Goal: Transaction & Acquisition: Purchase product/service

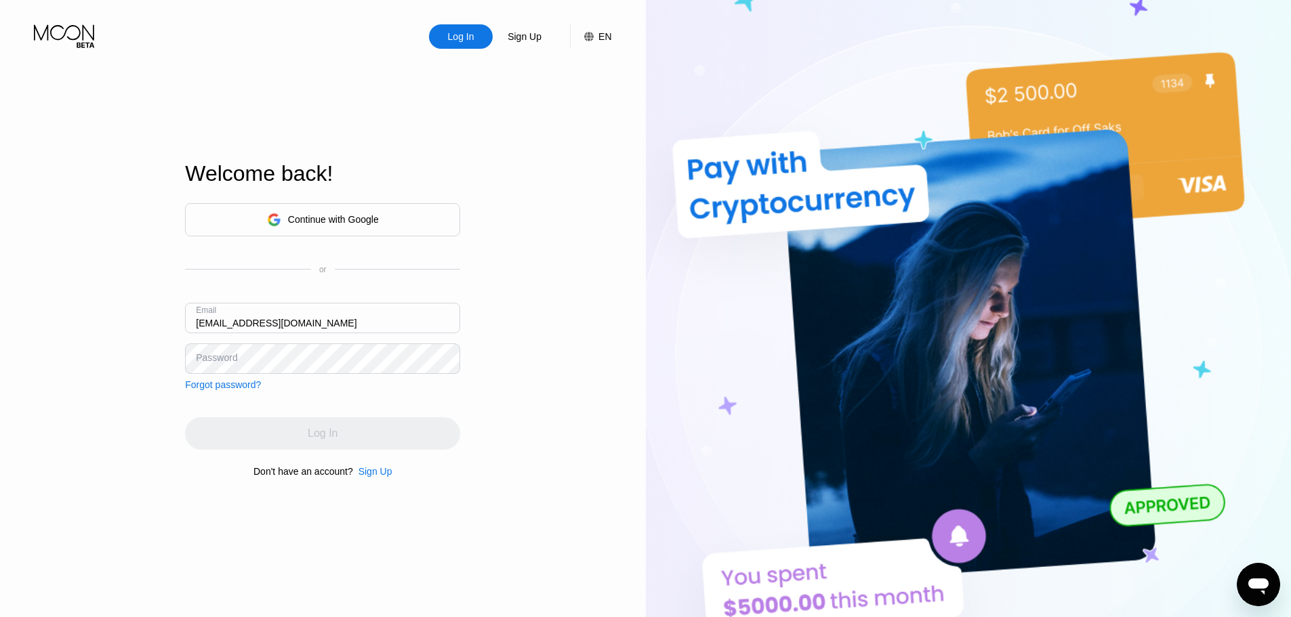
type input "[EMAIL_ADDRESS][DOMAIN_NAME]"
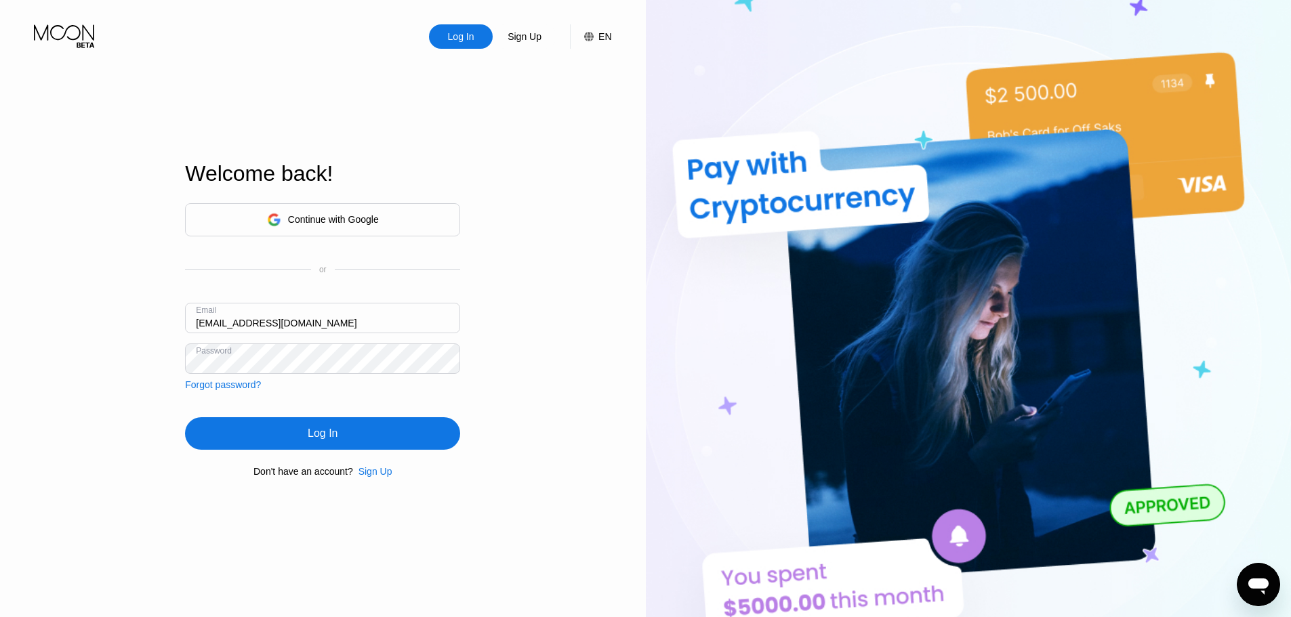
click at [427, 438] on div "Log In" at bounding box center [322, 433] width 275 height 33
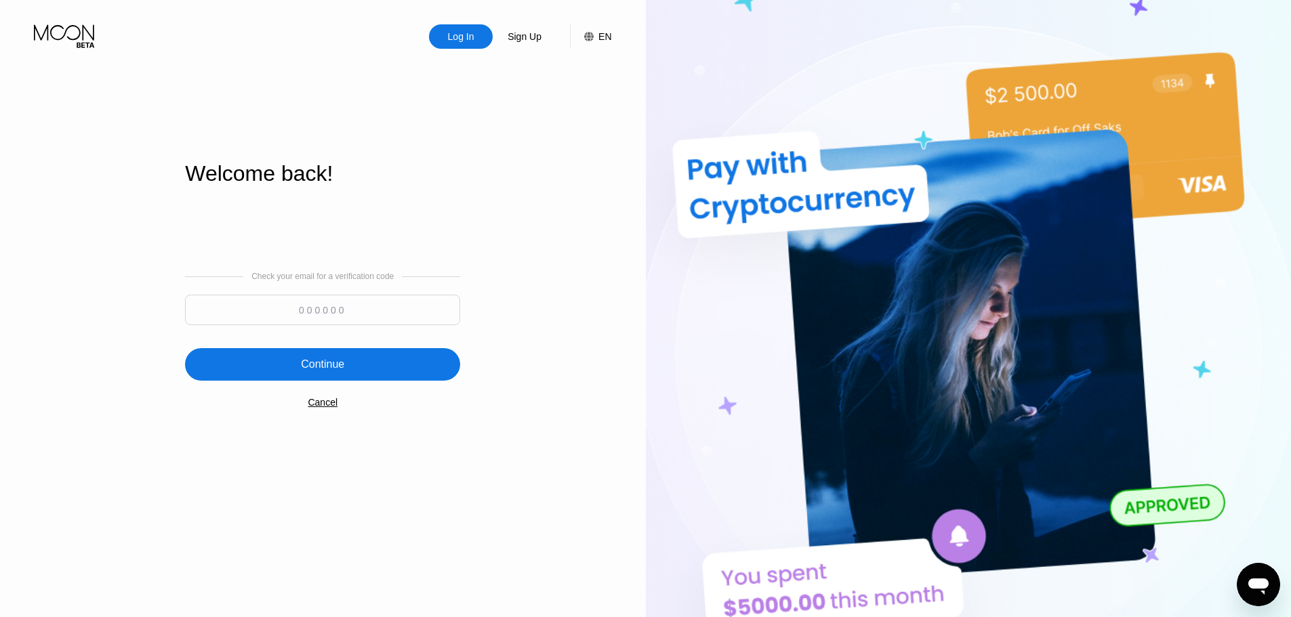
click at [359, 312] on input at bounding box center [322, 310] width 275 height 30
paste input "164571"
type input "164571"
click at [363, 359] on div "Continue" at bounding box center [322, 364] width 275 height 33
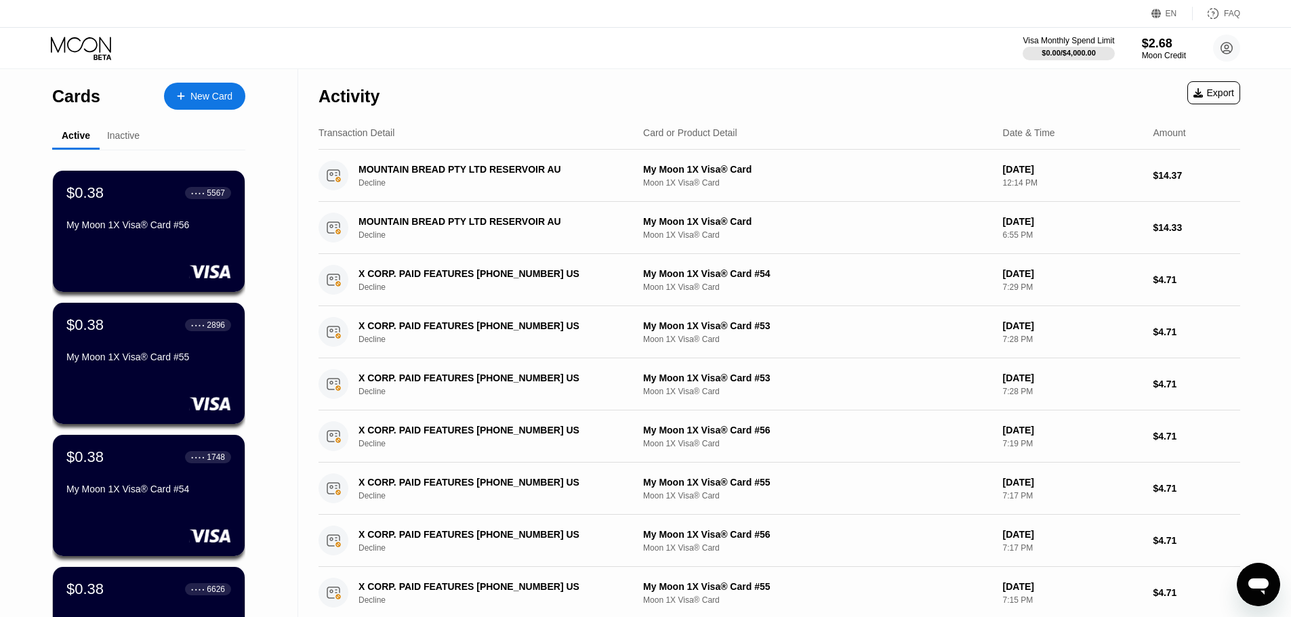
click at [216, 97] on div "New Card" at bounding box center [211, 97] width 42 height 12
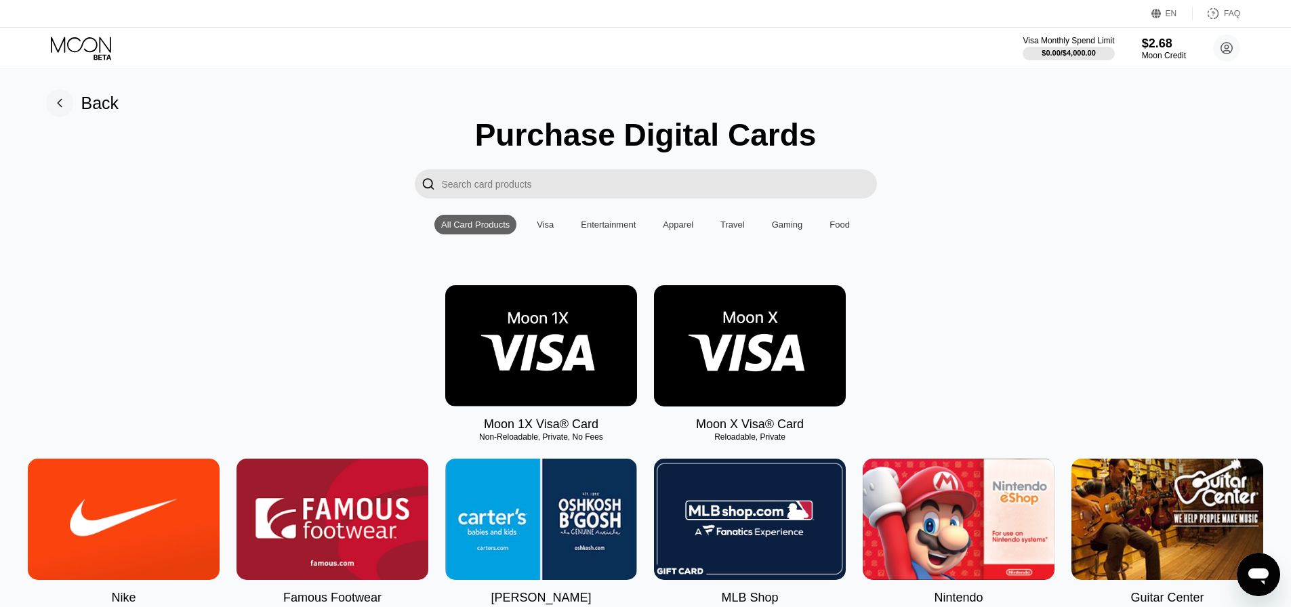
click at [565, 375] on img at bounding box center [541, 345] width 192 height 121
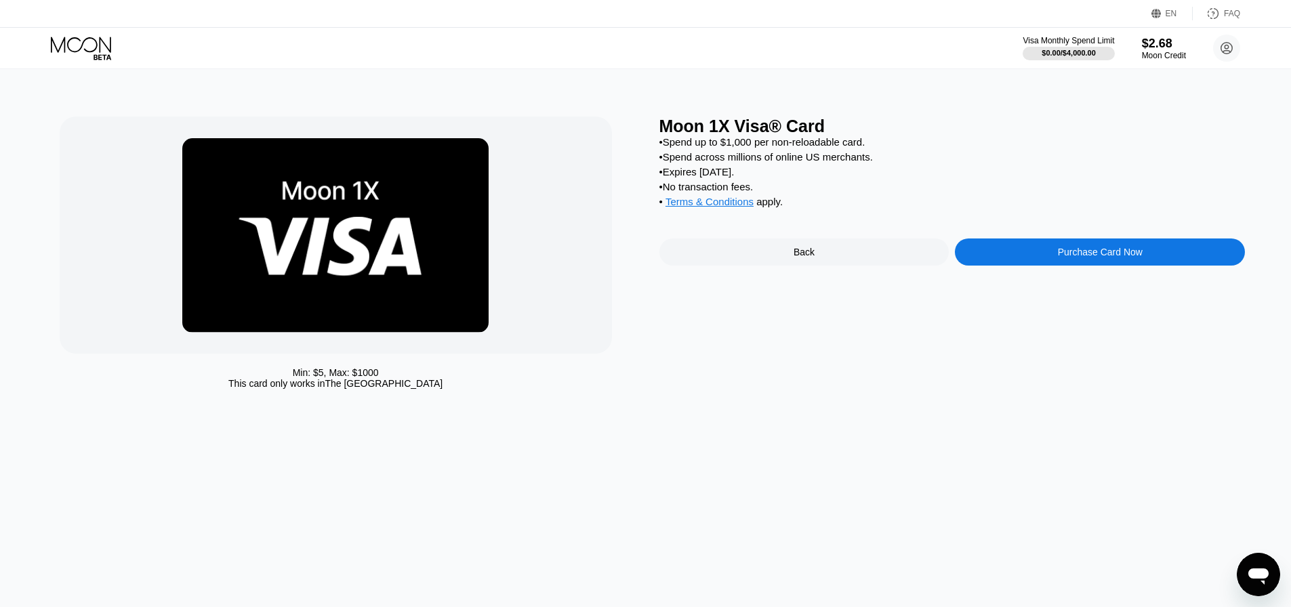
click at [112, 28] on div "Visa Monthly Spend Limit $0.00 / $4,000.00 $2.68 Moon Credit francislagarde1968…" at bounding box center [645, 48] width 1291 height 41
drag, startPoint x: 1088, startPoint y: 43, endPoint x: 1036, endPoint y: 59, distance: 54.7
click at [1088, 43] on div "Visa Monthly Spend Limit" at bounding box center [1069, 40] width 94 height 9
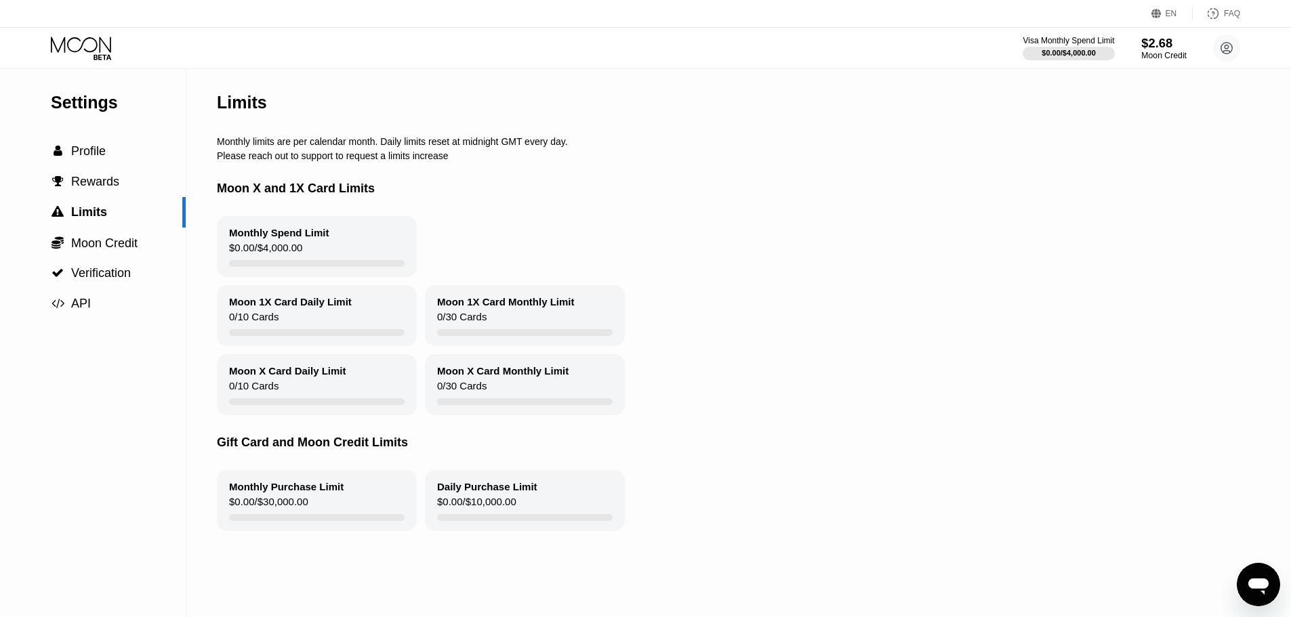
drag, startPoint x: 1149, startPoint y: 41, endPoint x: 1129, endPoint y: 42, distance: 19.7
click at [1149, 41] on div "$2.68" at bounding box center [1163, 43] width 45 height 14
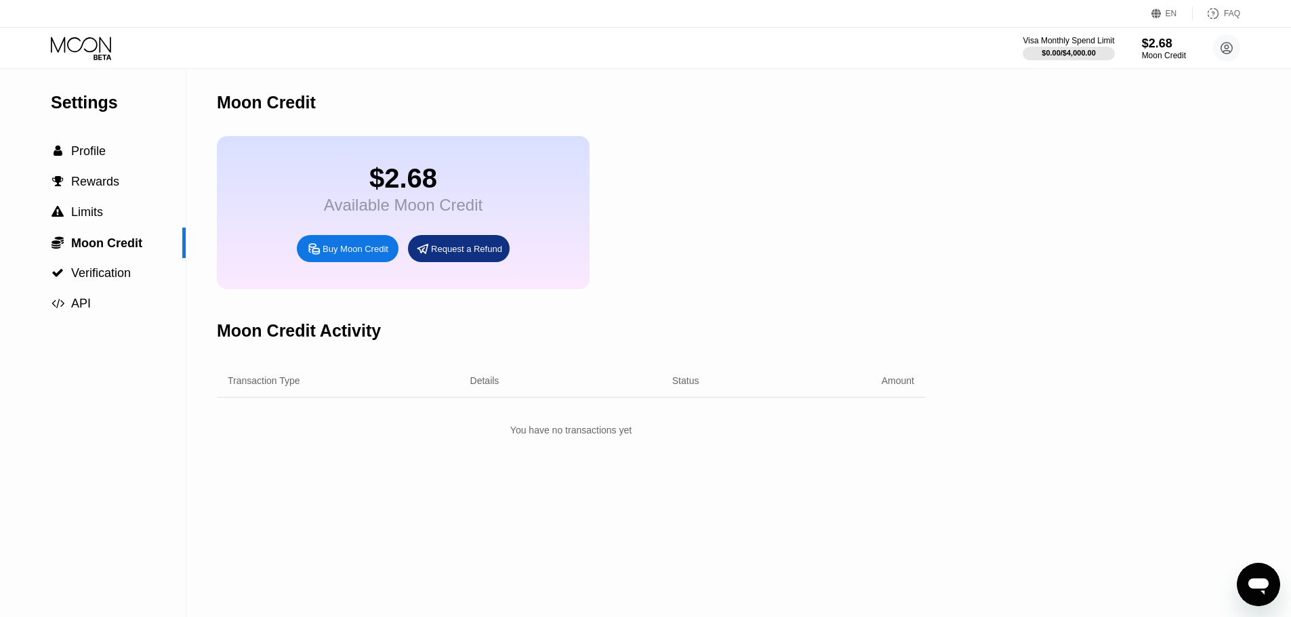
click at [352, 247] on div "Buy Moon Credit" at bounding box center [348, 248] width 102 height 27
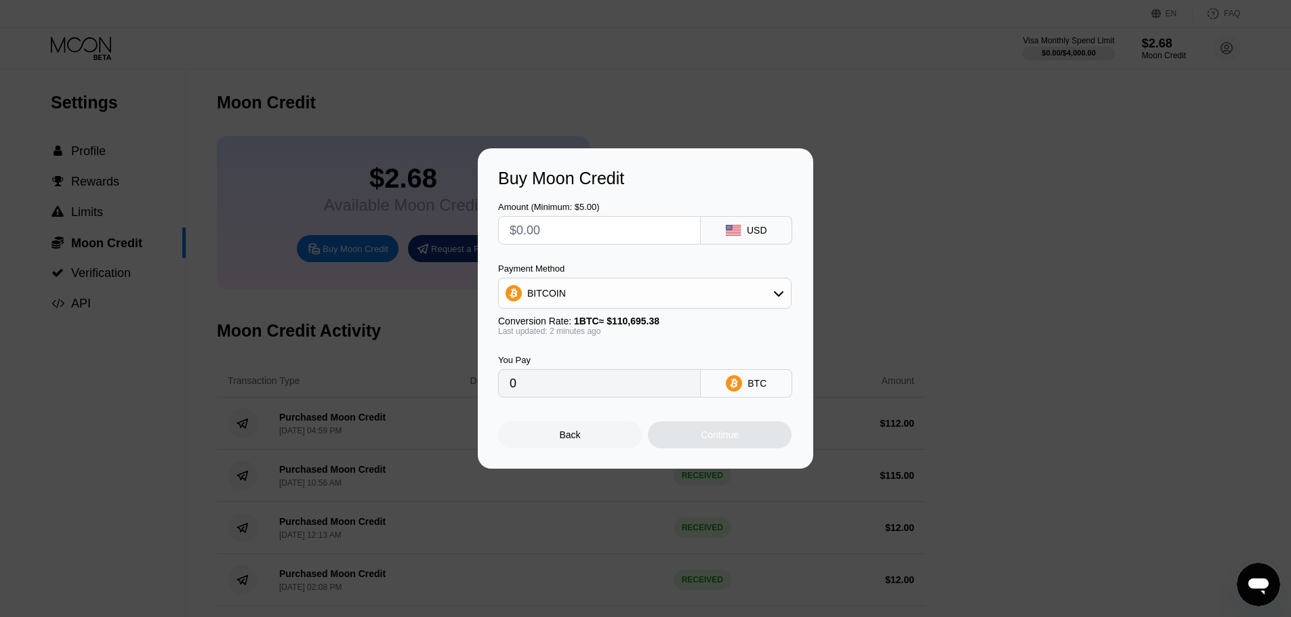
click at [632, 228] on input "text" at bounding box center [600, 230] width 180 height 27
type input "$1"
type input "0.00000904"
type input "$10"
type input "0.00009034"
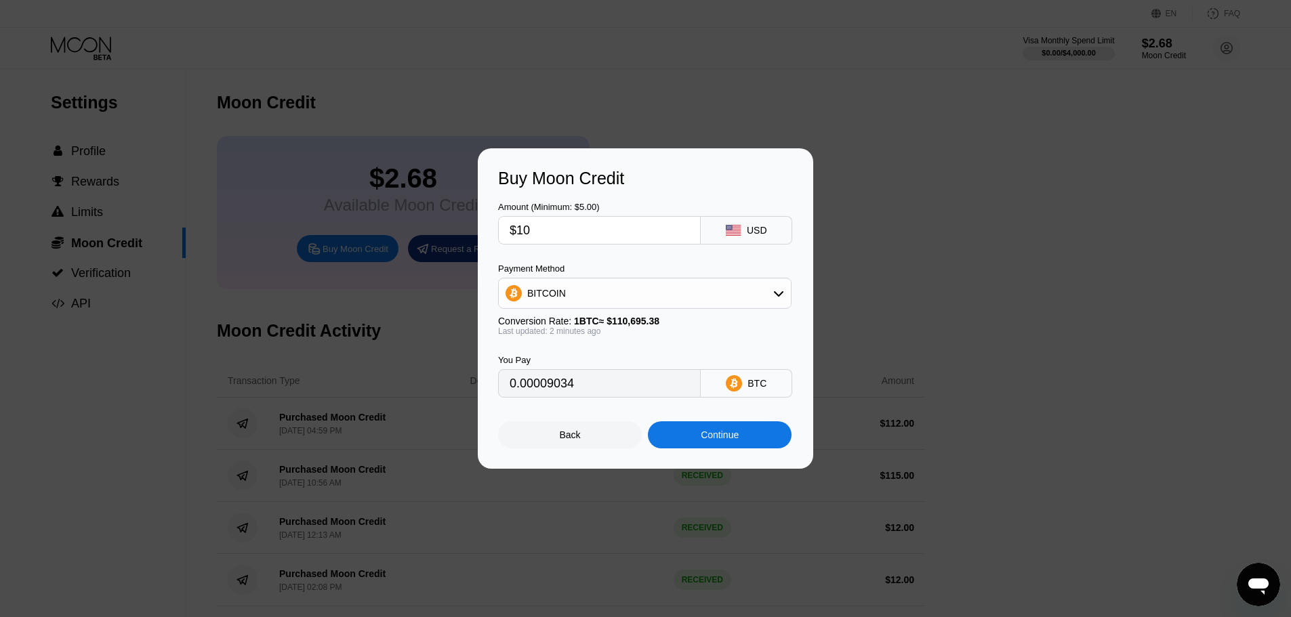
type input "$109"
type input "0.00098469"
type input "$109"
click at [614, 294] on div "BITCOIN" at bounding box center [645, 293] width 292 height 27
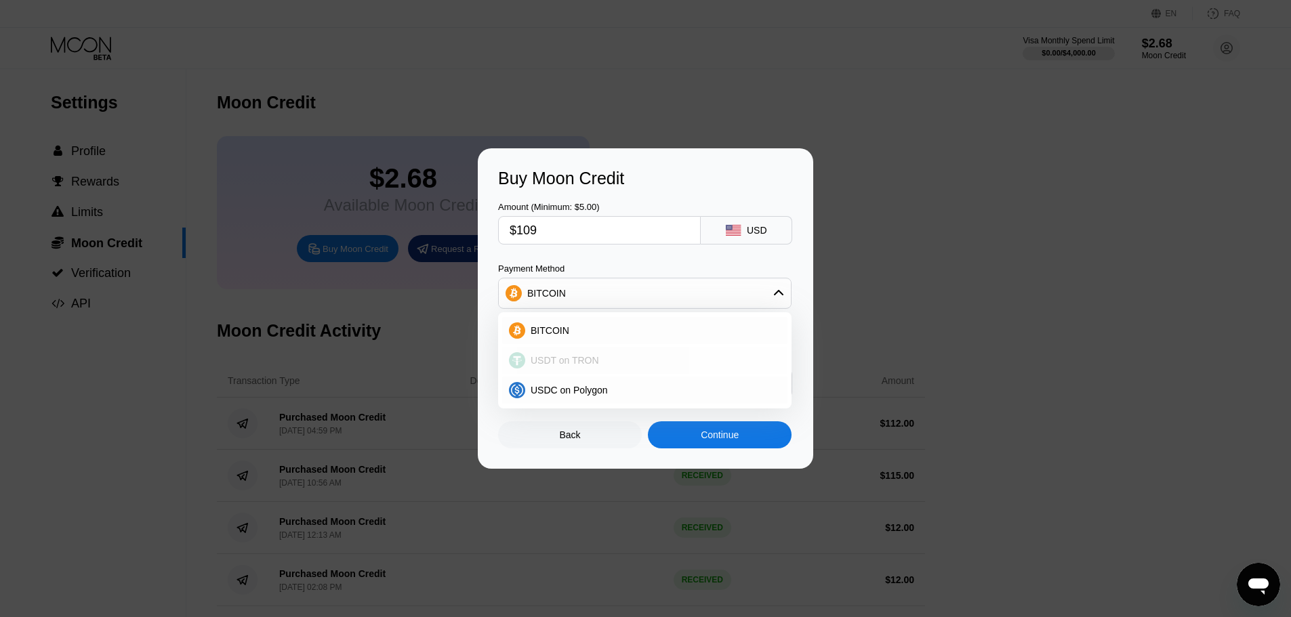
click at [592, 368] on div "USDT on TRON" at bounding box center [644, 360] width 285 height 27
type input "110.10"
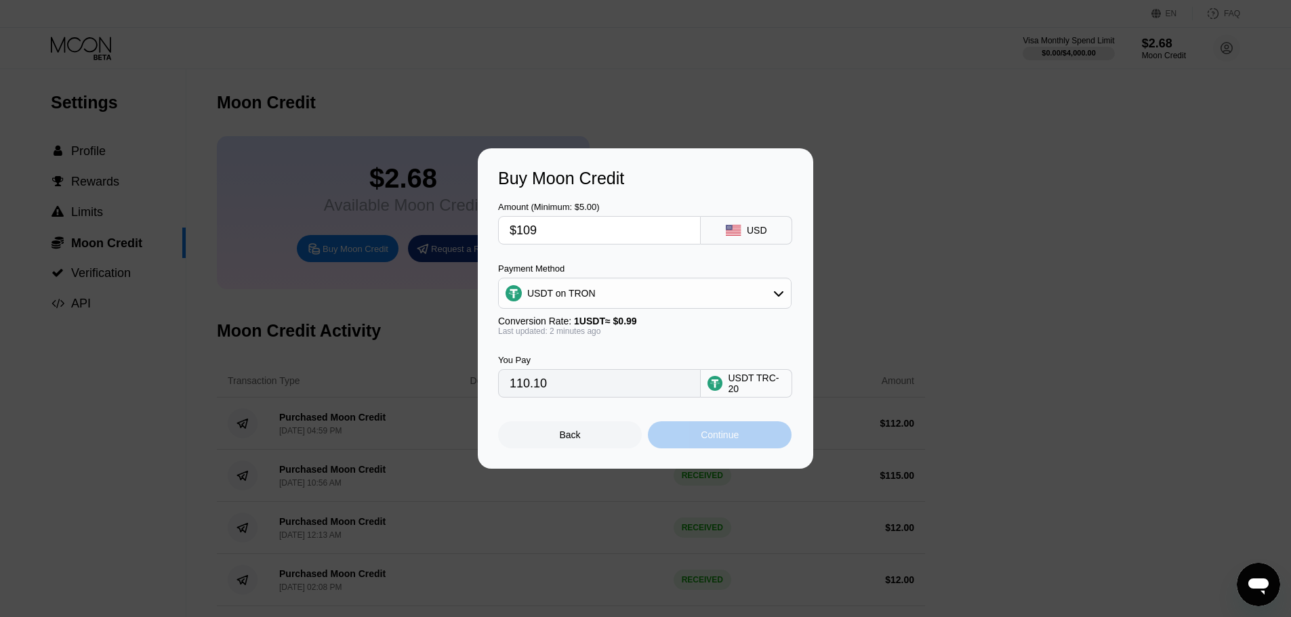
click at [724, 437] on div "Continue" at bounding box center [720, 435] width 38 height 11
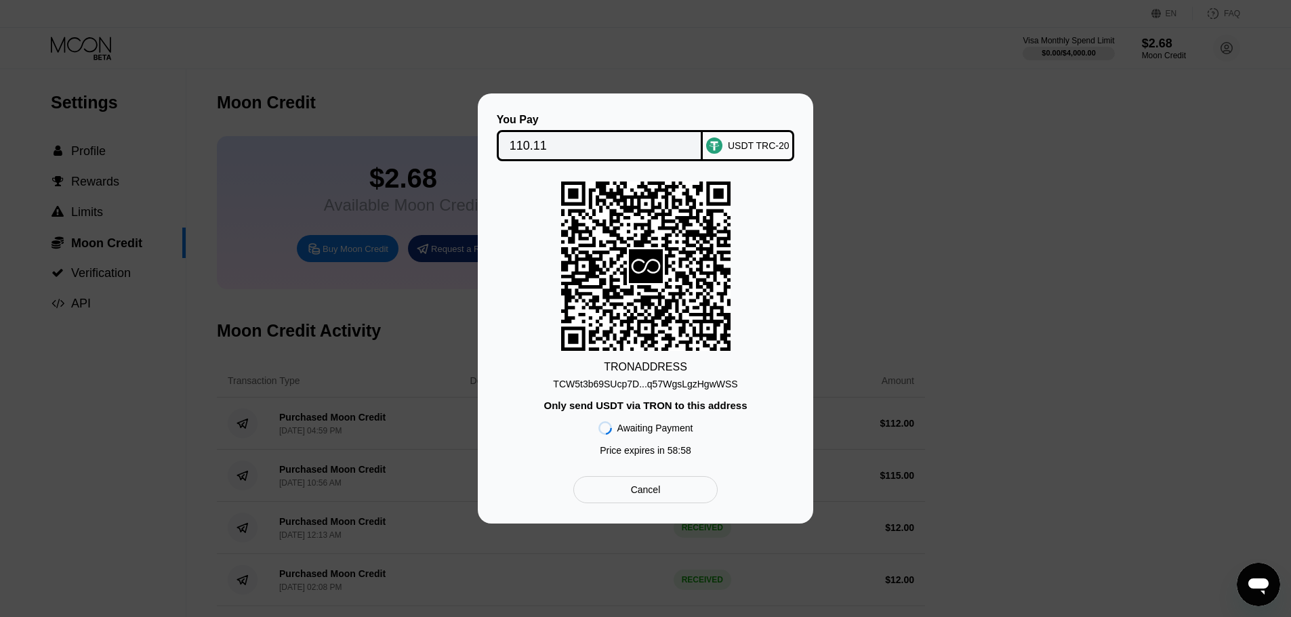
drag, startPoint x: 531, startPoint y: 146, endPoint x: 9, endPoint y: 216, distance: 527.1
click at [529, 146] on input "110.11" at bounding box center [600, 145] width 181 height 27
click at [619, 379] on div "TCW5t3b69SUcp7D...q57WgsLgzHgwWSS" at bounding box center [645, 384] width 184 height 11
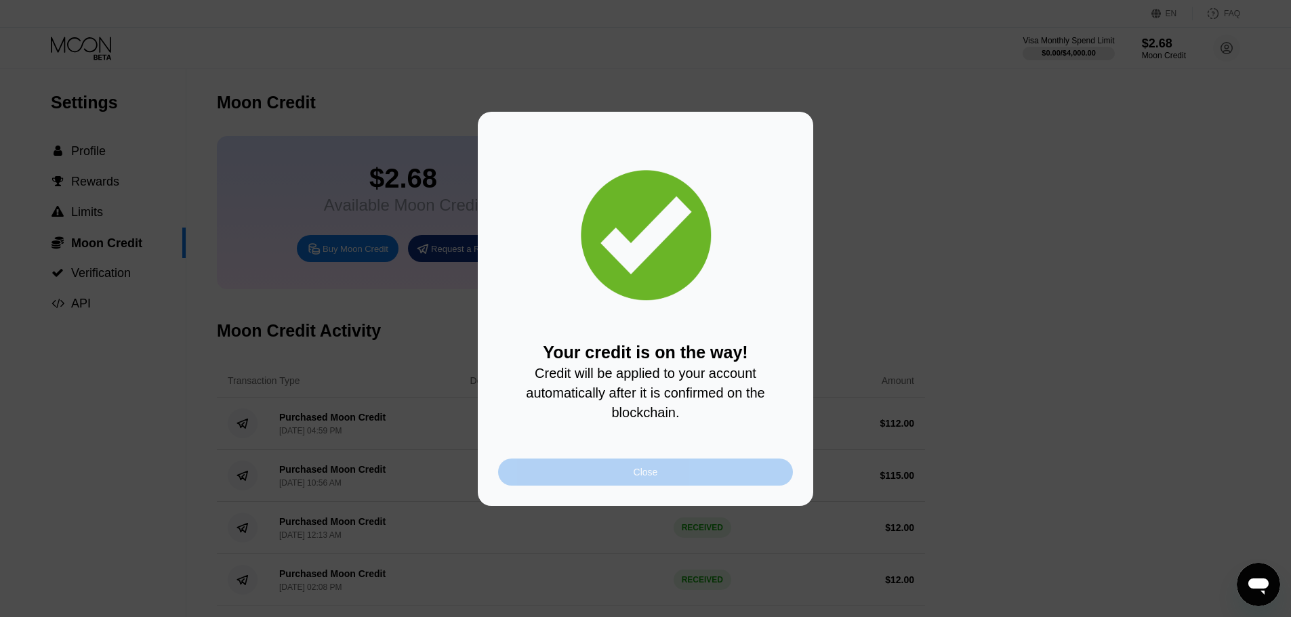
click at [740, 475] on div "Close" at bounding box center [645, 472] width 295 height 27
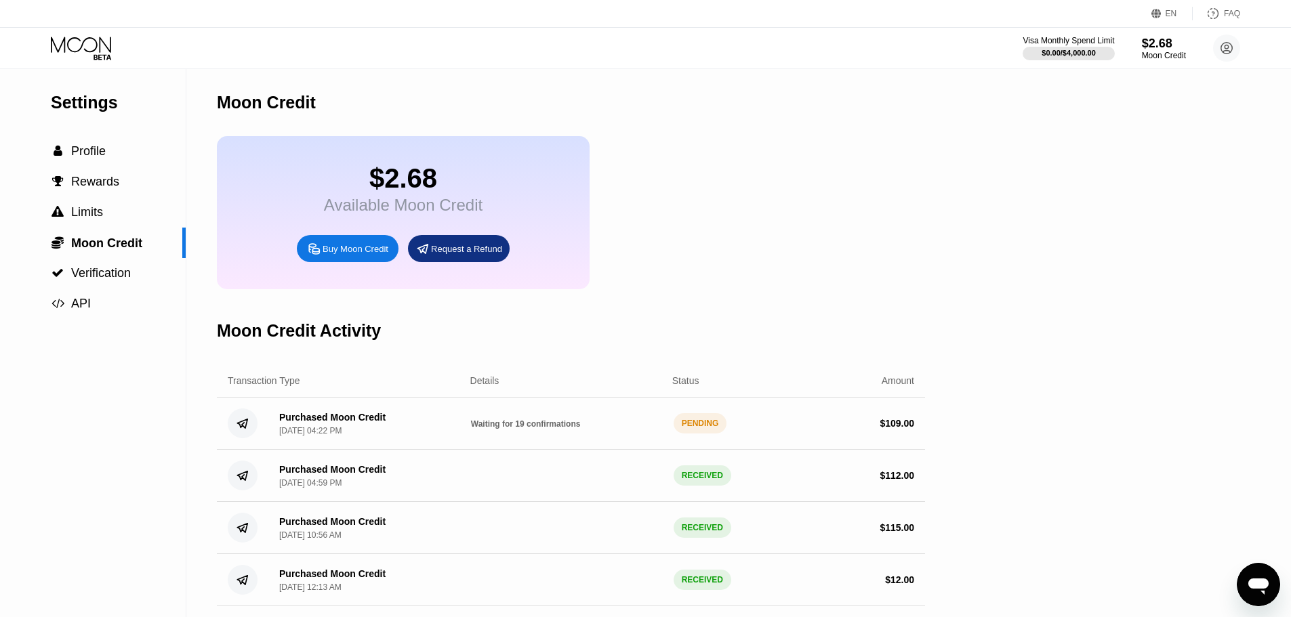
click at [107, 49] on icon at bounding box center [82, 49] width 63 height 24
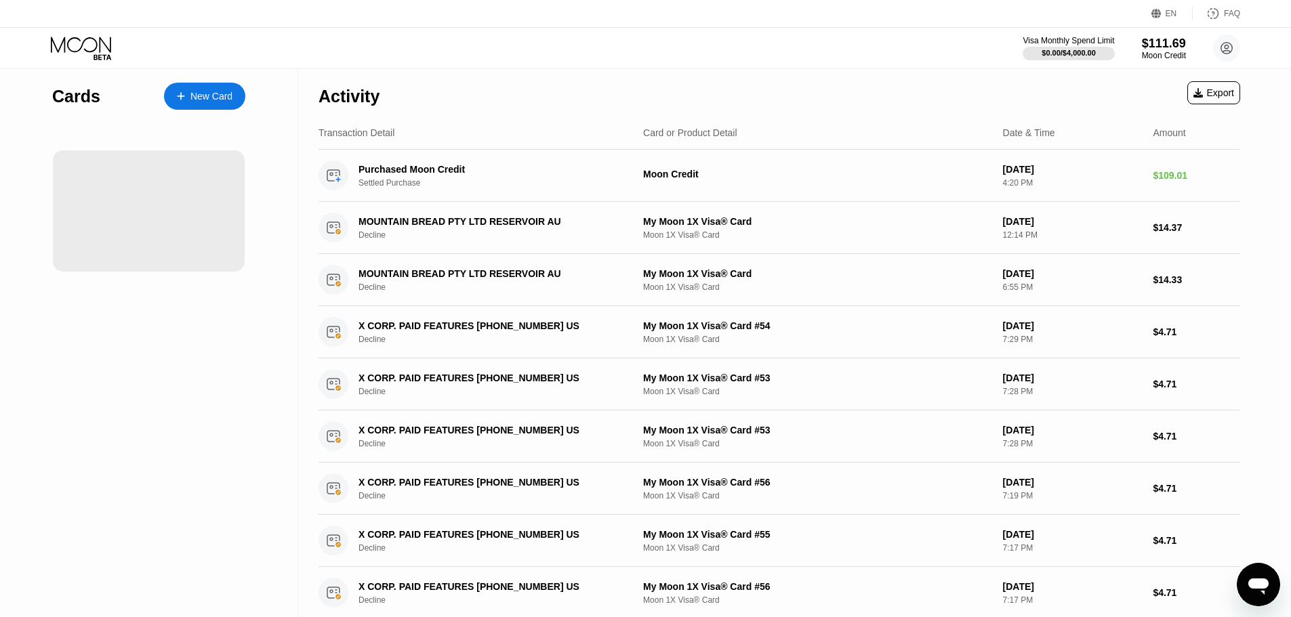
click at [213, 102] on div "New Card" at bounding box center [211, 97] width 42 height 12
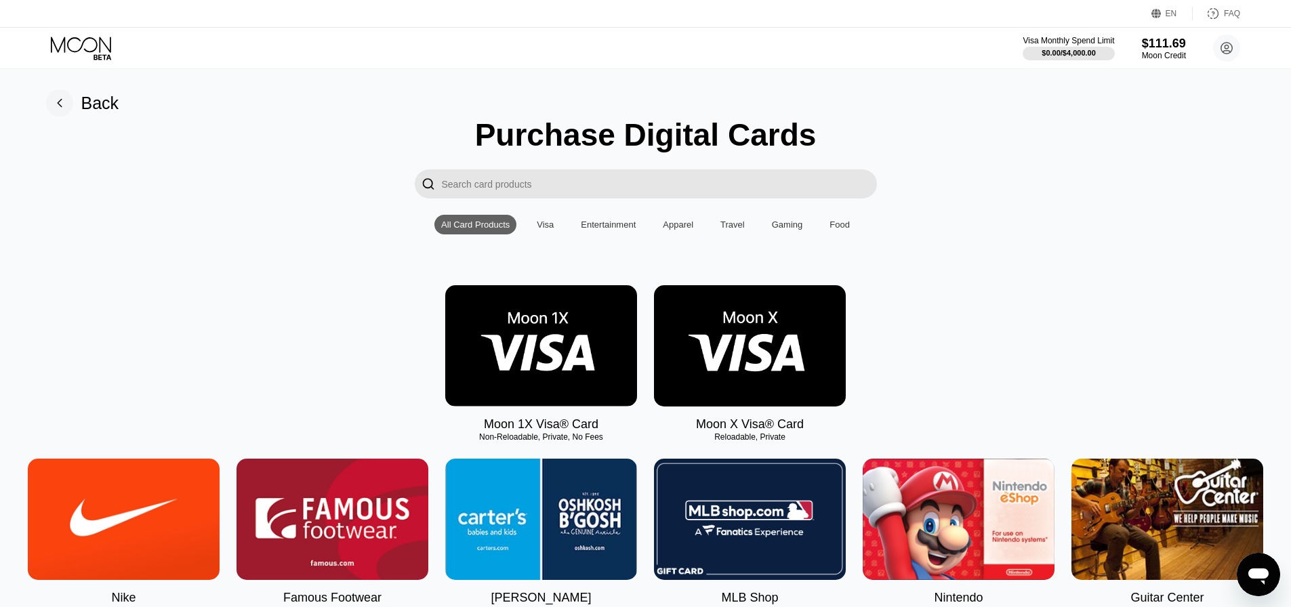
click at [576, 365] on img at bounding box center [541, 345] width 192 height 121
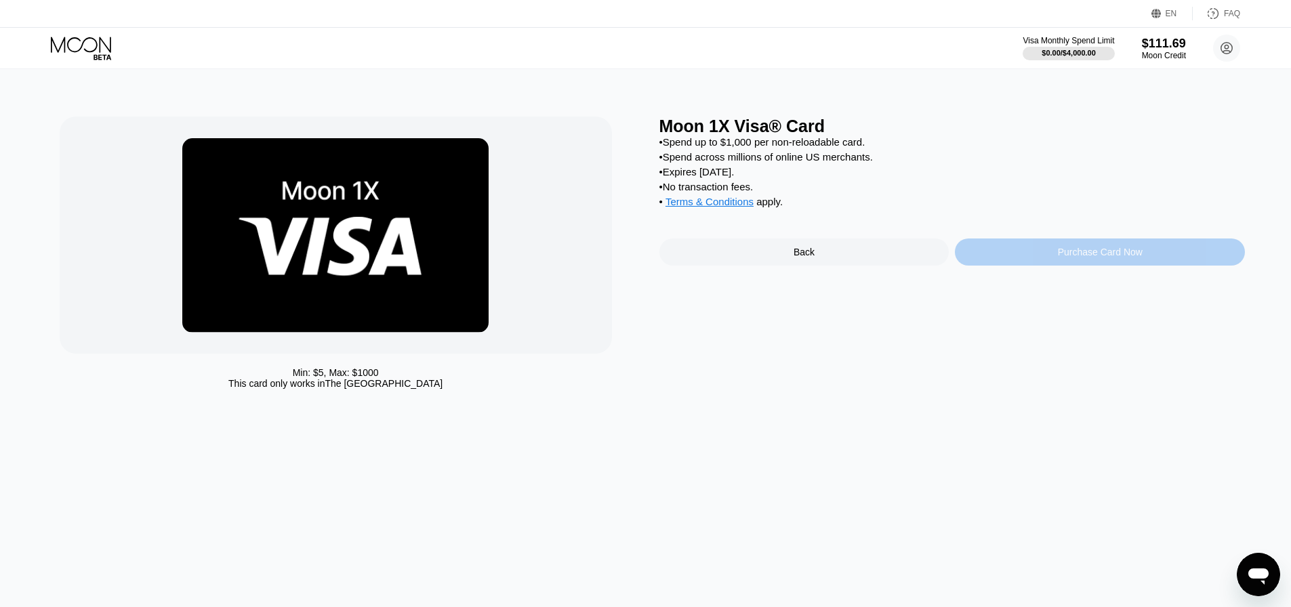
click at [1063, 258] on div "Purchase Card Now" at bounding box center [1100, 252] width 85 height 11
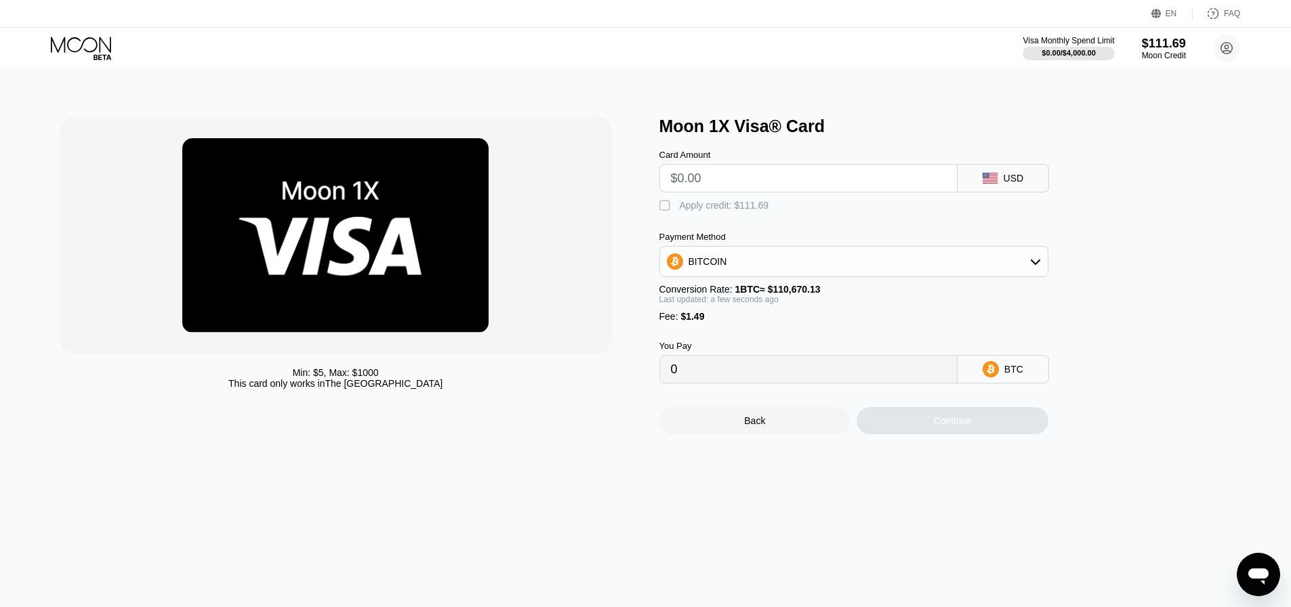
click at [824, 181] on input "text" at bounding box center [808, 178] width 275 height 27
type input "$9"
type input "0.00009479"
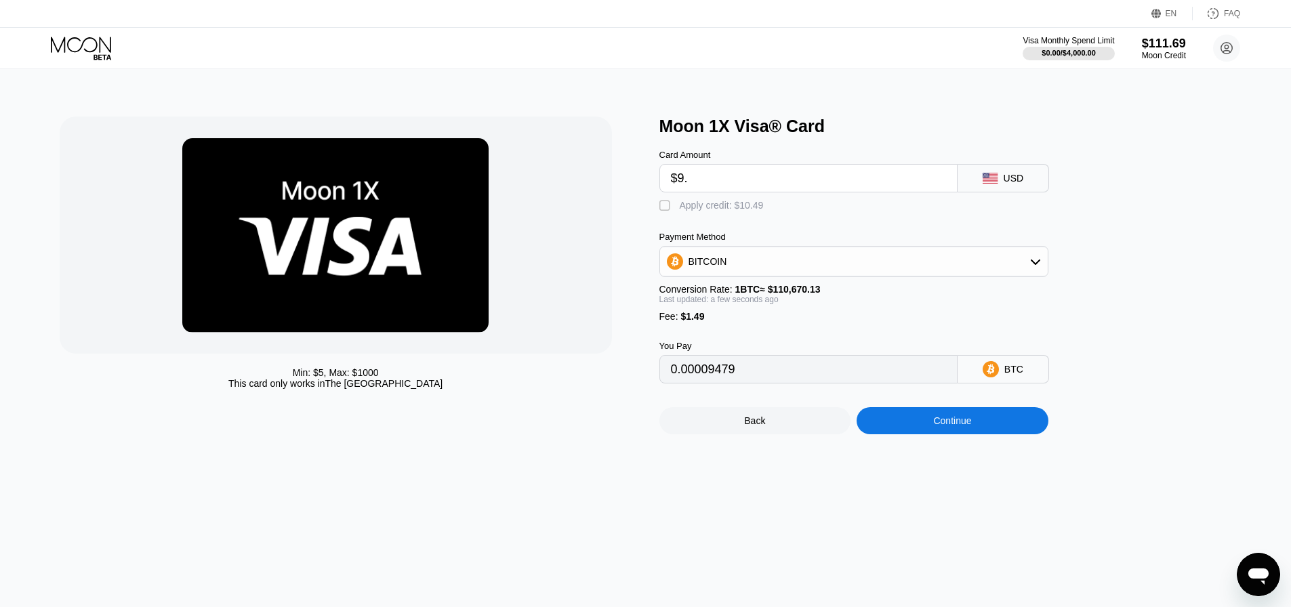
type input "$9.4"
type input "0.00009841"
type input "$9.45"
type input "0.00009886"
type input "$9.45"
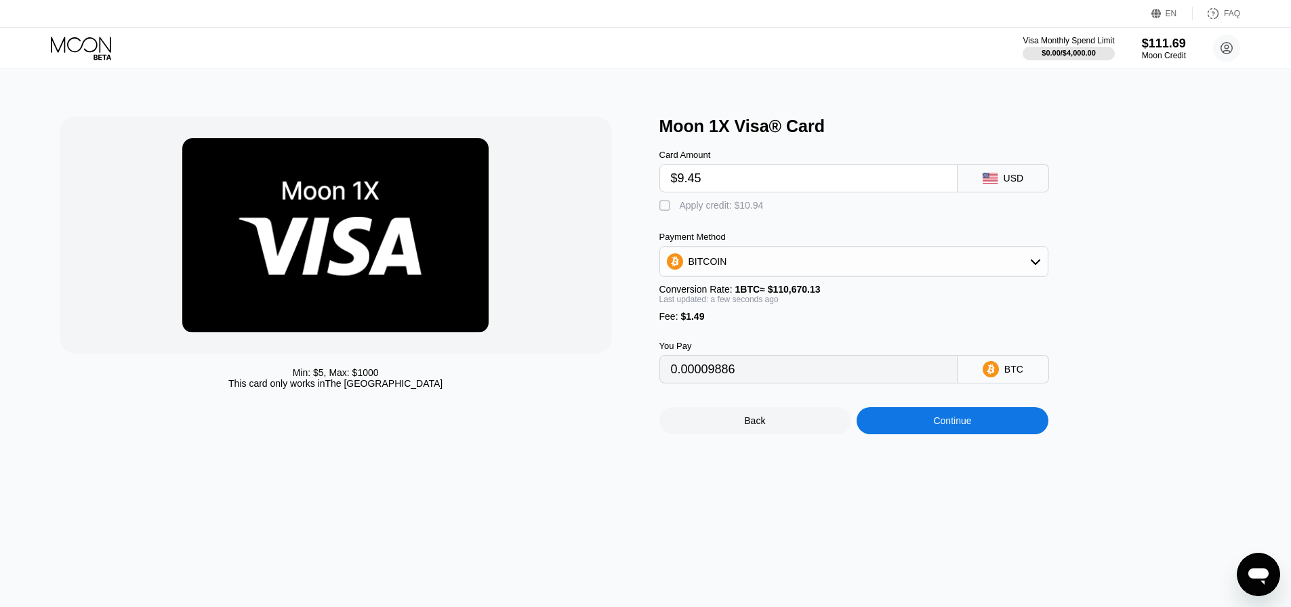
click at [735, 211] on div "Apply credit: $10.94" at bounding box center [722, 205] width 84 height 11
type input "0"
click at [942, 426] on div "Continue" at bounding box center [952, 420] width 38 height 11
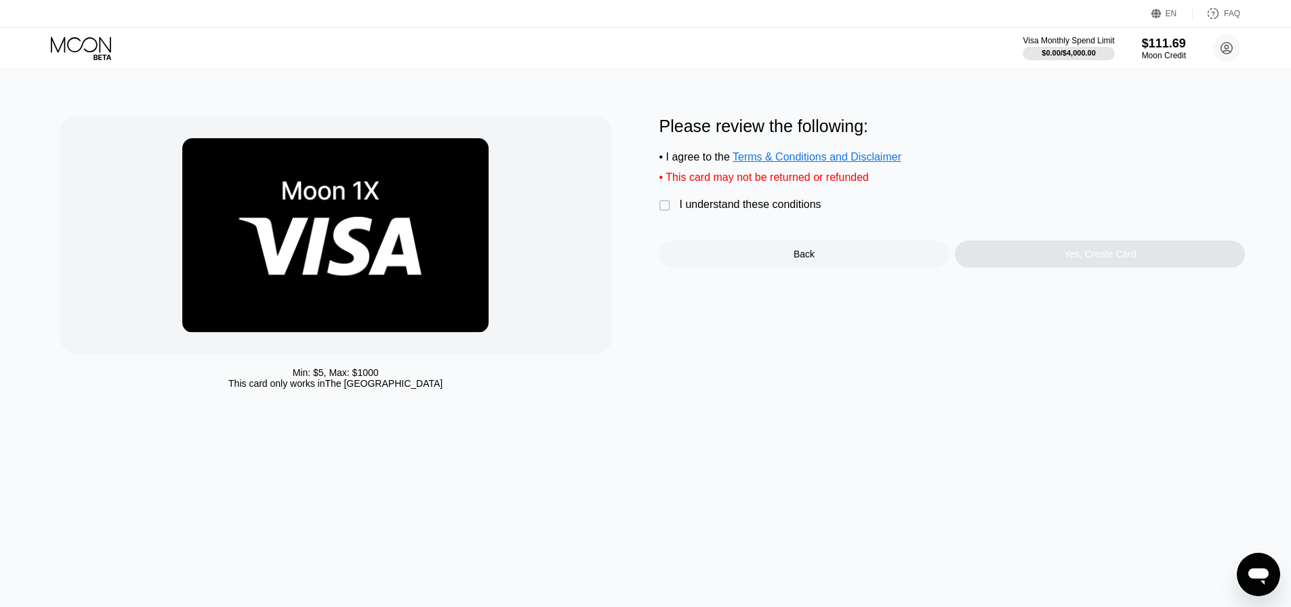
click at [754, 205] on div "I understand these conditions" at bounding box center [751, 205] width 142 height 12
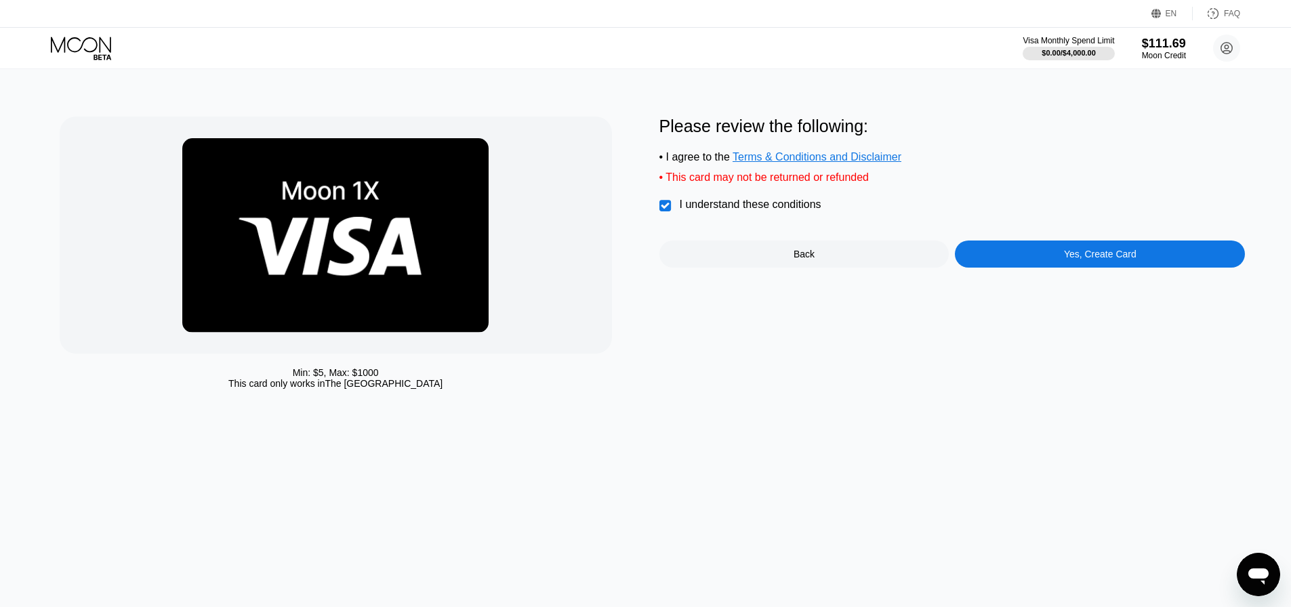
click at [1078, 260] on div "Yes, Create Card" at bounding box center [1100, 254] width 73 height 11
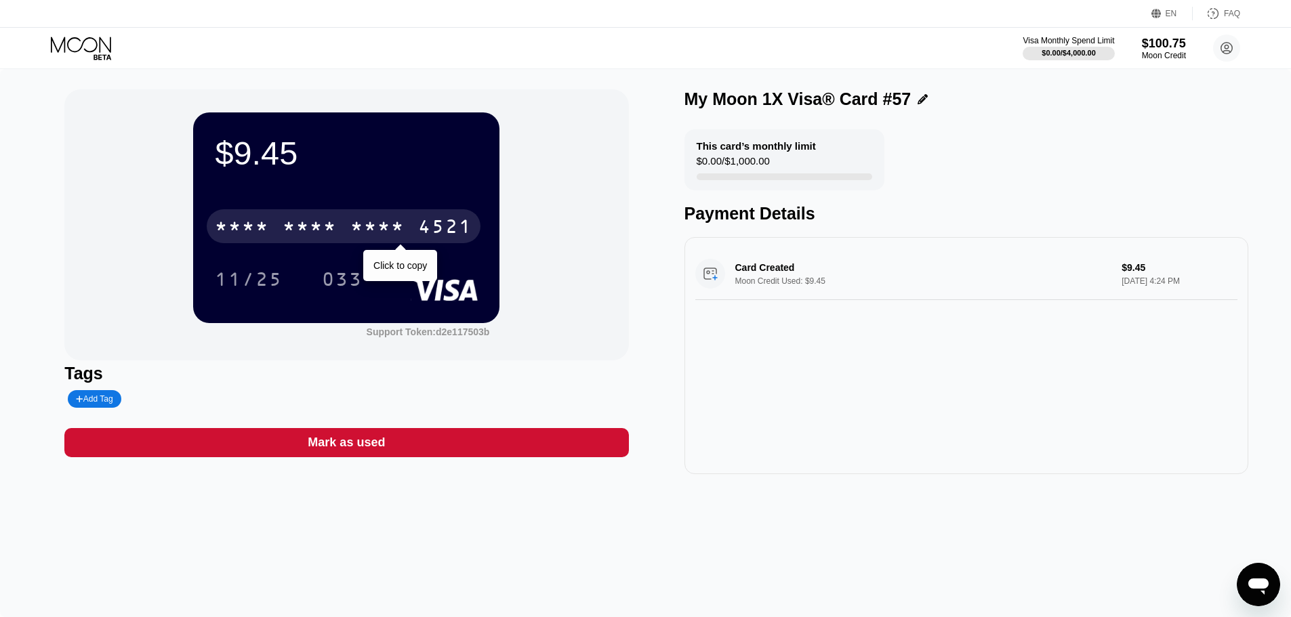
drag, startPoint x: 393, startPoint y: 243, endPoint x: 981, endPoint y: 158, distance: 594.4
click at [394, 243] on div "* * * * * * * * * * * * 4521" at bounding box center [344, 226] width 274 height 34
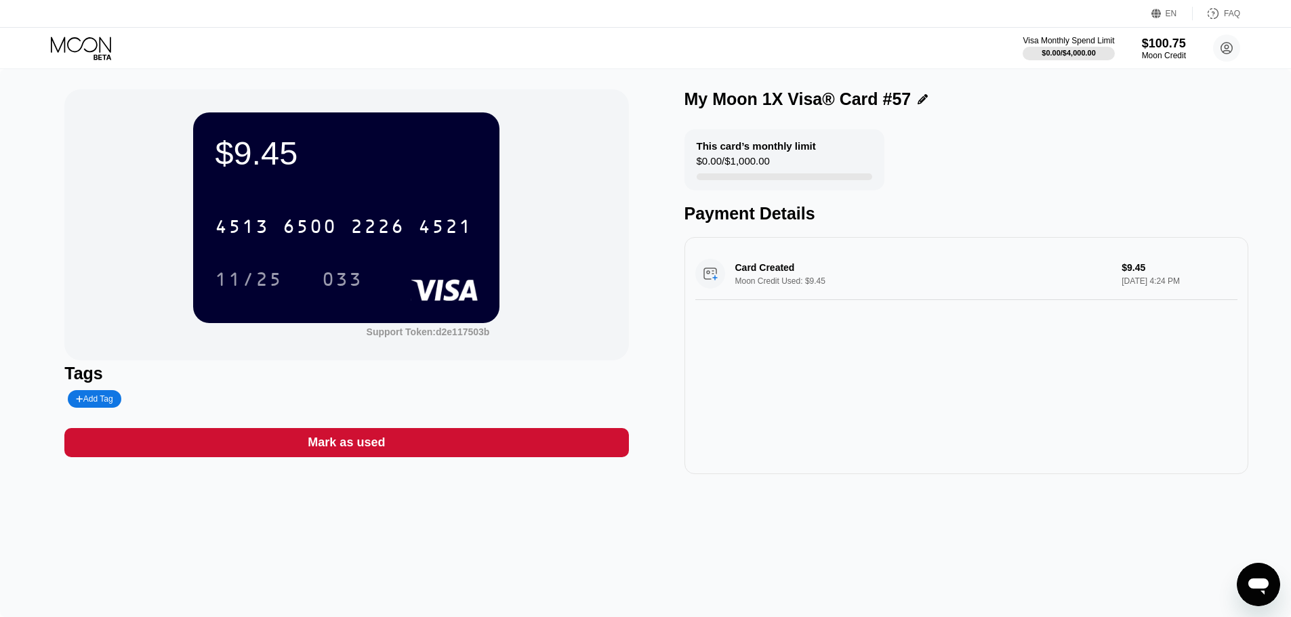
click at [113, 49] on icon at bounding box center [82, 49] width 63 height 24
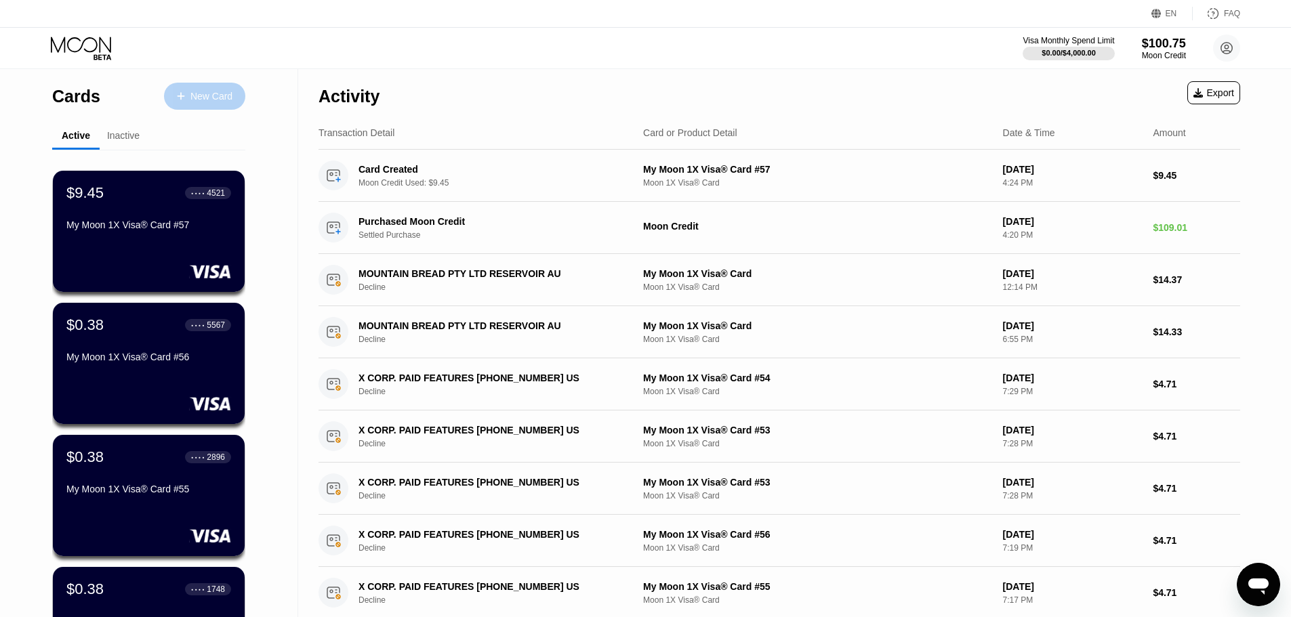
click at [199, 95] on div "New Card" at bounding box center [211, 97] width 42 height 12
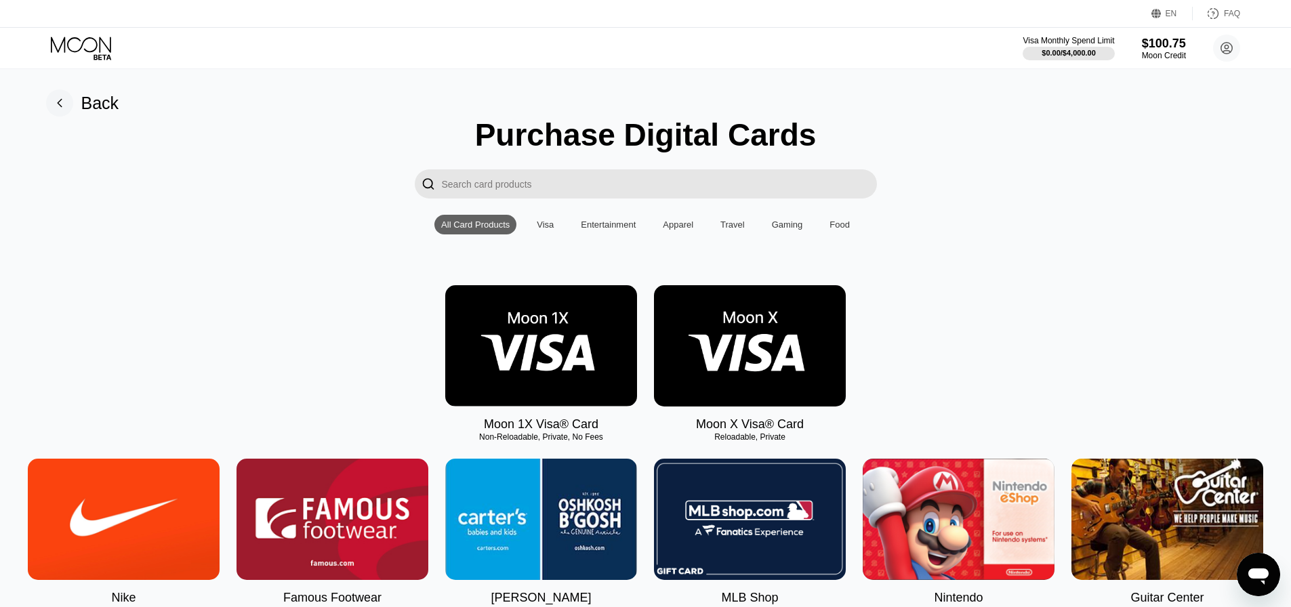
click at [532, 376] on img at bounding box center [541, 345] width 192 height 121
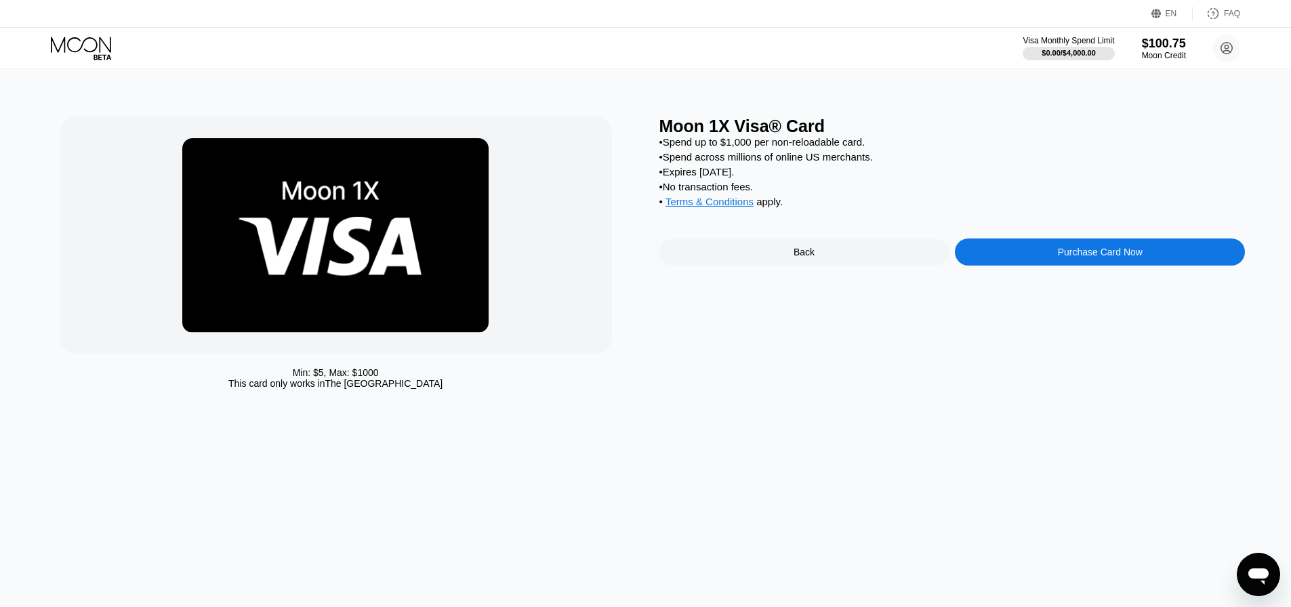
click at [1043, 266] on div "Purchase Card Now" at bounding box center [1100, 252] width 290 height 27
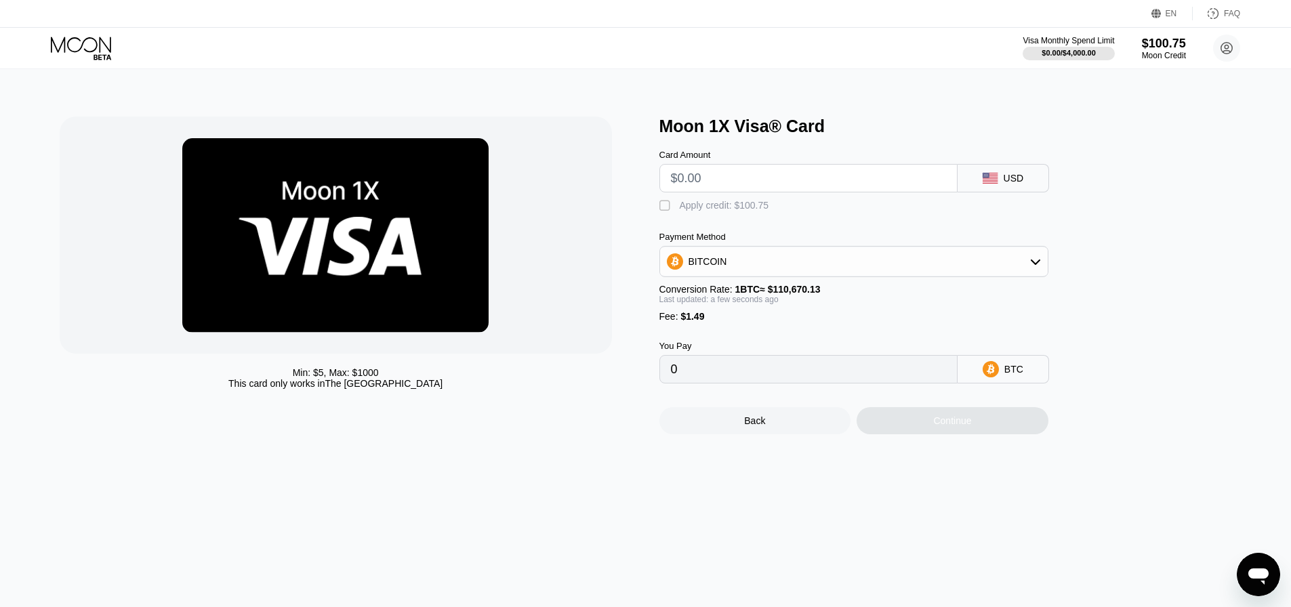
click at [831, 169] on input "text" at bounding box center [808, 178] width 275 height 27
type input "$9"
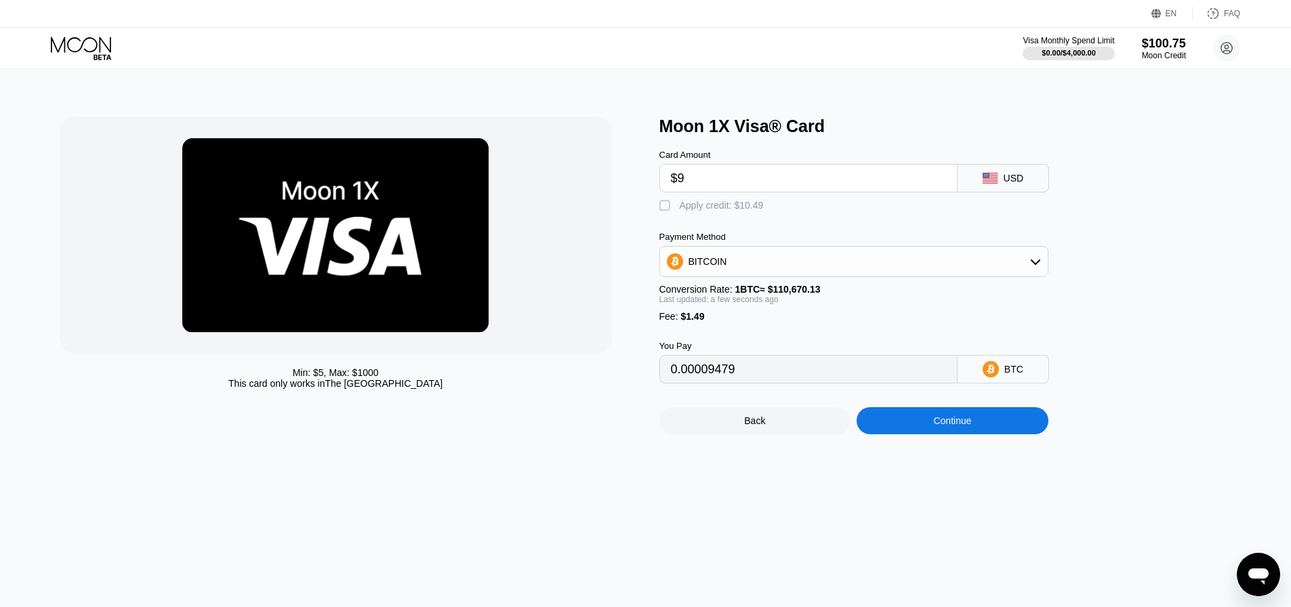
type input "0.00009479"
type input "$9.4"
type input "0.00009841"
type input "$9.45"
type input "0.00009886"
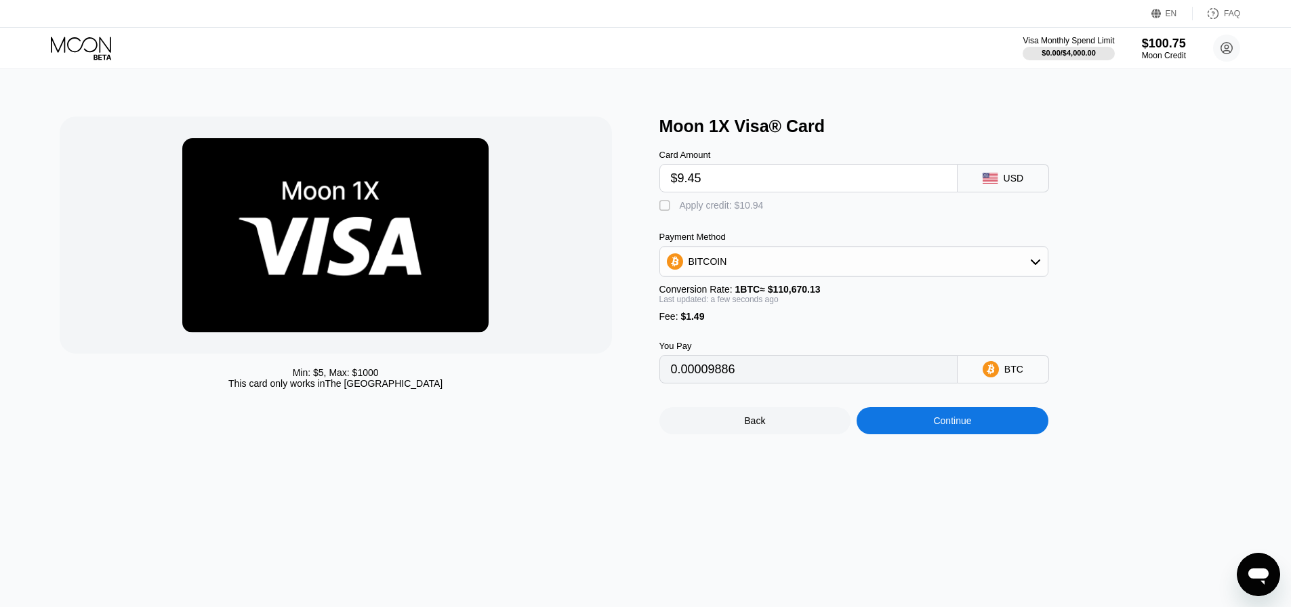
type input "$9.45"
click at [750, 205] on div "Apply credit: $10.94" at bounding box center [722, 205] width 84 height 11
type input "0"
click at [953, 452] on div "Min: $ 5 , Max: $ 1000 This card only works in The United States Moon 1X Visa® …" at bounding box center [645, 338] width 1301 height 538
click at [954, 434] on div "Continue" at bounding box center [953, 420] width 192 height 27
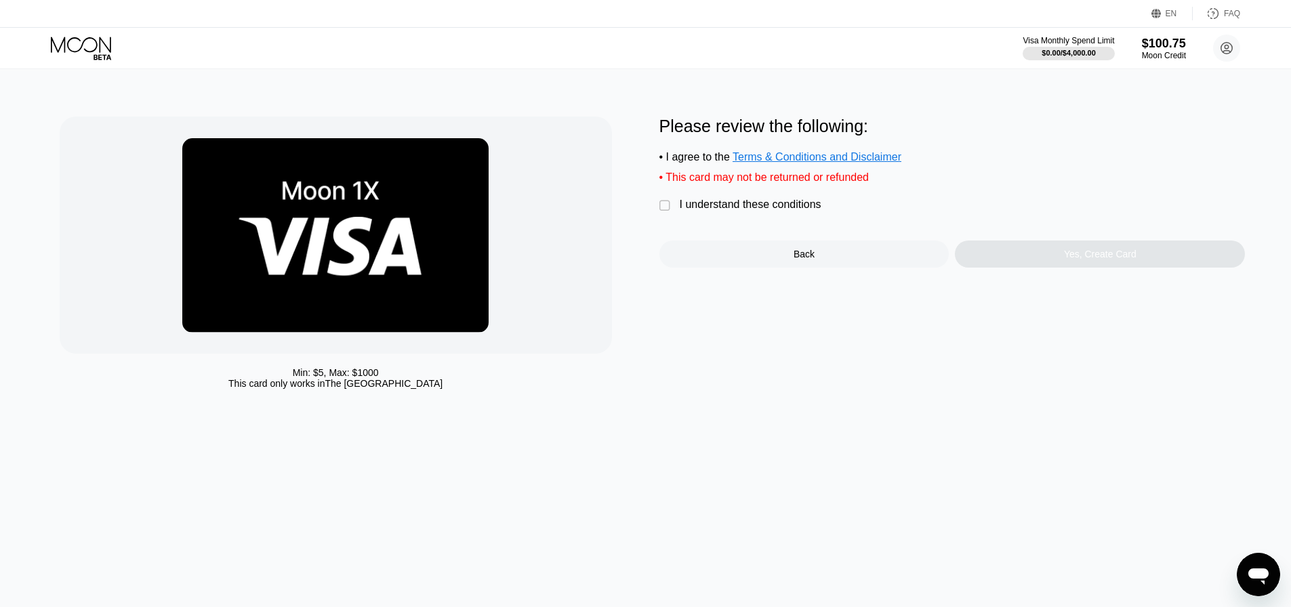
click at [728, 204] on div "Please review the following: • I agree to the Terms & Conditions and Disclaimer…" at bounding box center [952, 192] width 586 height 151
drag, startPoint x: 741, startPoint y: 217, endPoint x: 832, endPoint y: 244, distance: 94.8
click at [742, 211] on div "I understand these conditions" at bounding box center [751, 205] width 142 height 12
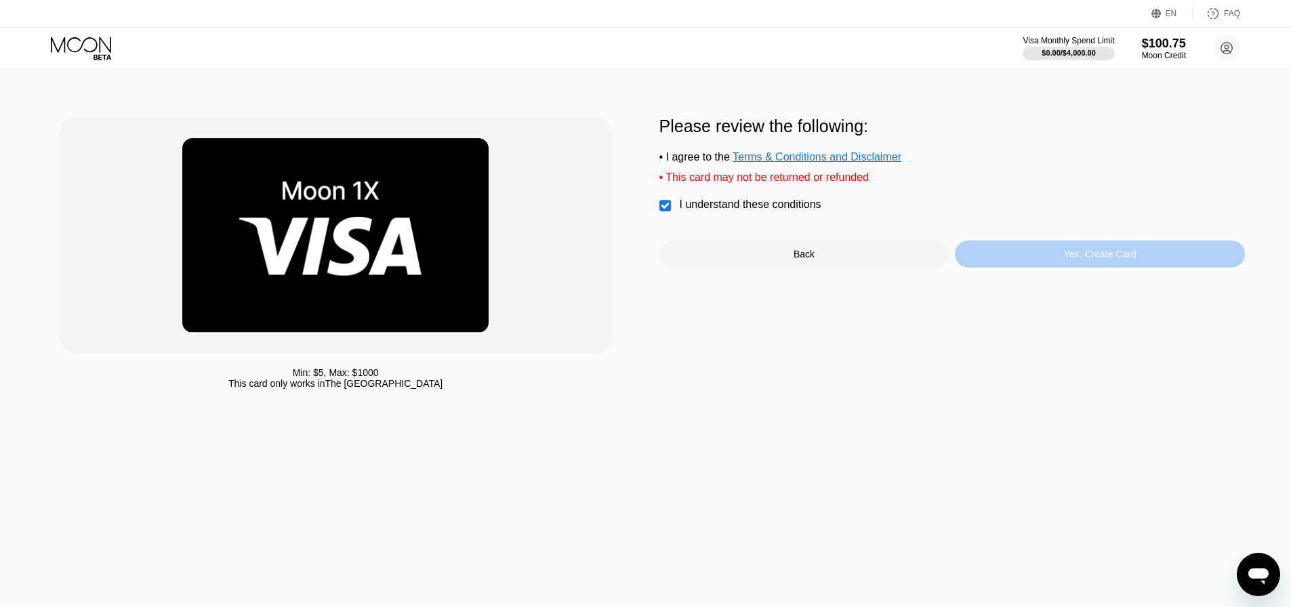
click at [1010, 267] on div "Yes, Create Card" at bounding box center [1100, 254] width 290 height 27
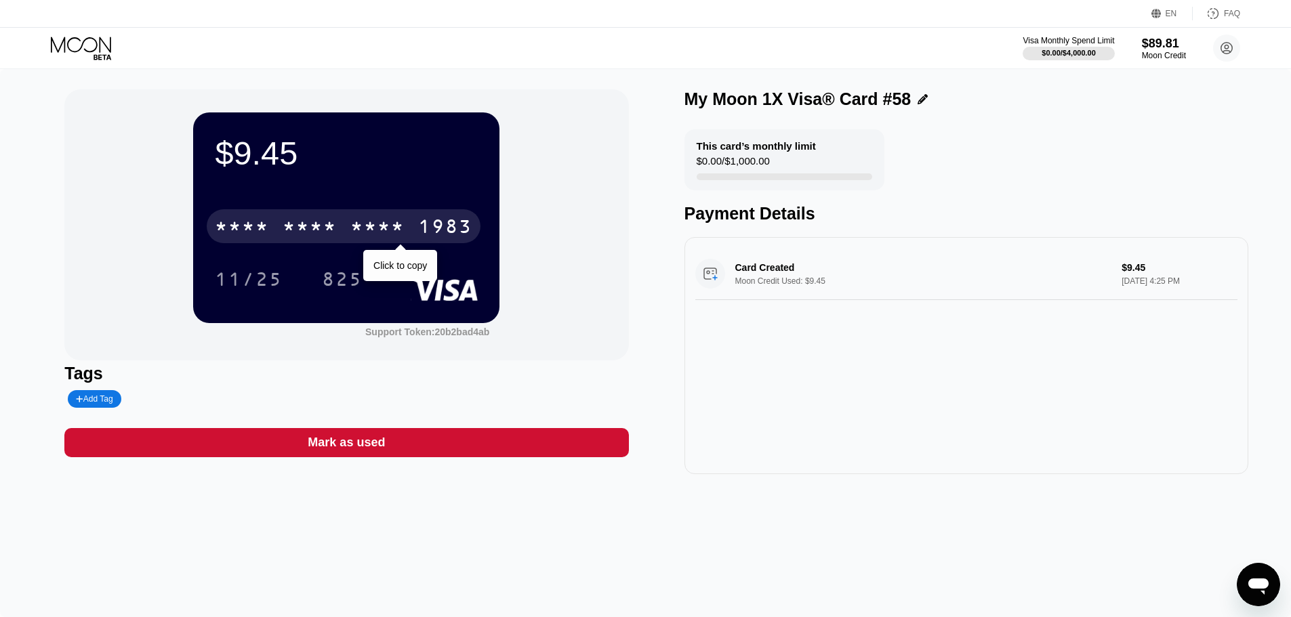
click at [312, 218] on div "* * * * * * * * * * * * 1983" at bounding box center [344, 226] width 274 height 34
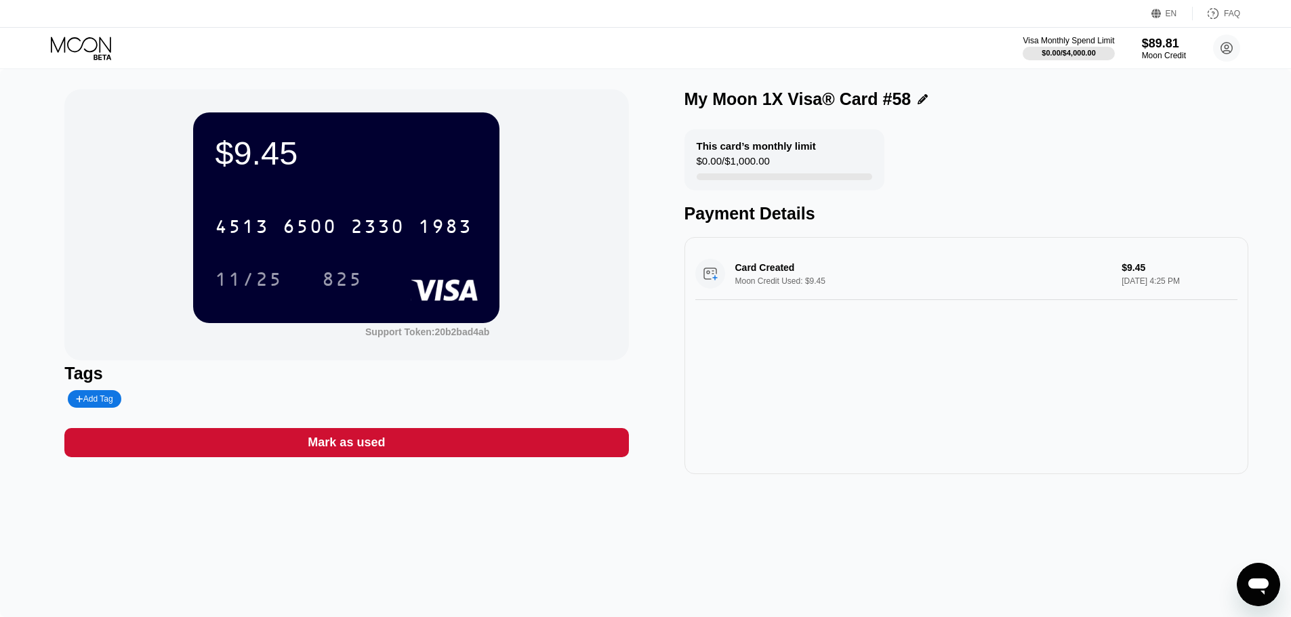
click at [91, 53] on icon at bounding box center [82, 49] width 63 height 24
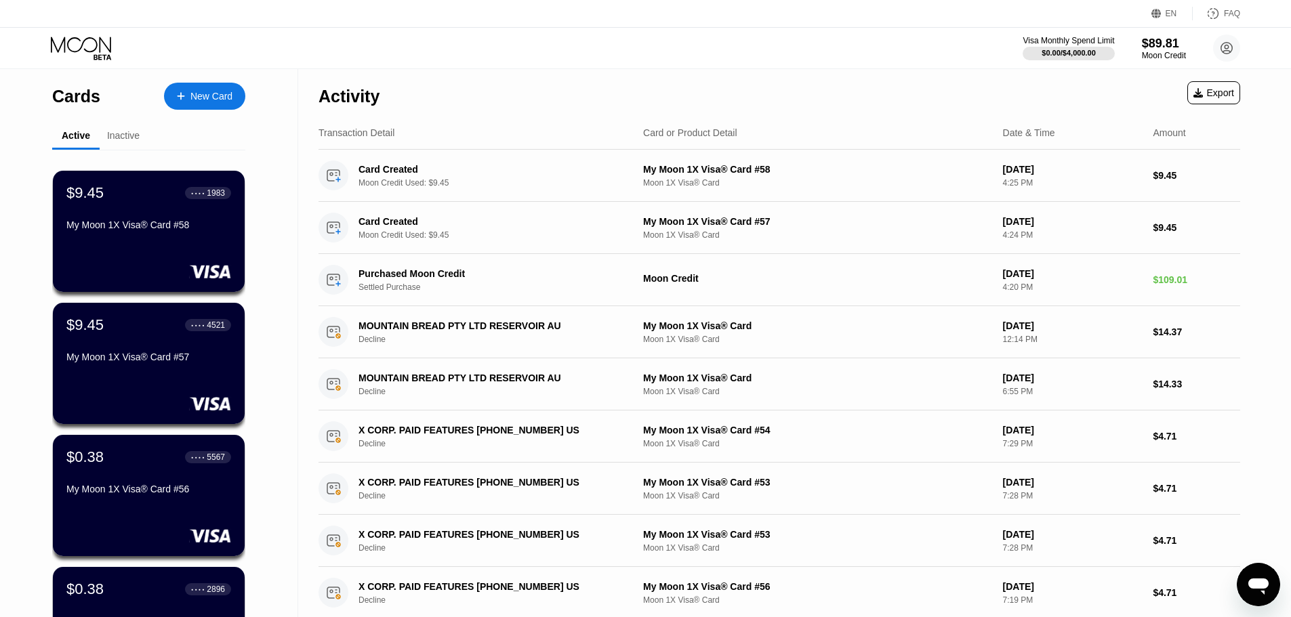
click at [216, 103] on div "New Card" at bounding box center [204, 96] width 81 height 27
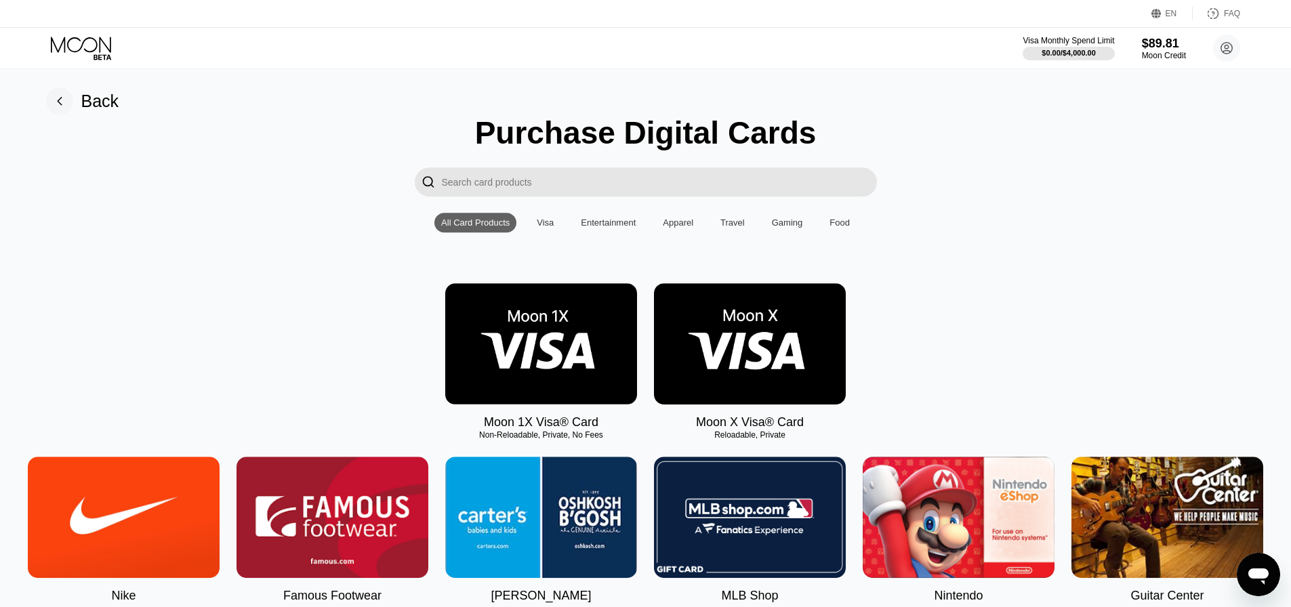
click at [522, 367] on img at bounding box center [541, 343] width 192 height 121
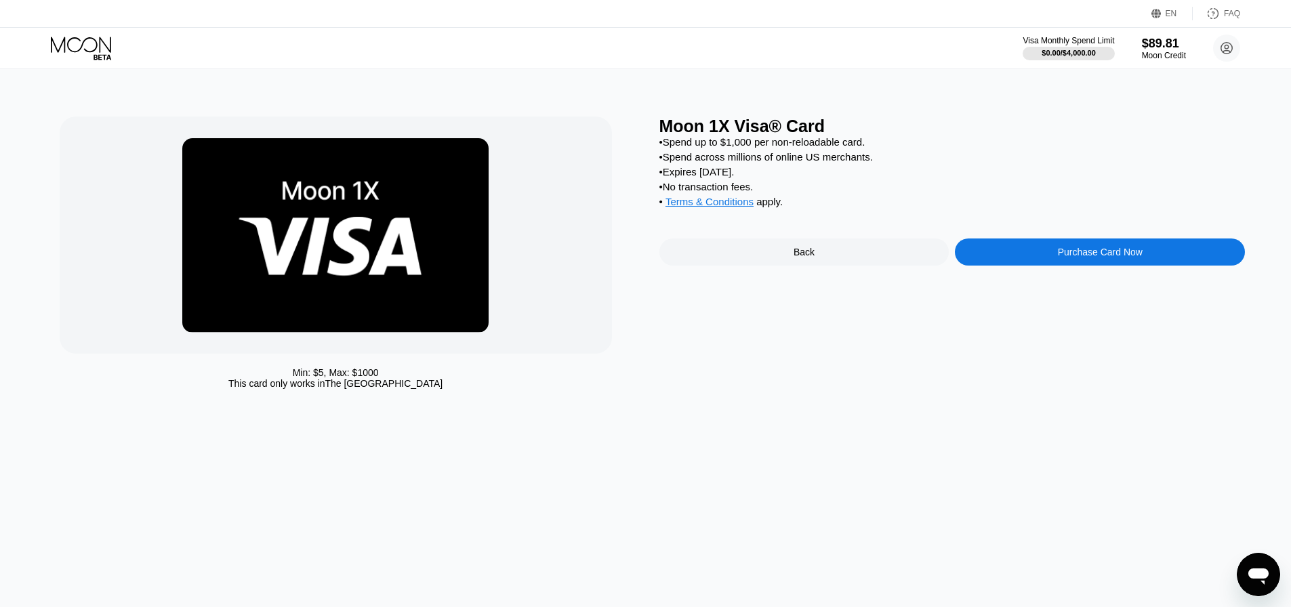
drag, startPoint x: 1050, startPoint y: 285, endPoint x: 1053, endPoint y: 271, distance: 13.8
click at [1050, 283] on div "Moon 1X Visa® Card • Spend up to $1,000 per non-reloadable card. • Spend across…" at bounding box center [952, 256] width 586 height 279
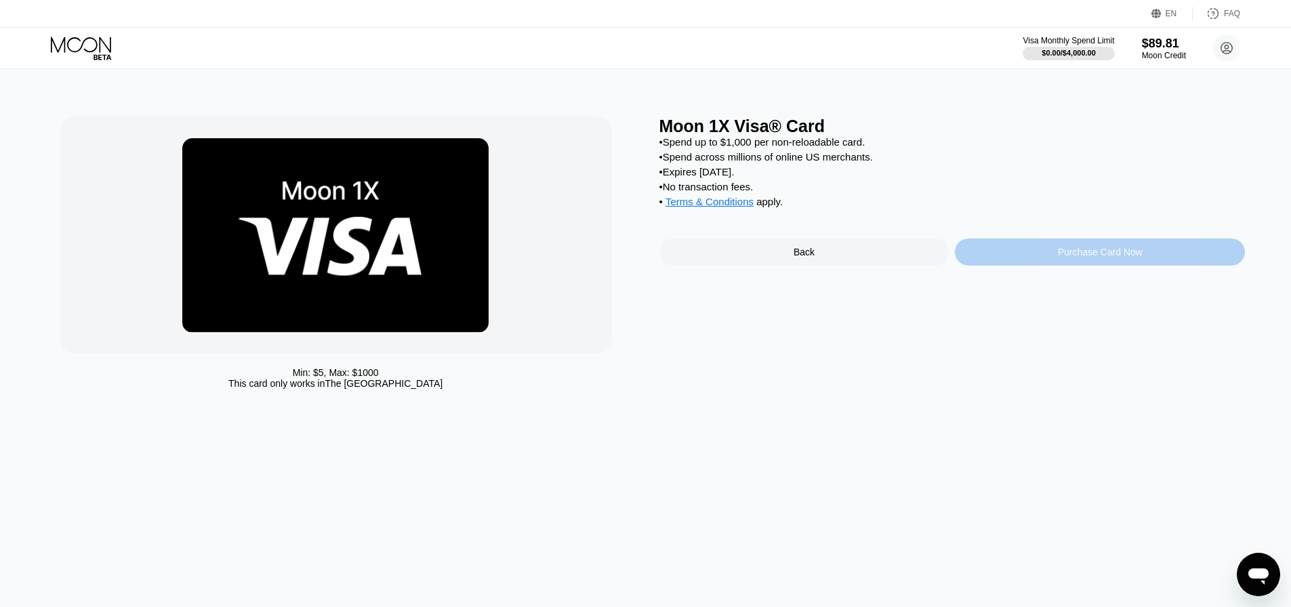
click at [1053, 266] on div "Purchase Card Now" at bounding box center [1100, 252] width 290 height 27
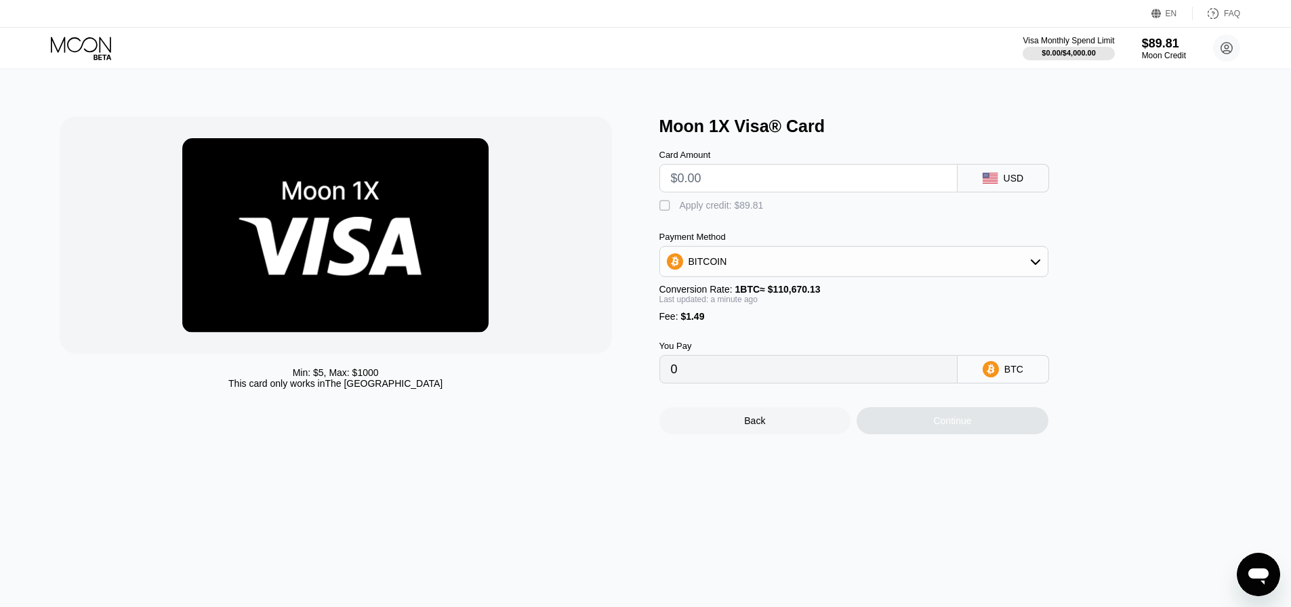
click at [757, 180] on input "text" at bounding box center [808, 178] width 275 height 27
type input "$9"
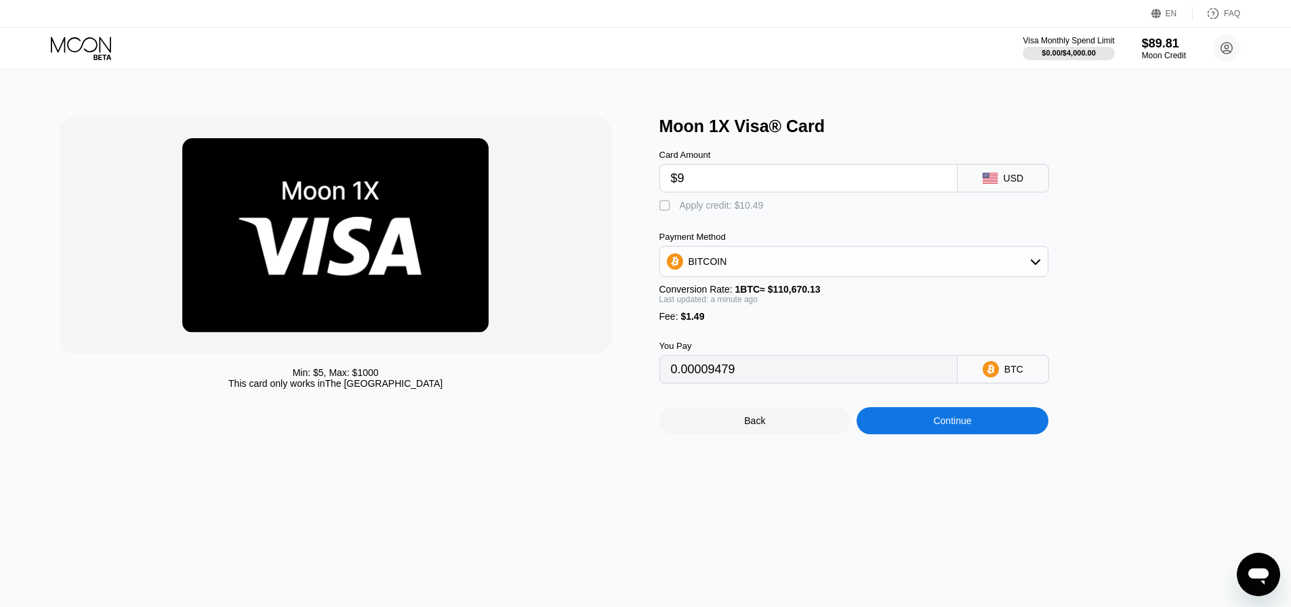
type input "0.00009479"
type input "$9.4"
type input "0.00009841"
type input "$9.45"
type input "0.00009886"
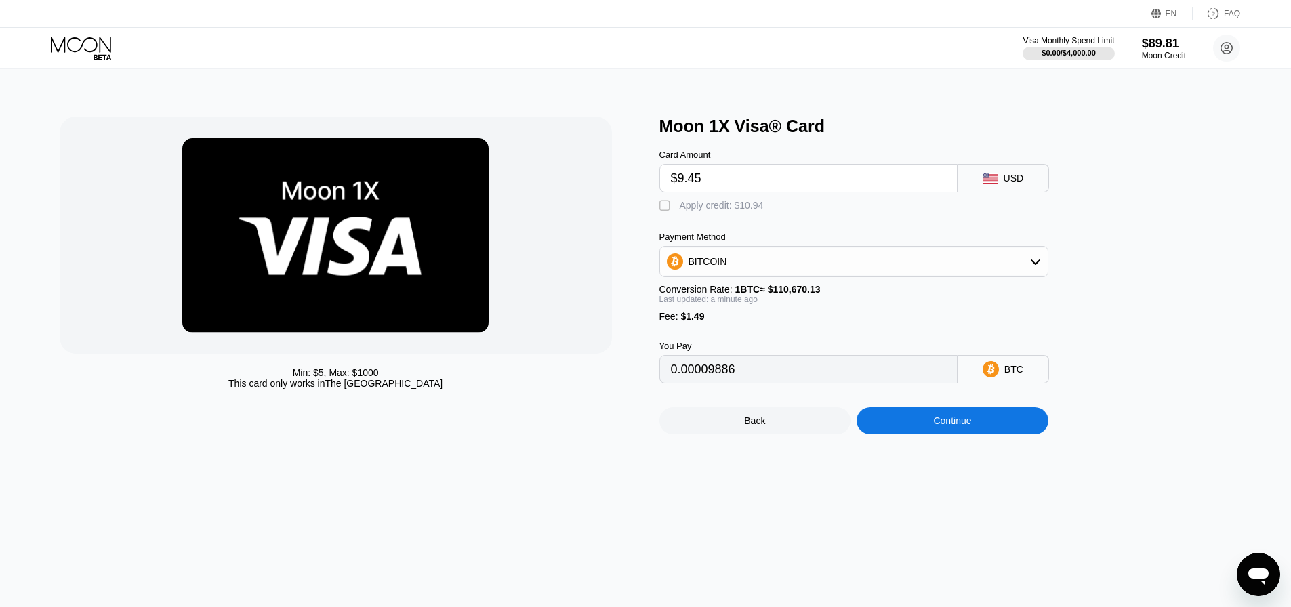
type input "$9.45"
click at [729, 222] on div "Card Amount $9.45 USD  Apply credit: $10.94 Payment Method BITCOIN Conversion …" at bounding box center [876, 259] width 434 height 247
click at [730, 205] on div "Apply credit: $10.94" at bounding box center [722, 205] width 84 height 11
type input "0"
click at [956, 426] on div "Continue" at bounding box center [952, 420] width 38 height 11
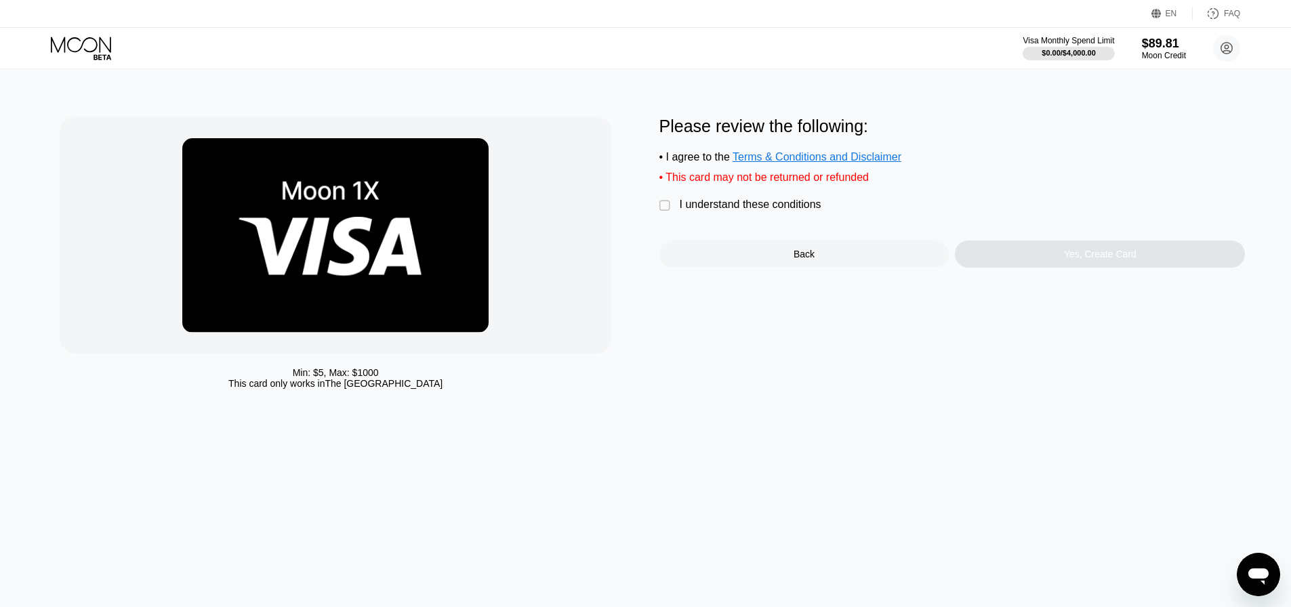
click at [775, 213] on div " I understand these conditions" at bounding box center [743, 206] width 169 height 14
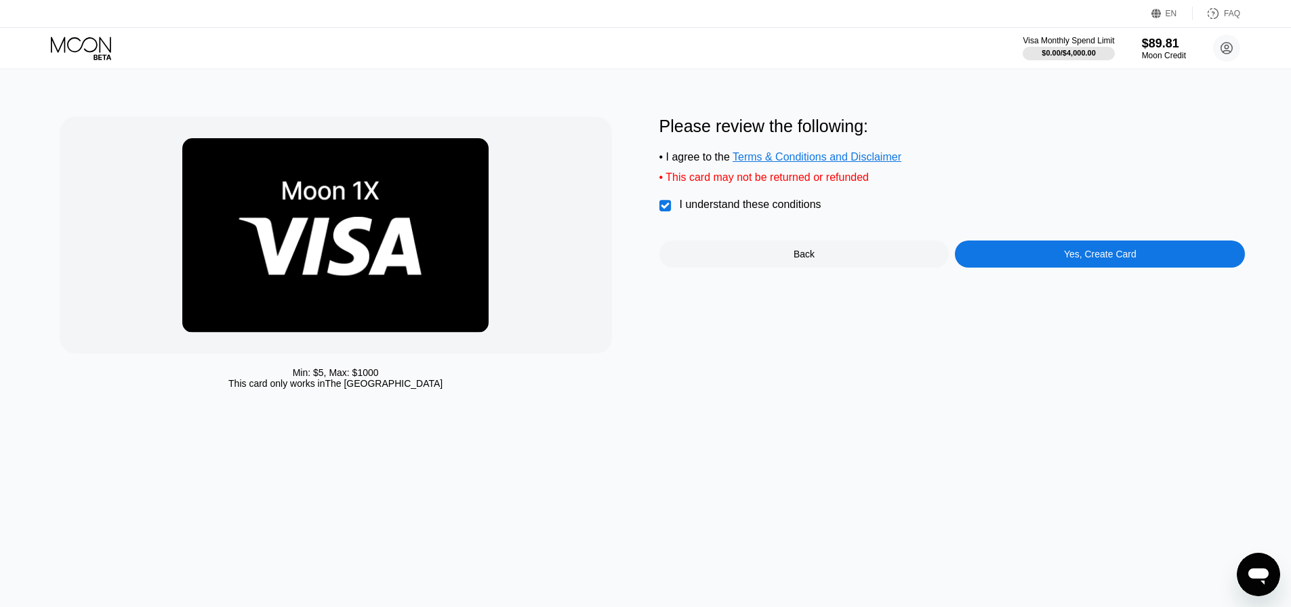
click at [1019, 277] on div "Please review the following: • I agree to the Terms & Conditions and Disclaimer…" at bounding box center [952, 256] width 586 height 279
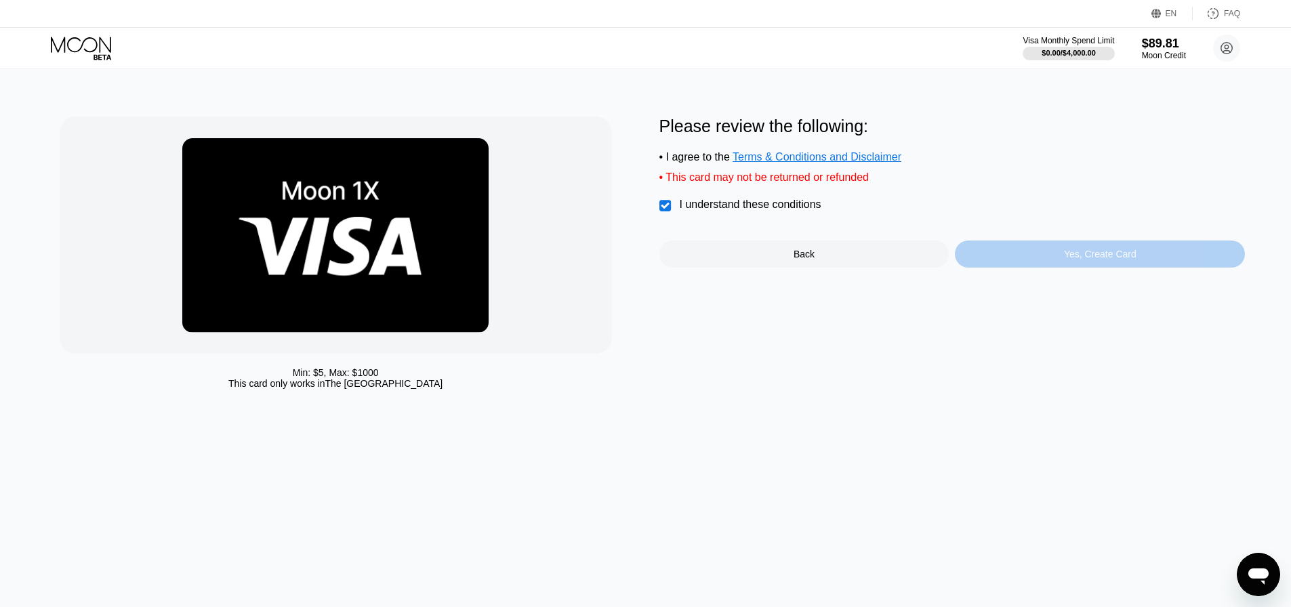
click at [1021, 262] on div "Yes, Create Card" at bounding box center [1100, 254] width 290 height 27
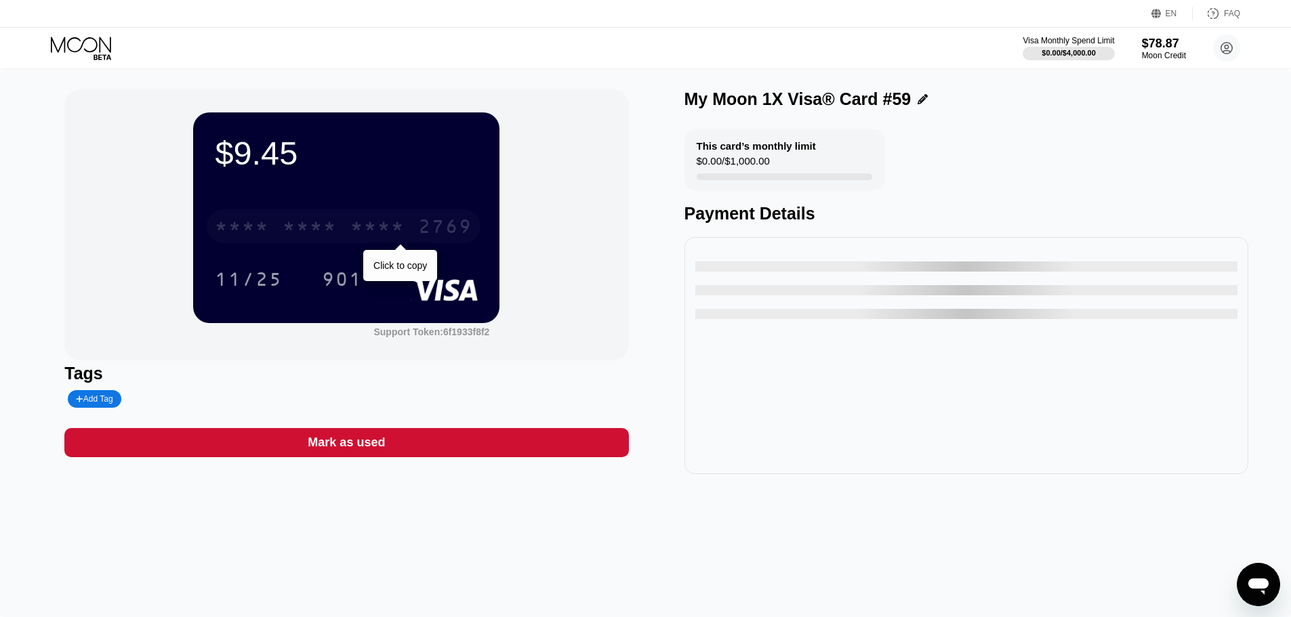
click at [408, 243] on div "* * * * * * * * * * * * 2769" at bounding box center [344, 226] width 274 height 34
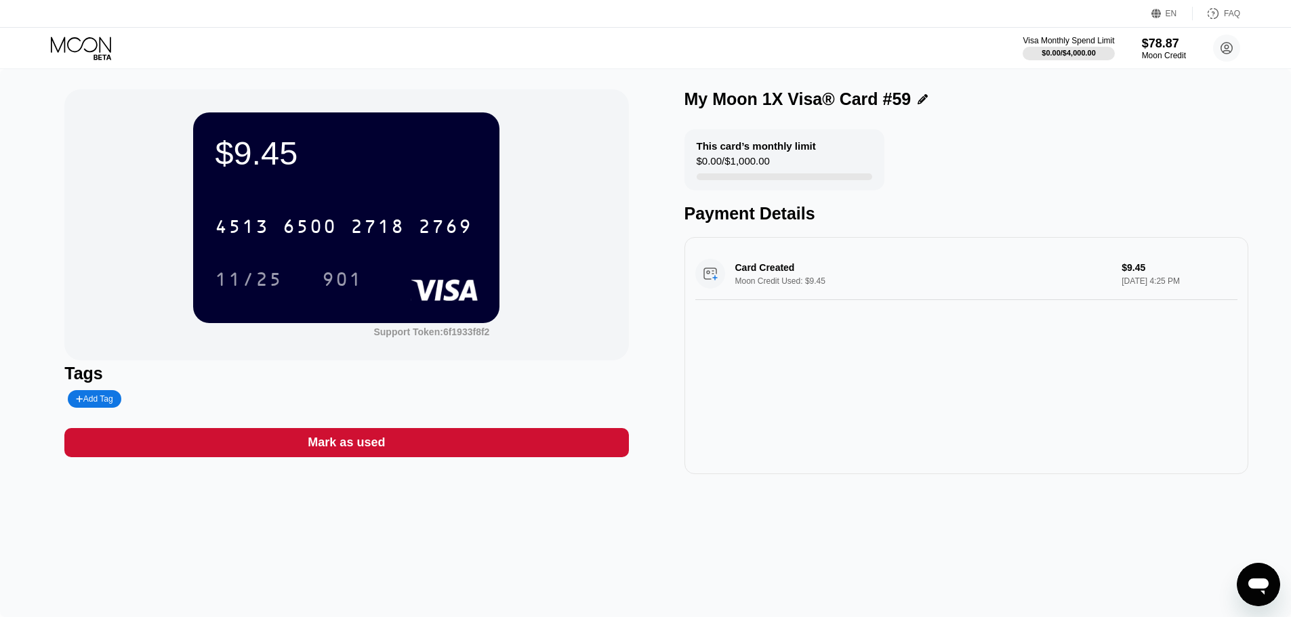
click at [99, 47] on icon at bounding box center [82, 49] width 63 height 24
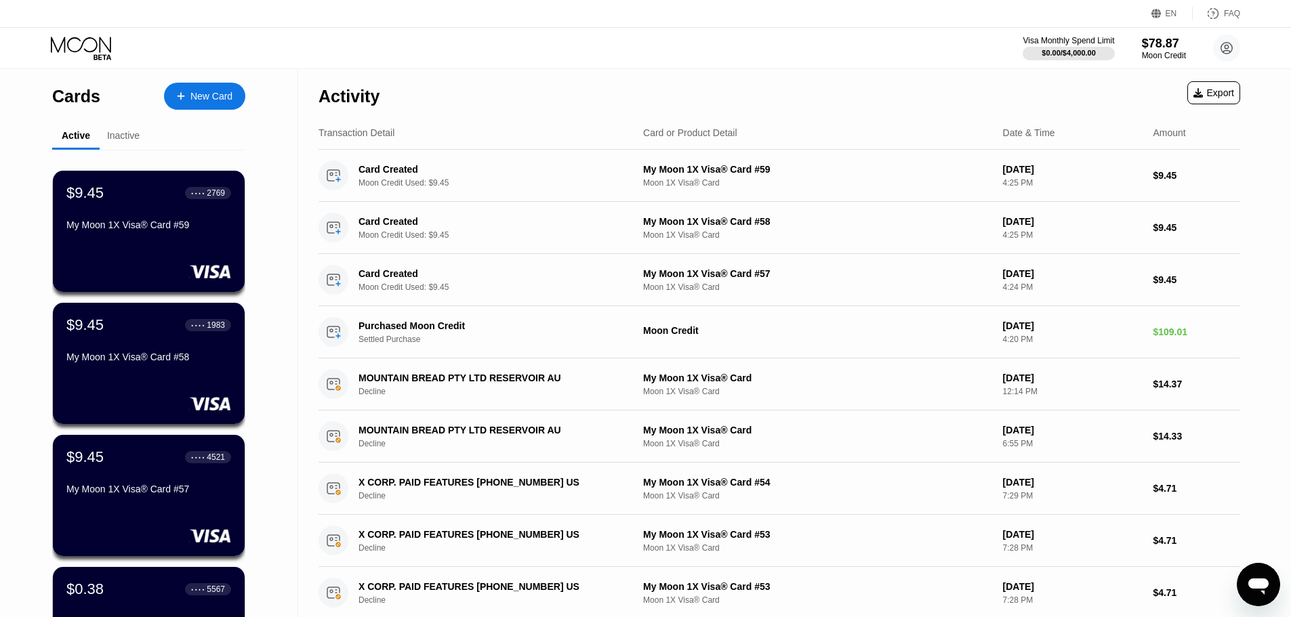
click at [190, 100] on div "New Card" at bounding box center [211, 97] width 42 height 12
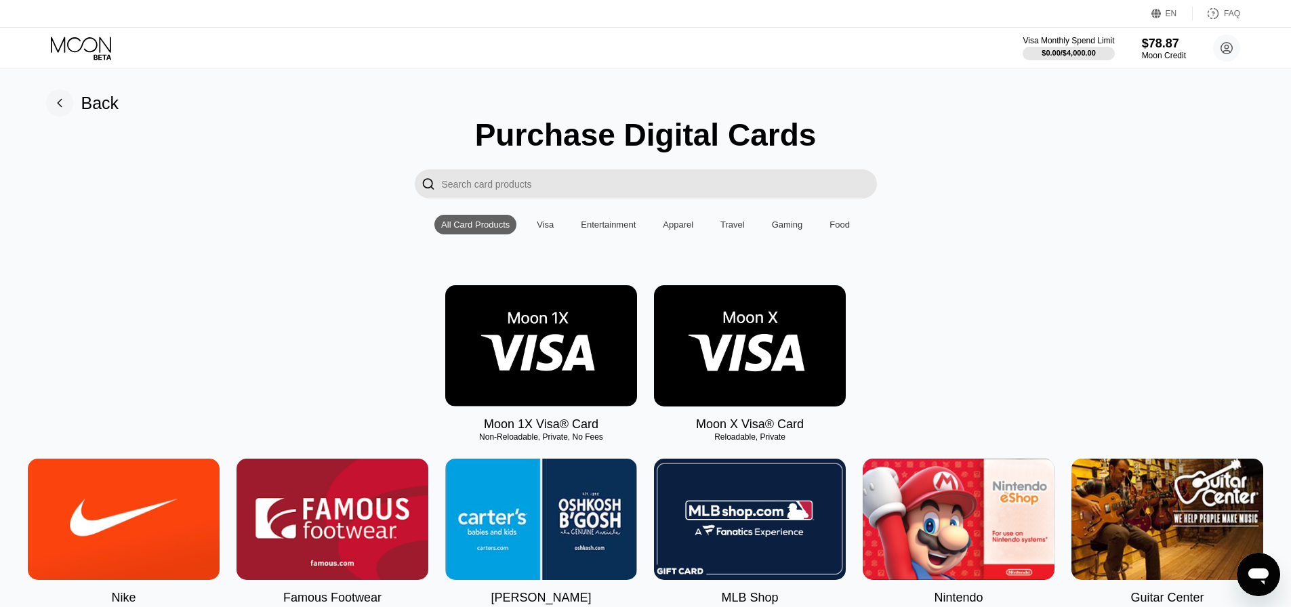
click at [521, 381] on img at bounding box center [541, 345] width 192 height 121
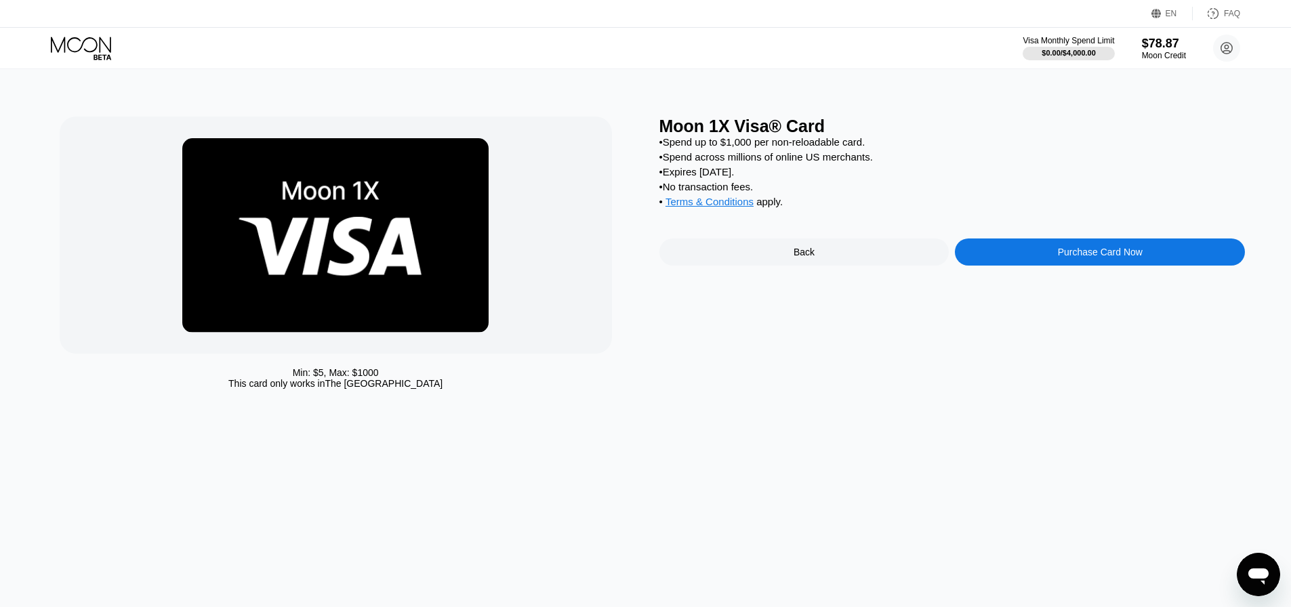
click at [1044, 262] on div "Purchase Card Now" at bounding box center [1100, 252] width 290 height 27
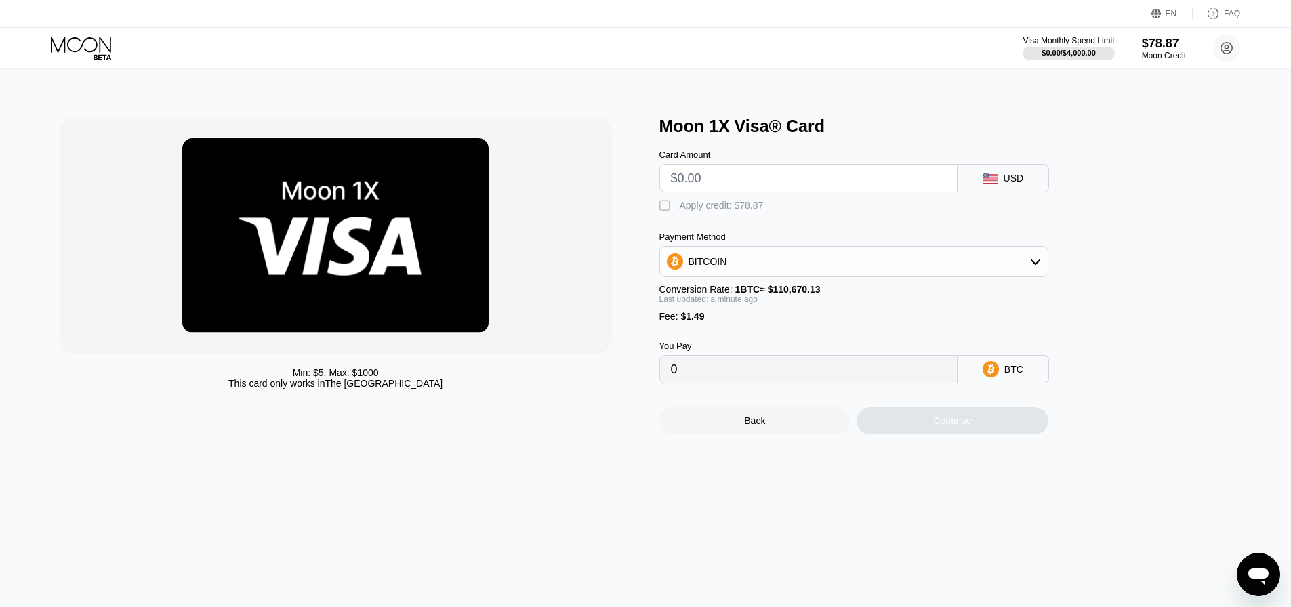
click at [769, 154] on div "Card Amount" at bounding box center [808, 155] width 298 height 10
click at [773, 178] on input "text" at bounding box center [808, 178] width 275 height 27
type input "$9"
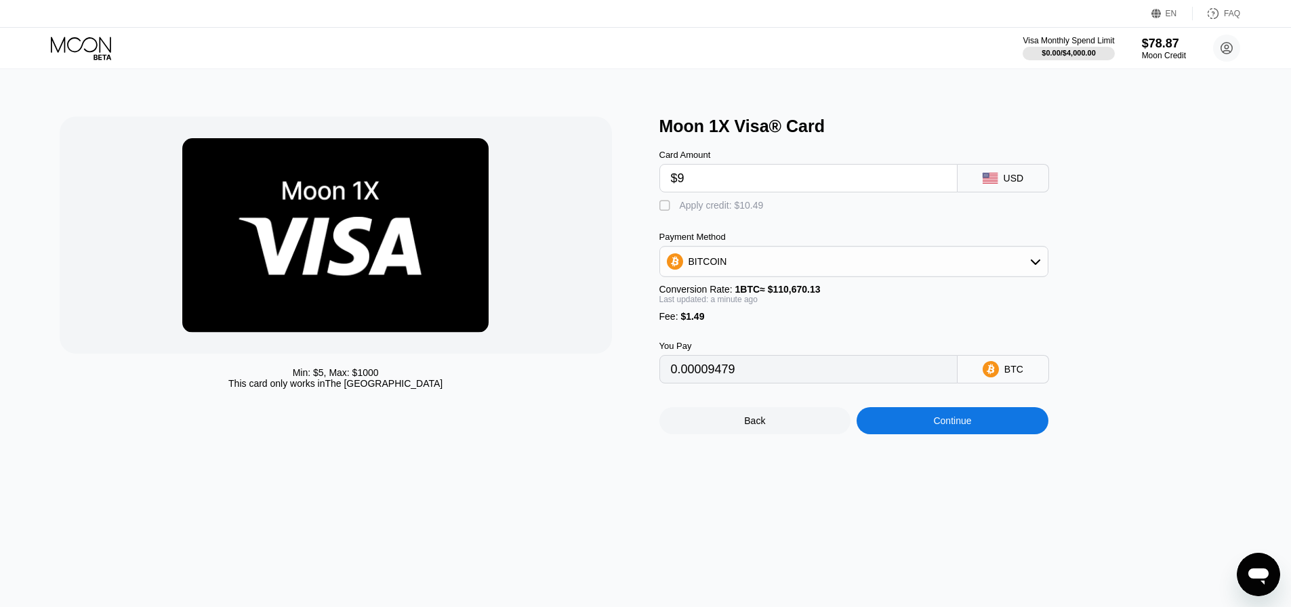
type input "0.00009479"
type input "$94"
type input "0.00086284"
type input "$9"
type input "0.00009479"
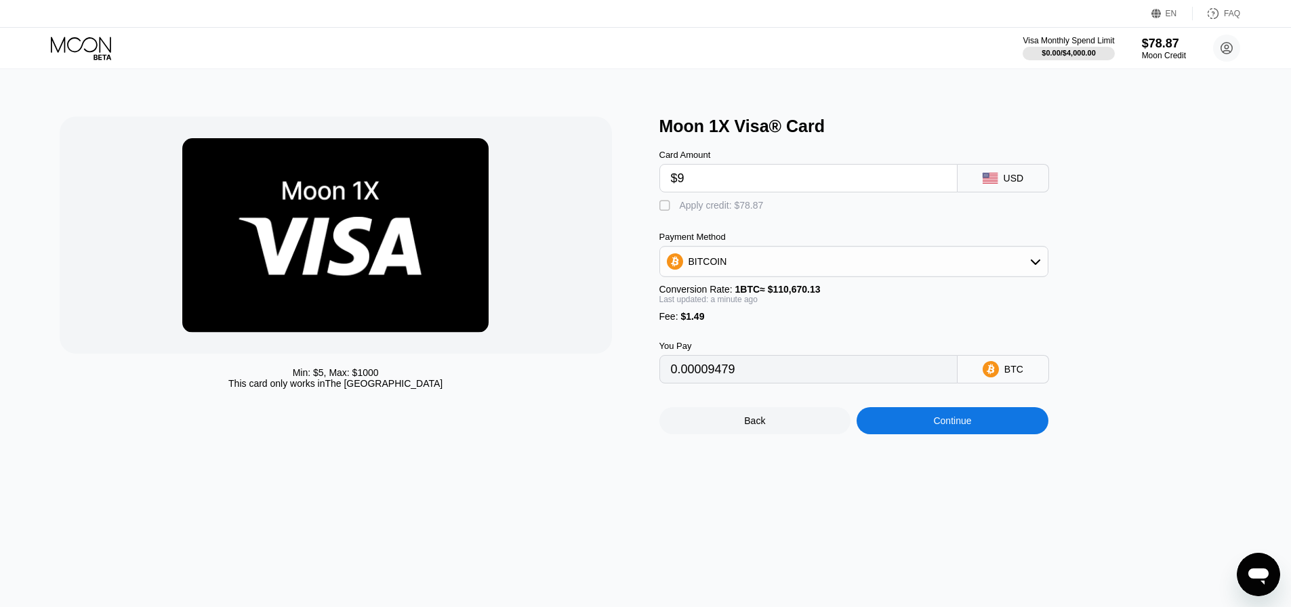
type input "$94"
type input "0.00086284"
type input "$945"
type input "0.00855236"
type input "$94"
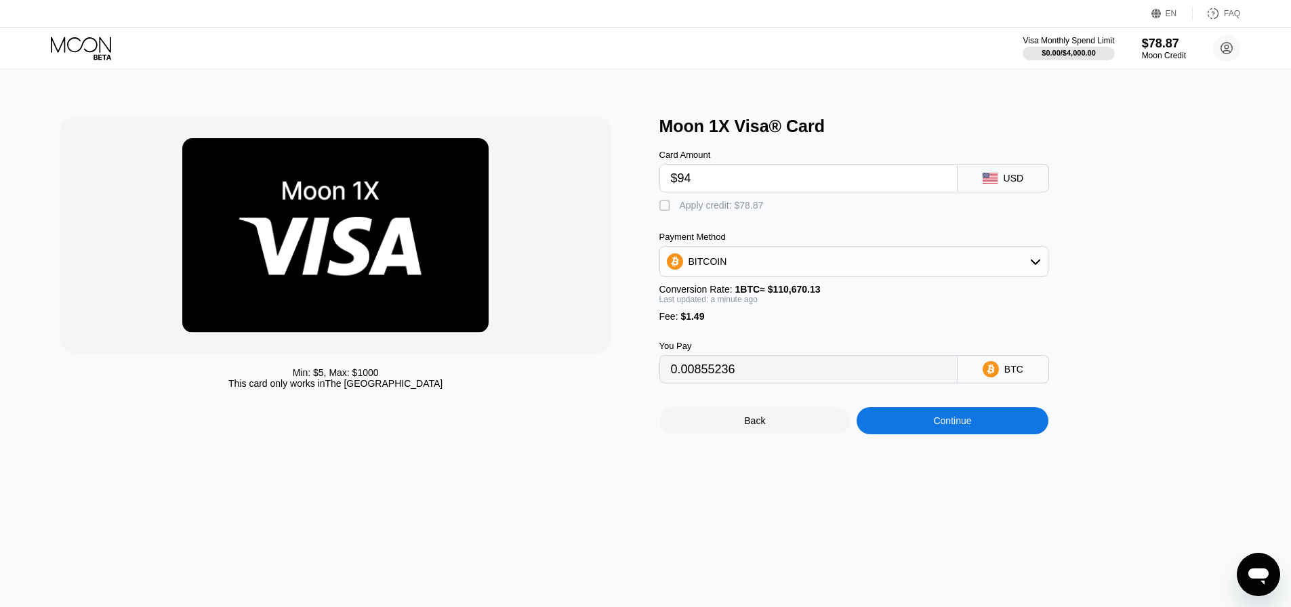
type input "0.00086284"
type input "$9"
type input "0.00009479"
type input "$9.4"
type input "0.00009841"
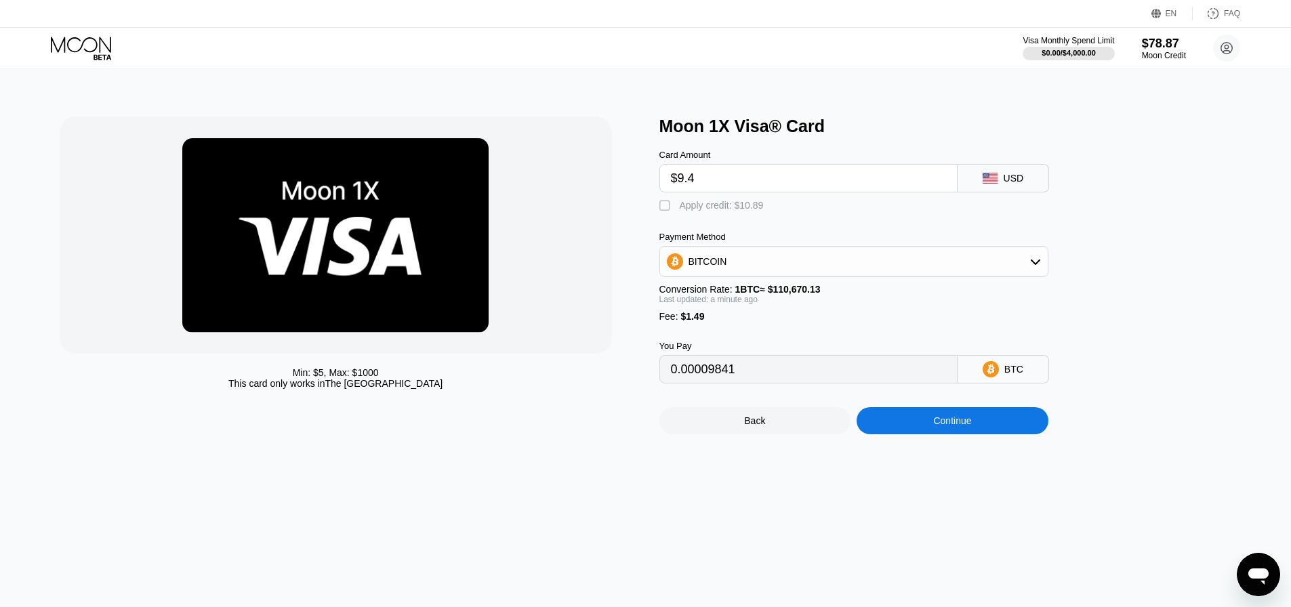
type input "$9.45"
type input "0.00009886"
type input "$9.45"
click at [743, 211] on div "Apply credit: $10.94" at bounding box center [722, 205] width 84 height 11
type input "0"
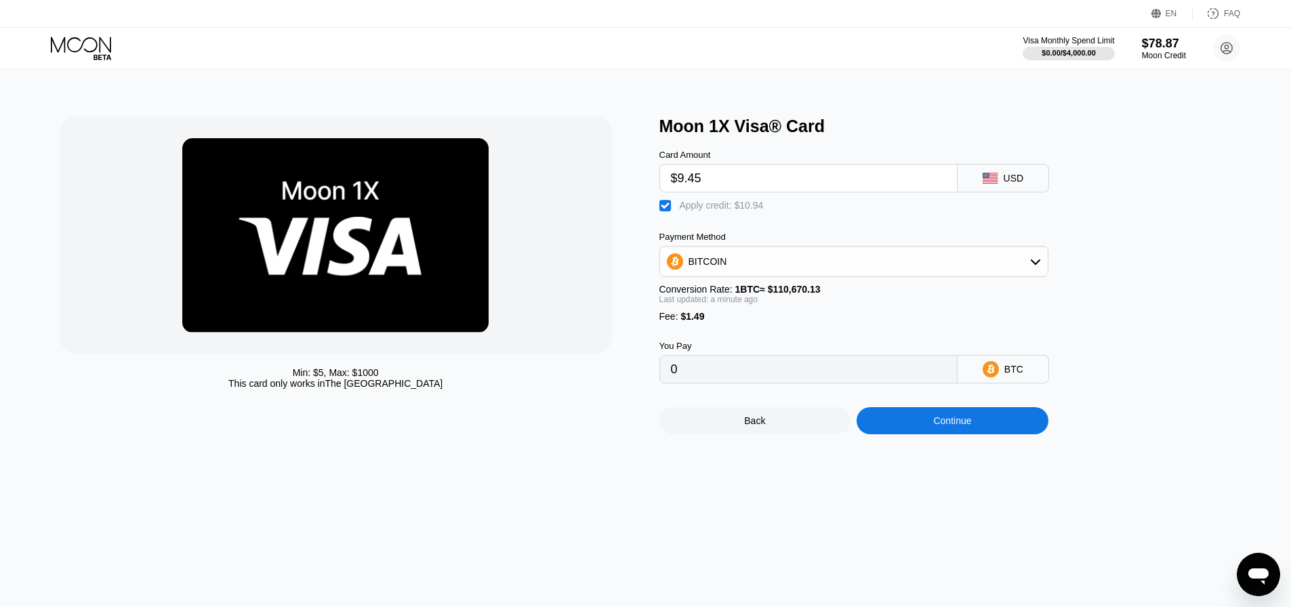
click at [968, 426] on div "Continue" at bounding box center [952, 420] width 38 height 11
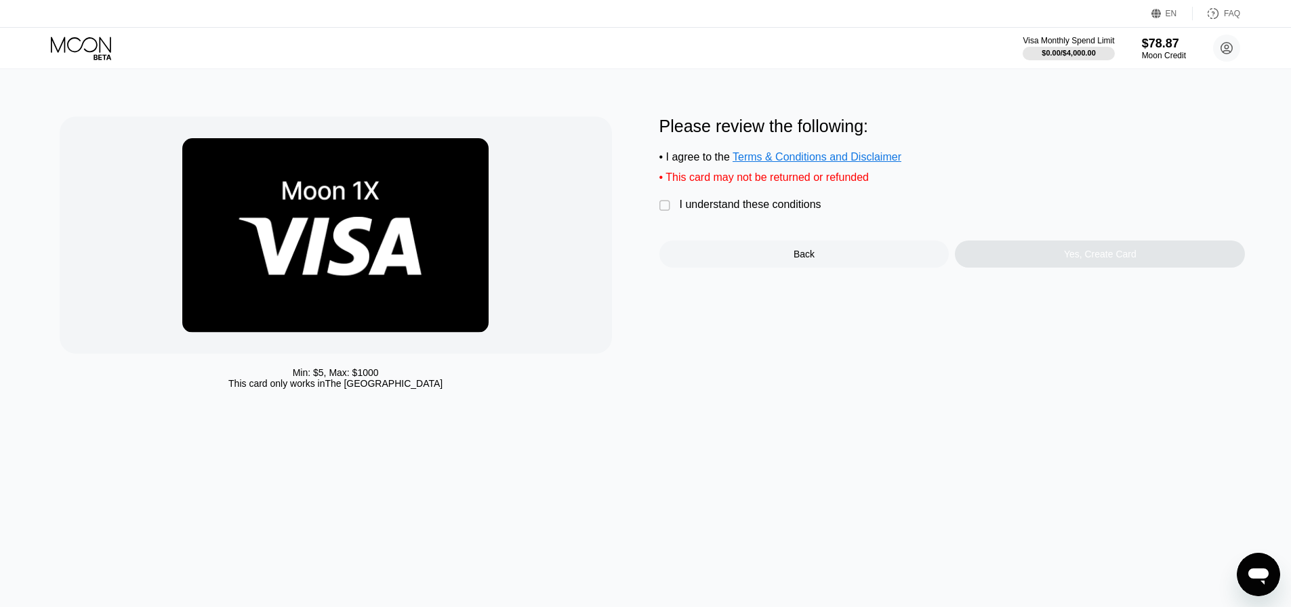
click at [739, 211] on div "I understand these conditions" at bounding box center [751, 205] width 142 height 12
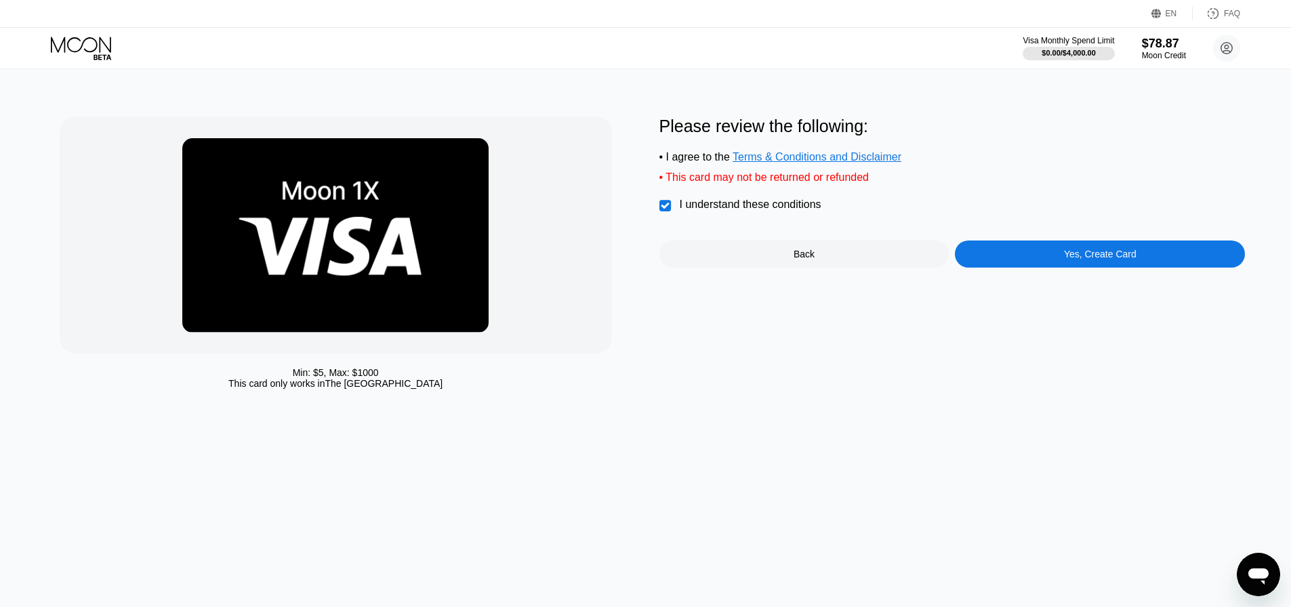
click at [1021, 256] on div "Yes, Create Card" at bounding box center [1100, 254] width 290 height 27
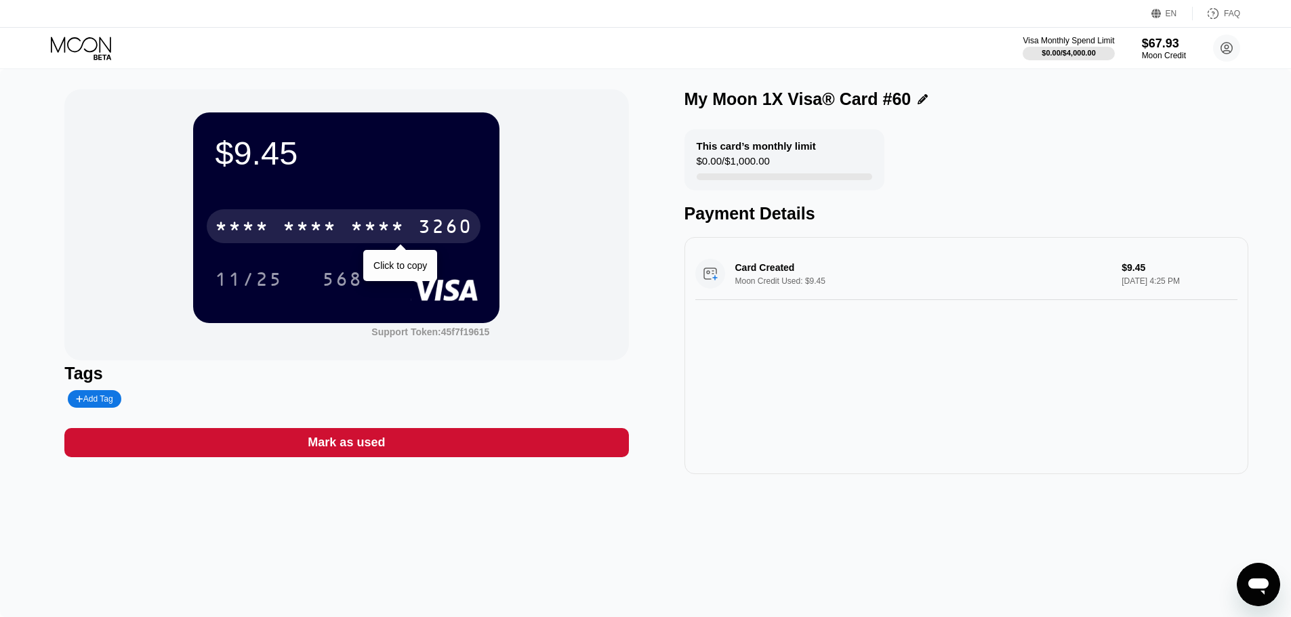
click at [407, 225] on div "* * * * * * * * * * * * 3260" at bounding box center [344, 226] width 274 height 34
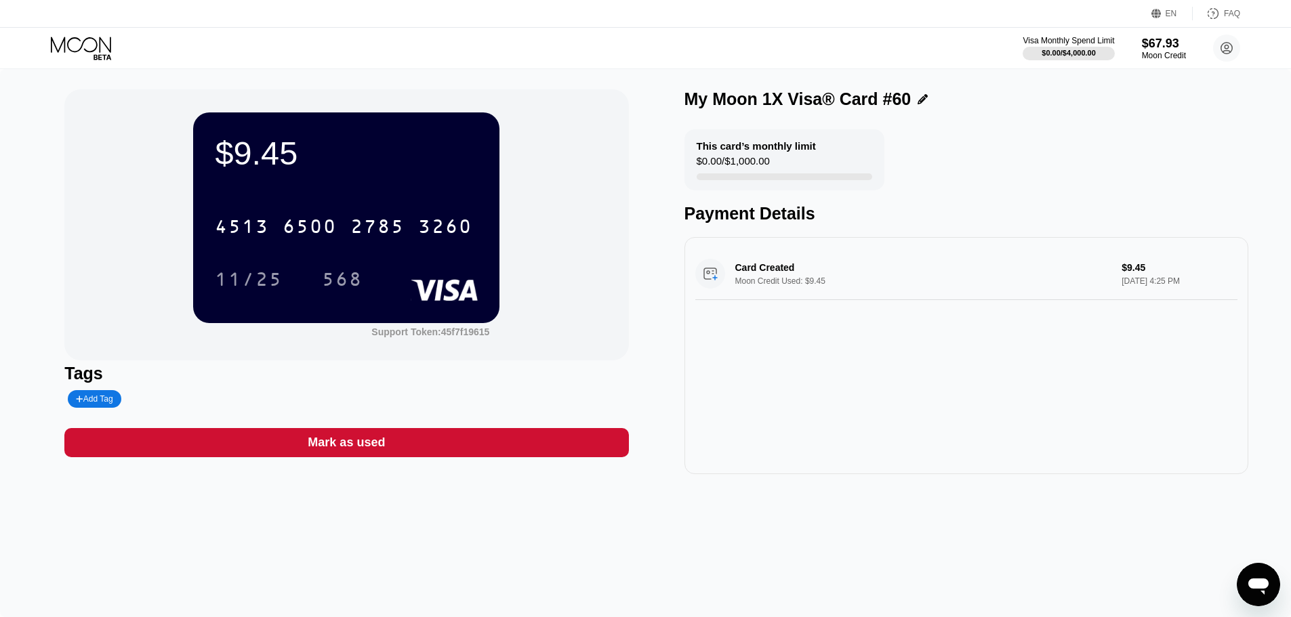
click at [83, 46] on icon at bounding box center [82, 49] width 63 height 24
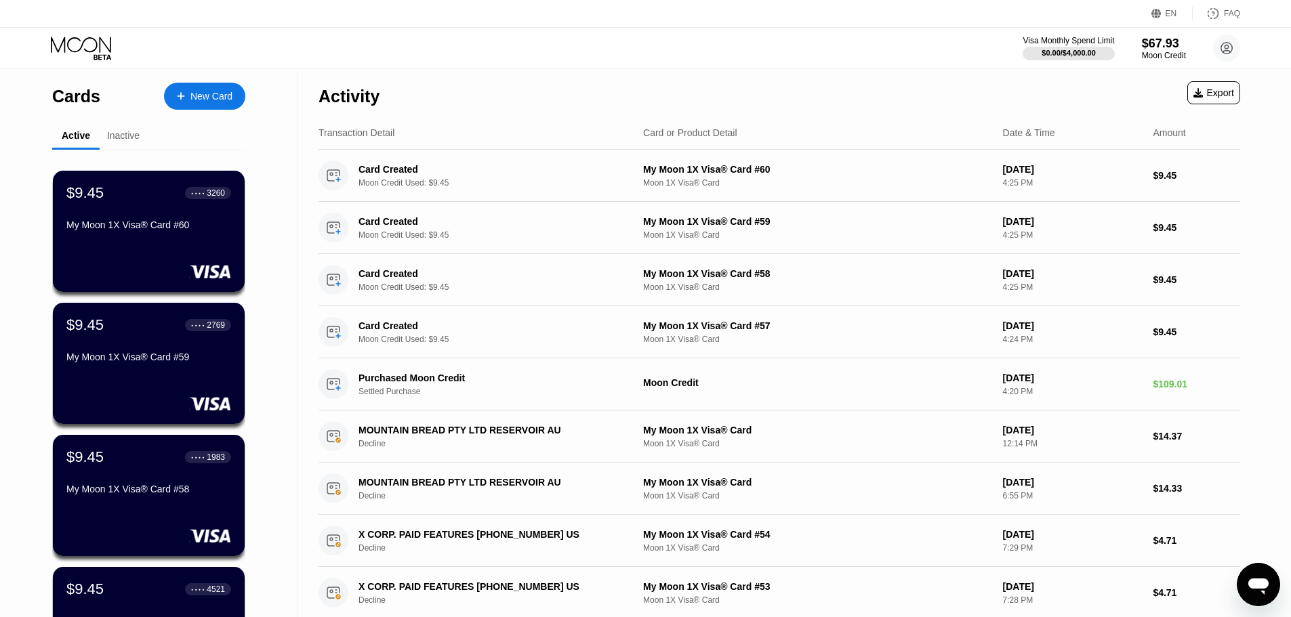
click at [186, 103] on div "New Card" at bounding box center [204, 96] width 81 height 27
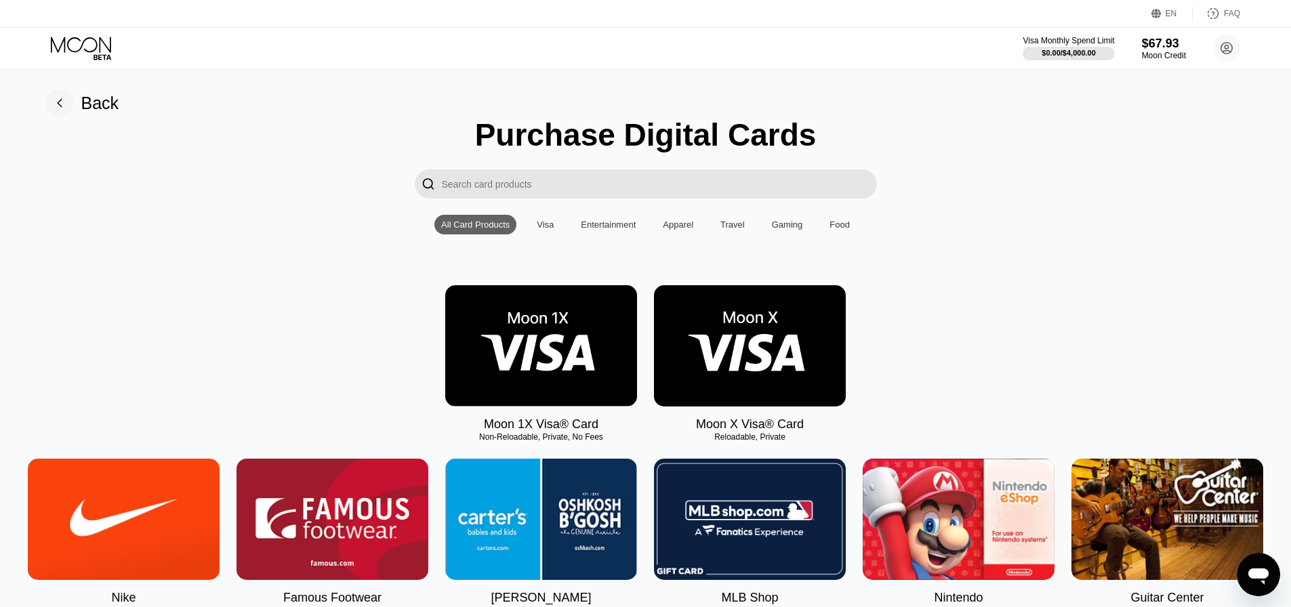
click at [564, 392] on img at bounding box center [541, 345] width 192 height 121
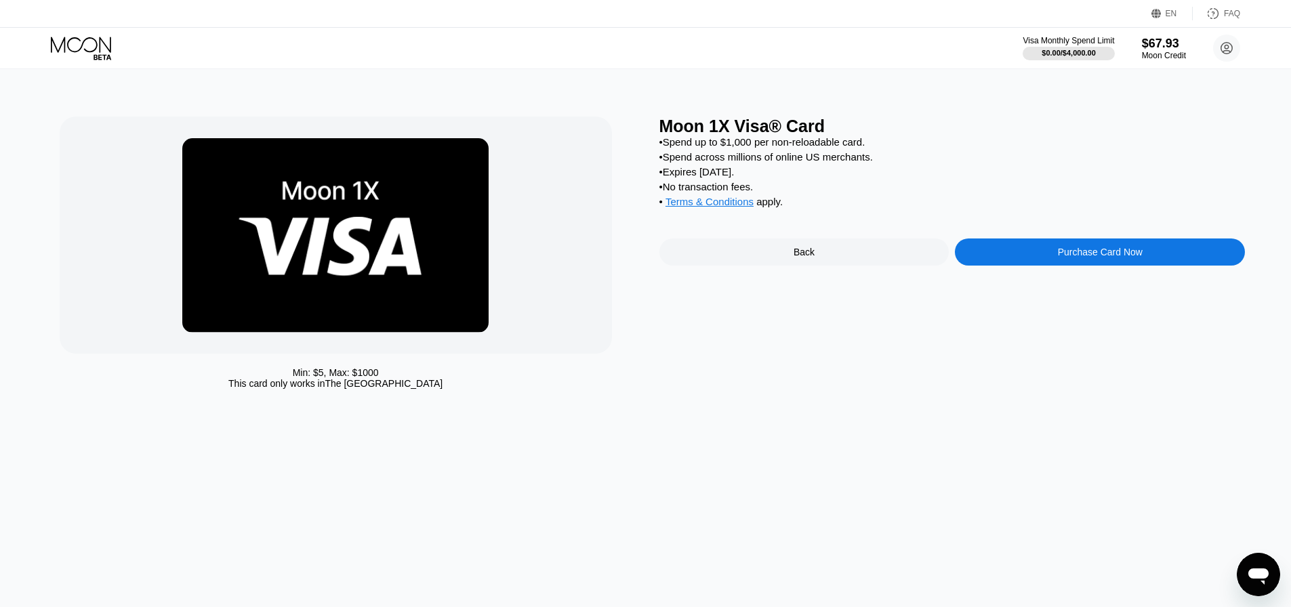
click at [1027, 266] on div "Purchase Card Now" at bounding box center [1100, 252] width 290 height 27
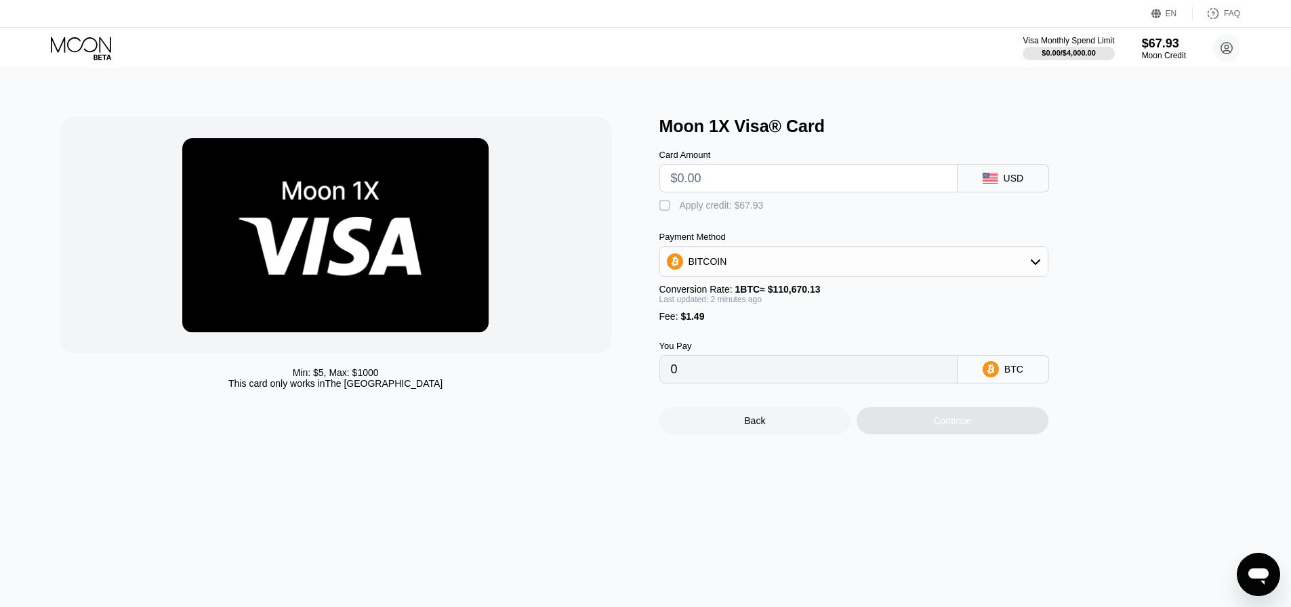
click at [760, 179] on input "text" at bounding box center [808, 178] width 275 height 27
type input "$9"
type input "0.00009479"
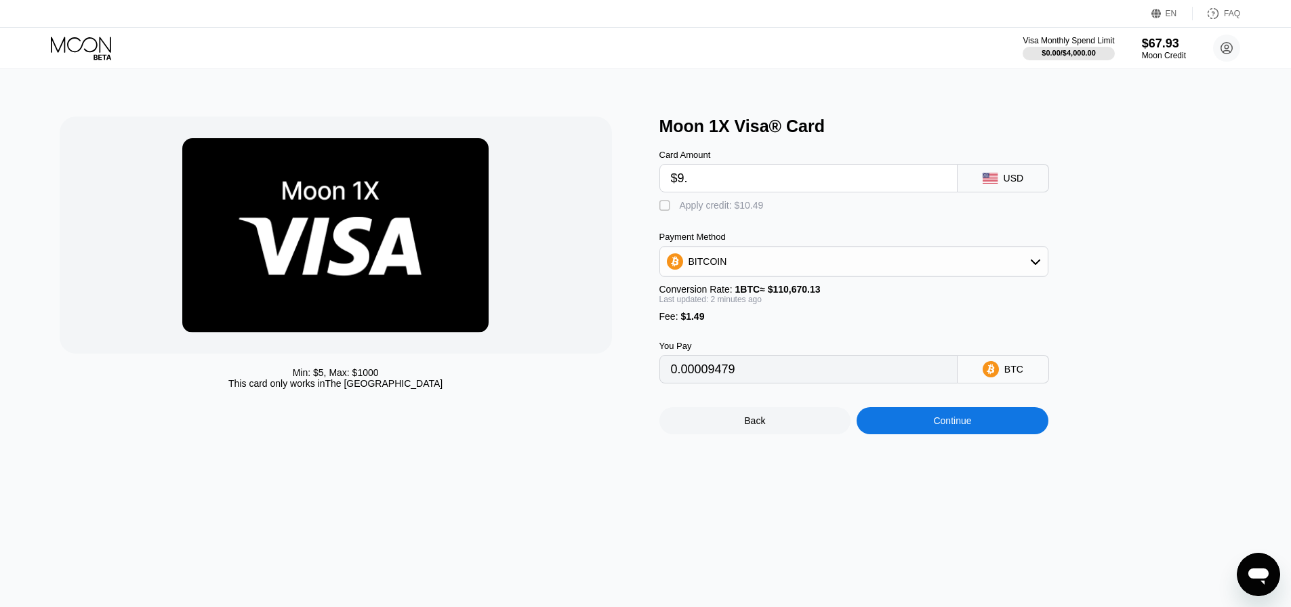
type input "$9.4"
type input "0.00009841"
type input "$9.45"
type input "0.00009886"
type input "$9.45"
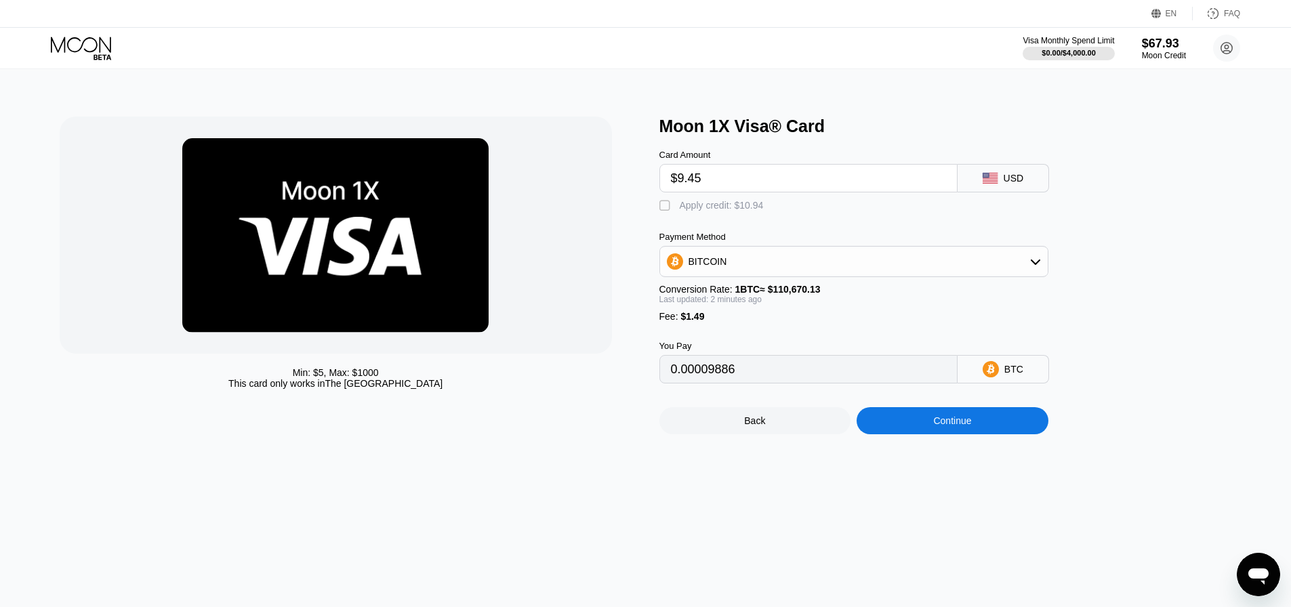
click at [728, 211] on div "Apply credit: $10.94" at bounding box center [722, 205] width 84 height 11
type input "0"
click at [971, 434] on div "Continue" at bounding box center [953, 420] width 192 height 27
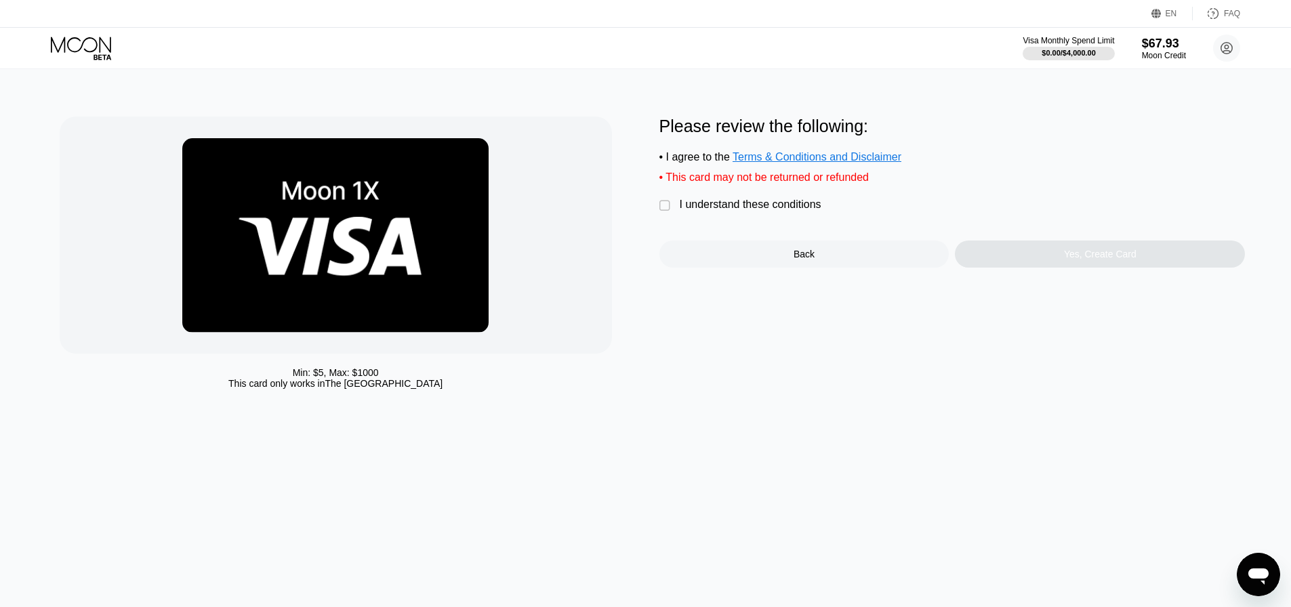
click at [689, 223] on div "Please review the following: • I agree to the Terms & Conditions and Disclaimer…" at bounding box center [952, 192] width 586 height 151
click at [775, 211] on div "I understand these conditions" at bounding box center [751, 205] width 142 height 12
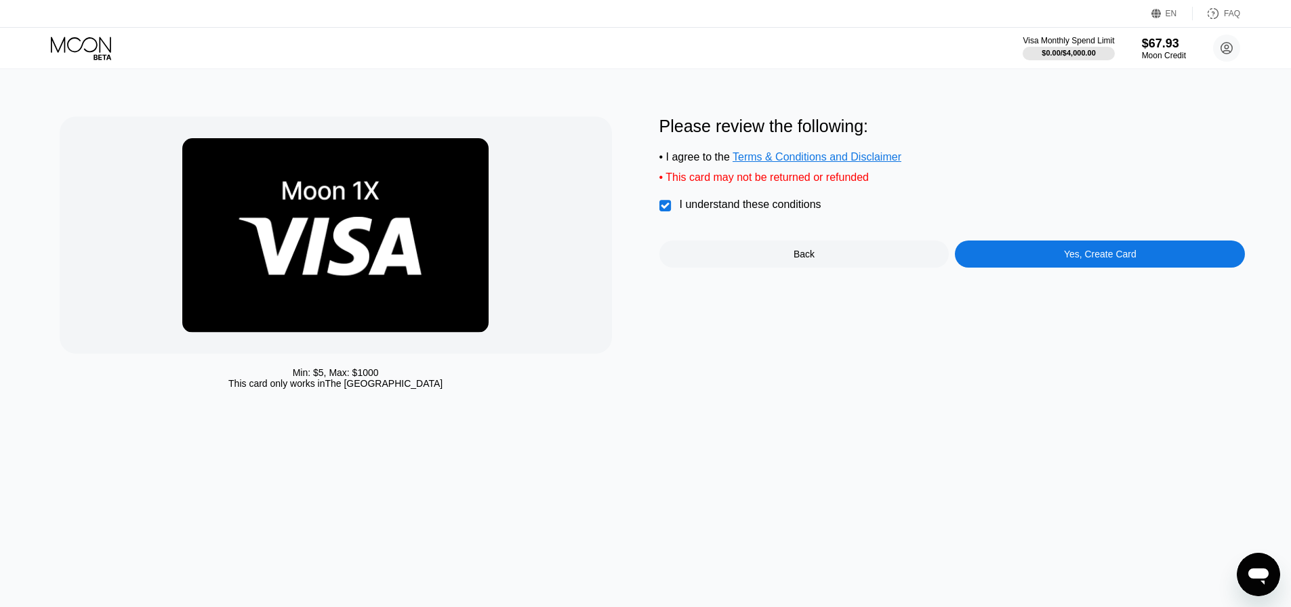
click at [1004, 268] on div "Yes, Create Card" at bounding box center [1100, 254] width 290 height 27
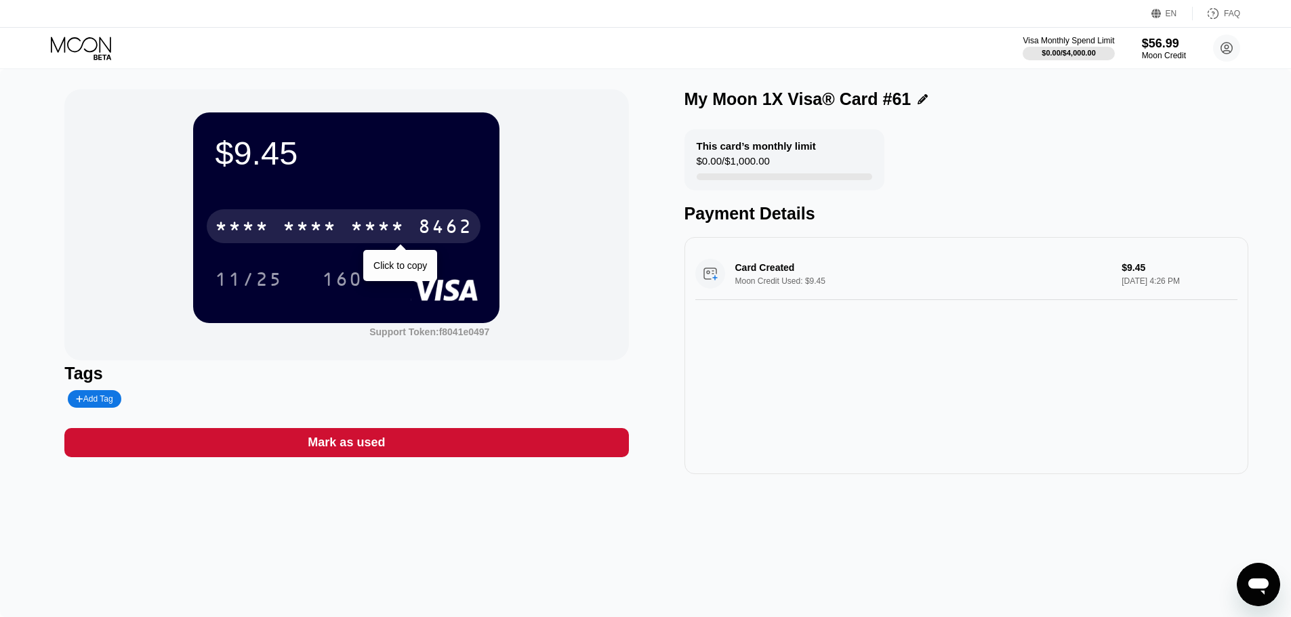
click at [328, 243] on div "* * * * * * * * * * * * 8462" at bounding box center [344, 226] width 274 height 34
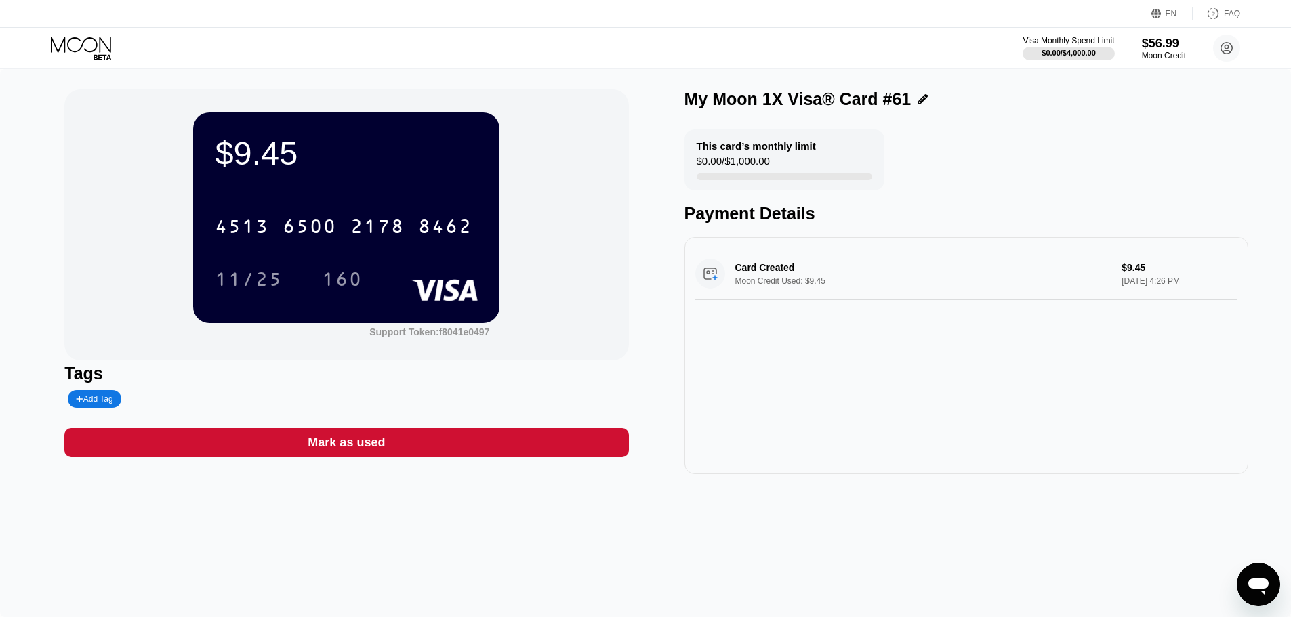
click at [90, 52] on icon at bounding box center [81, 45] width 60 height 16
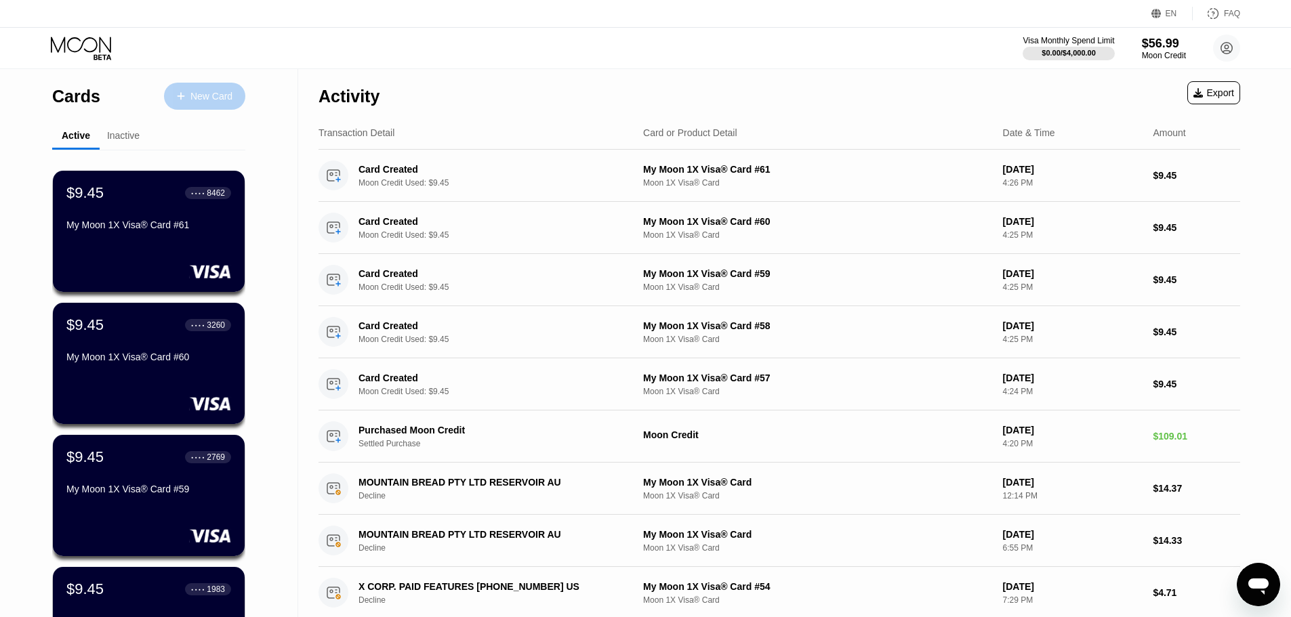
click at [202, 100] on div "New Card" at bounding box center [211, 97] width 42 height 12
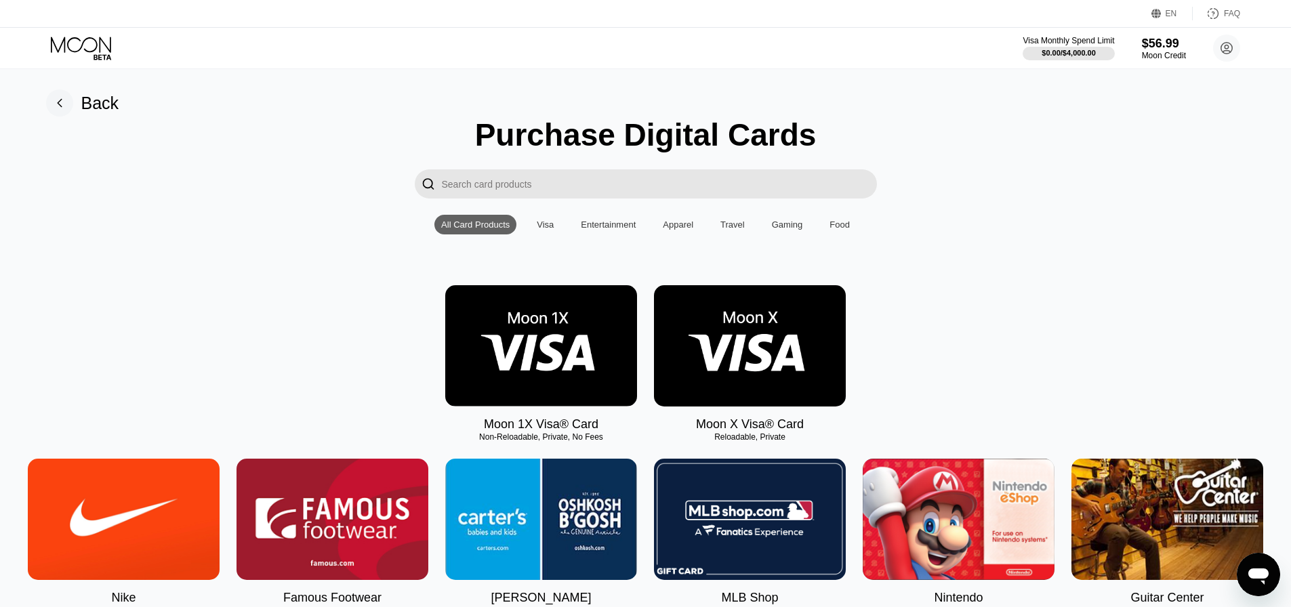
click at [517, 406] on img at bounding box center [541, 345] width 192 height 121
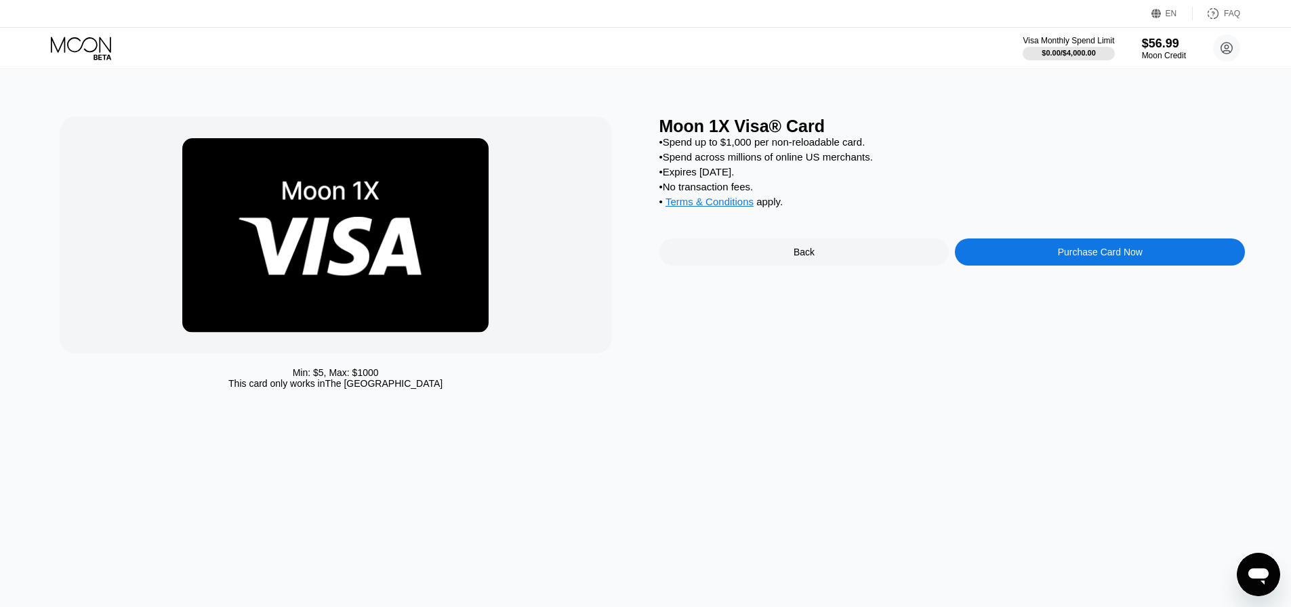
click at [992, 266] on div "Purchase Card Now" at bounding box center [1100, 252] width 290 height 27
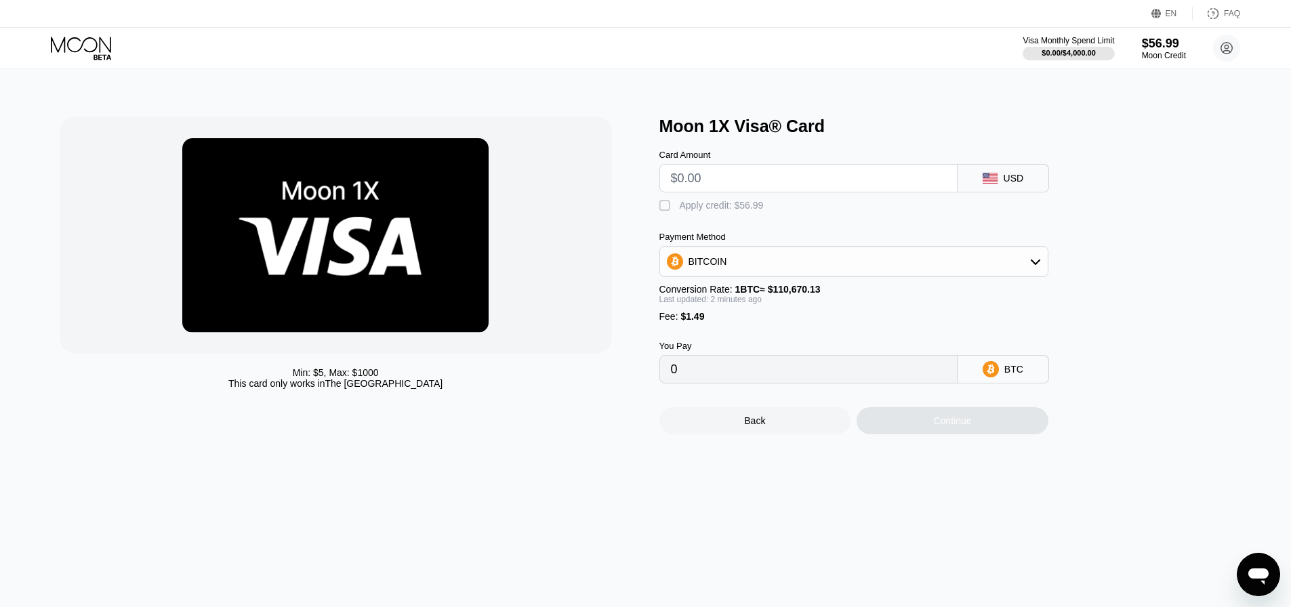
drag, startPoint x: 798, startPoint y: 205, endPoint x: 795, endPoint y: 197, distance: 8.2
click at [796, 202] on div " Apply credit: $56.99" at bounding box center [876, 202] width 434 height 20
click at [796, 188] on input "text" at bounding box center [808, 178] width 275 height 27
type input "$9"
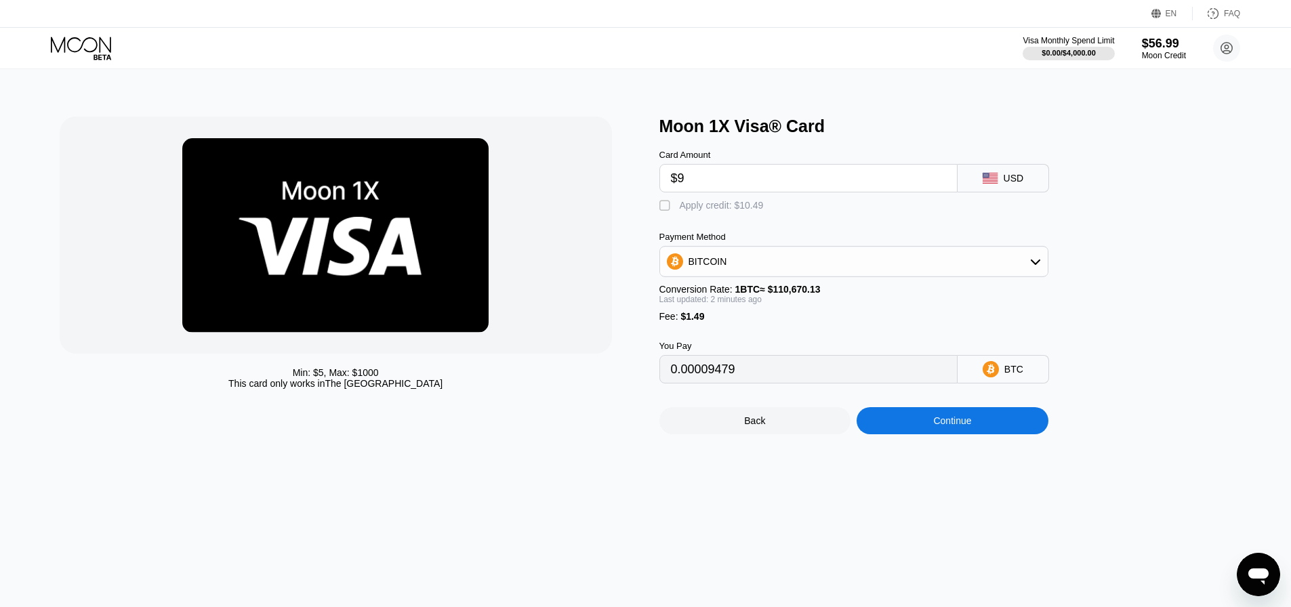
type input "0.00009479"
type input "$9.4"
type input "0.00009841"
type input "$9.45"
type input "0.00009886"
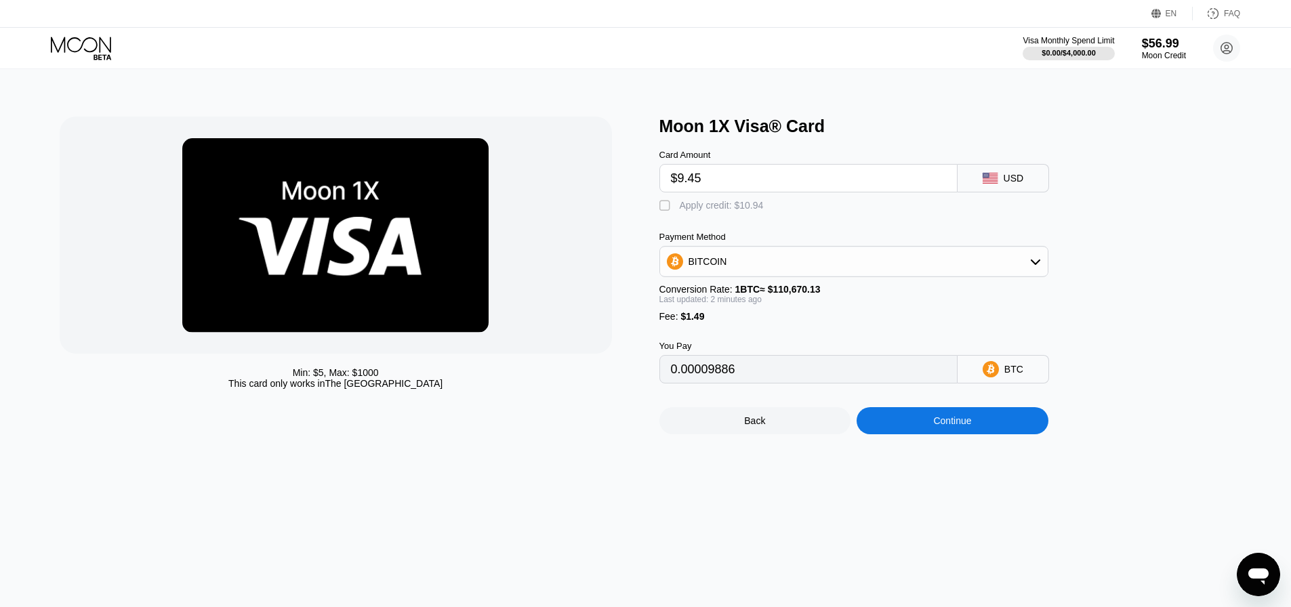
type input "$9.45"
click at [743, 209] on div "Apply credit: $10.94" at bounding box center [722, 205] width 84 height 11
type input "0"
drag, startPoint x: 940, startPoint y: 406, endPoint x: 938, endPoint y: 422, distance: 15.7
click at [940, 407] on div "Back Continue" at bounding box center [876, 409] width 434 height 51
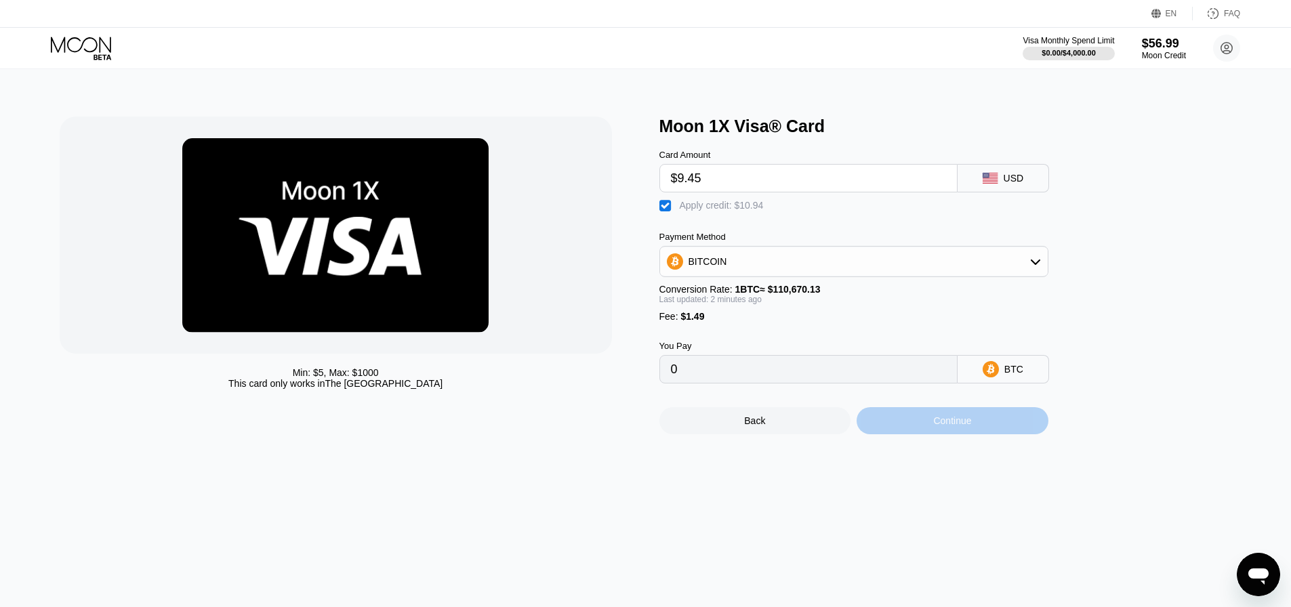
click at [938, 422] on div "Continue" at bounding box center [953, 420] width 192 height 27
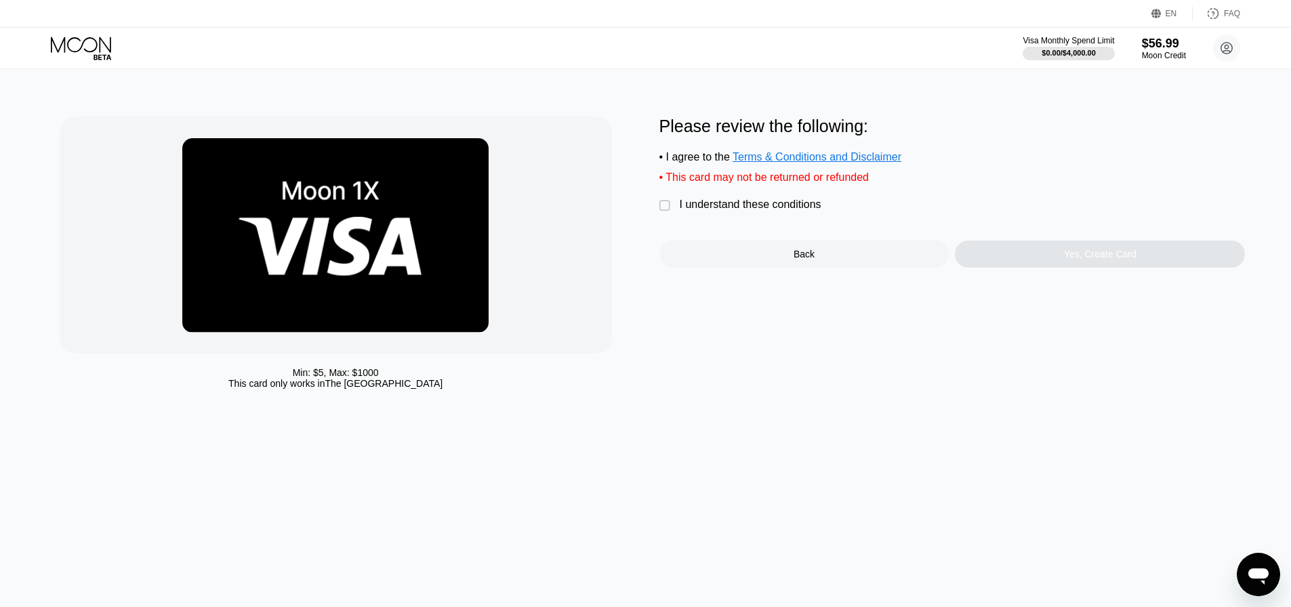
click at [767, 225] on div "Please review the following: • I agree to the Terms & Conditions and Disclaimer…" at bounding box center [952, 192] width 586 height 151
click at [766, 211] on div "I understand these conditions" at bounding box center [751, 205] width 142 height 12
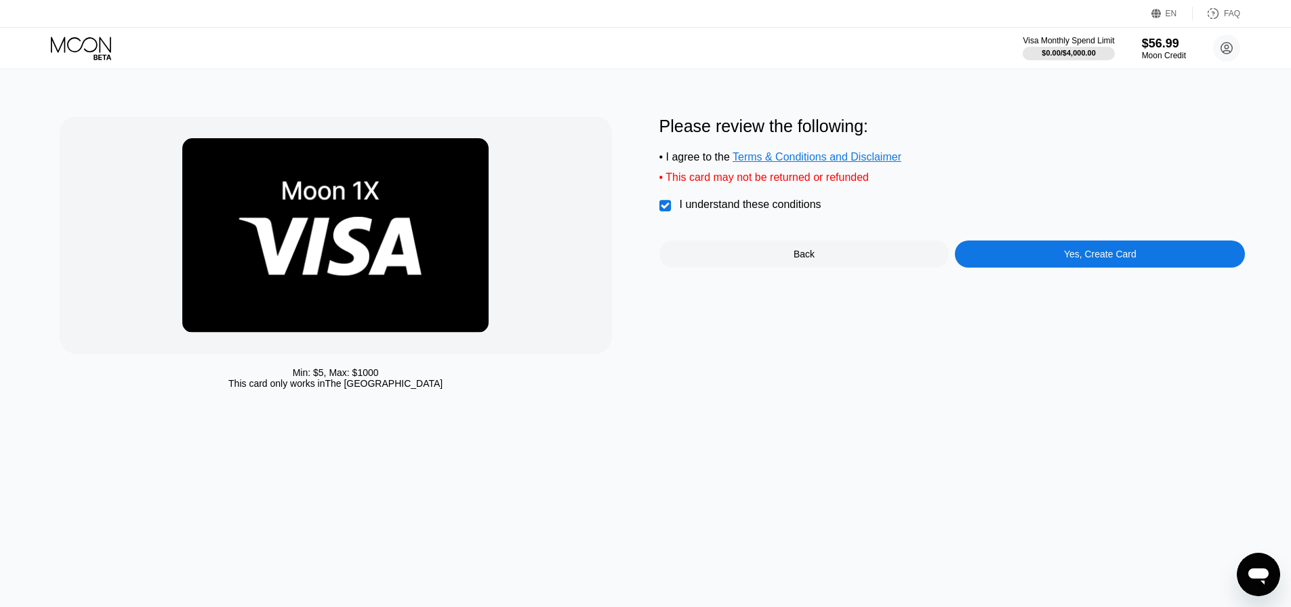
click at [971, 268] on div "Yes, Create Card" at bounding box center [1100, 254] width 290 height 27
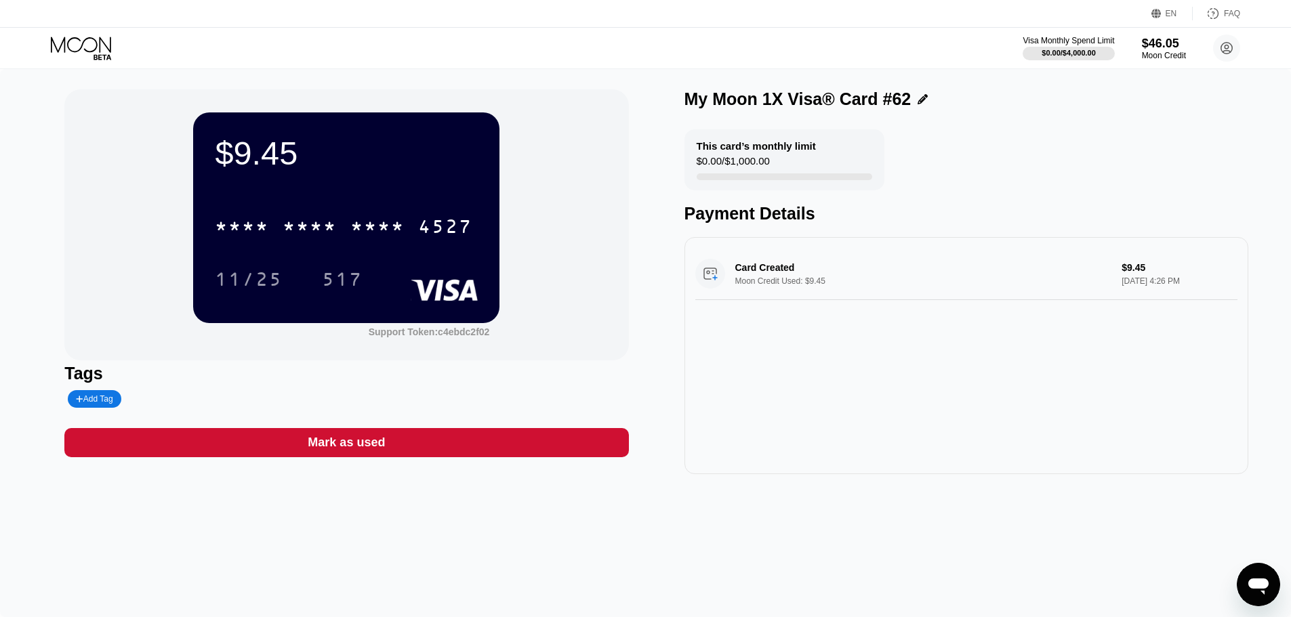
click at [357, 239] on div "* * * *" at bounding box center [377, 229] width 54 height 22
click at [113, 49] on icon at bounding box center [82, 49] width 63 height 24
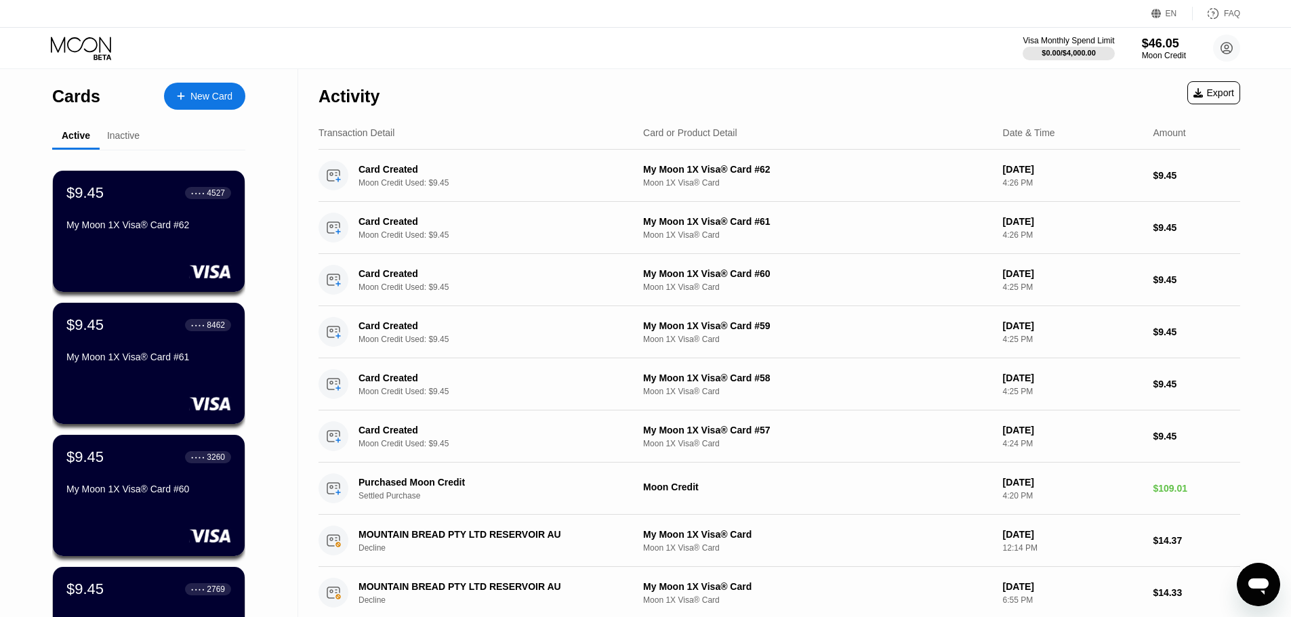
click at [207, 101] on div "New Card" at bounding box center [211, 97] width 42 height 12
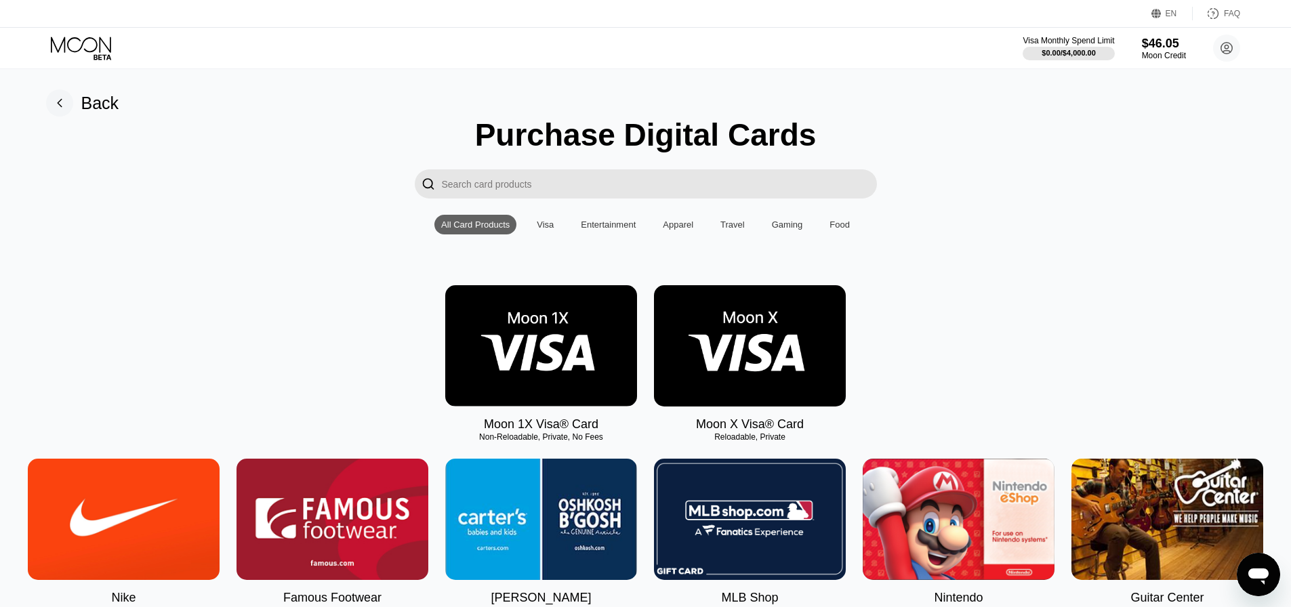
click at [510, 386] on img at bounding box center [541, 345] width 192 height 121
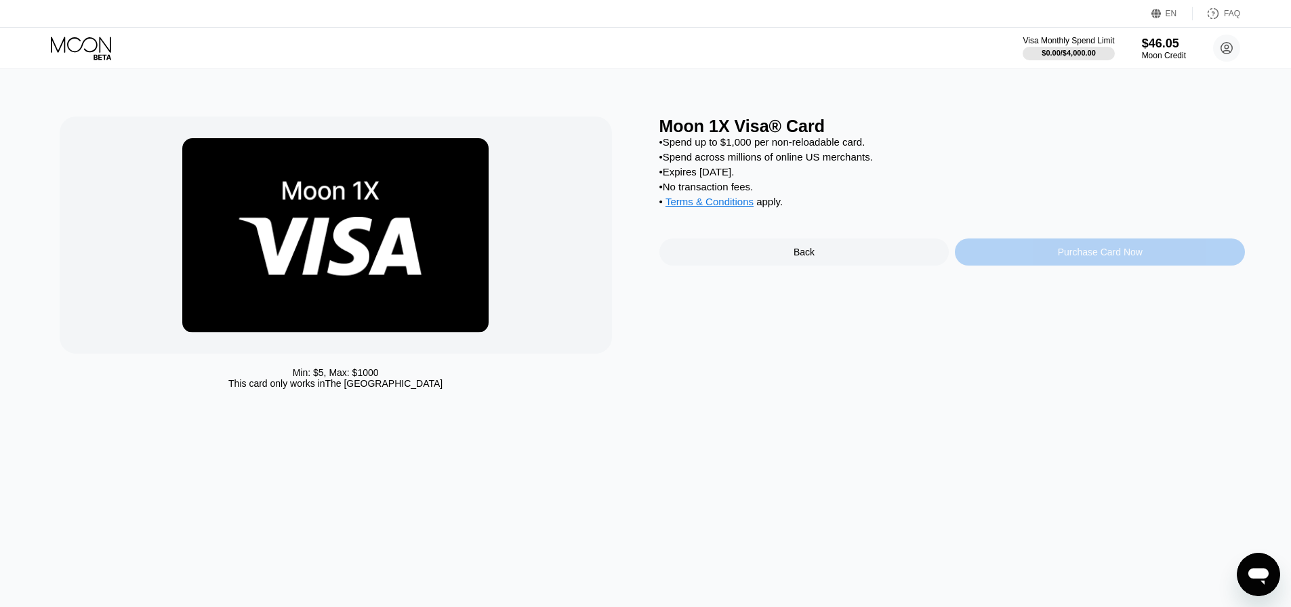
click at [961, 266] on div "Purchase Card Now" at bounding box center [1100, 252] width 290 height 27
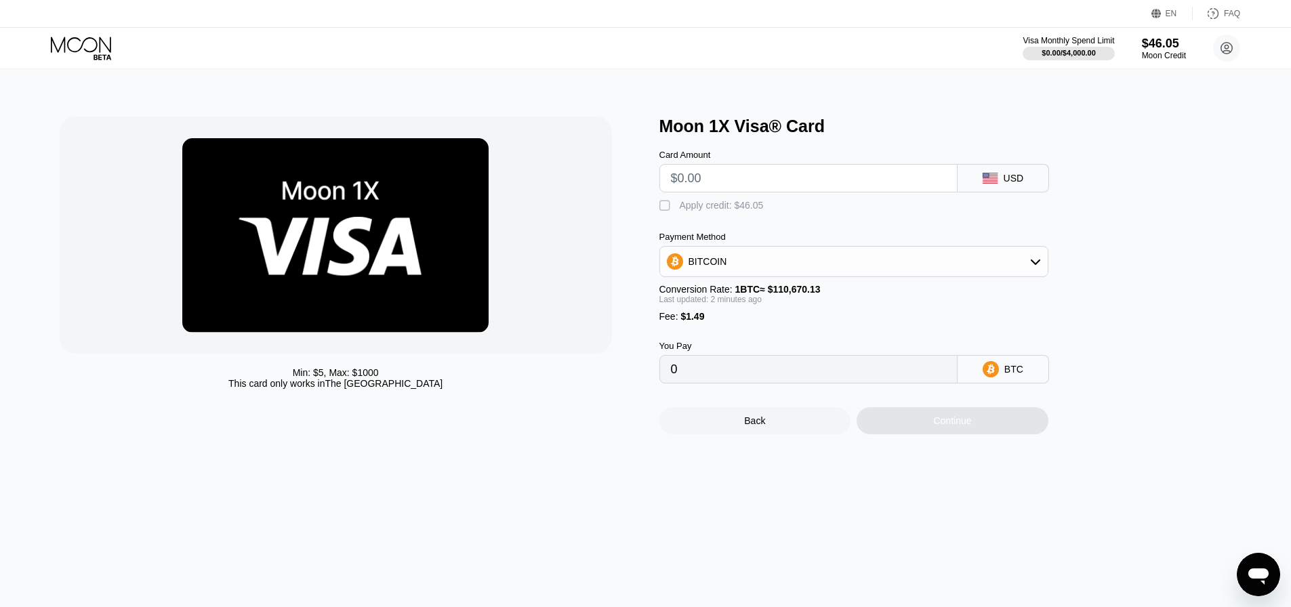
click at [767, 181] on input "text" at bounding box center [808, 178] width 275 height 27
type input "$9"
type input "0.00009479"
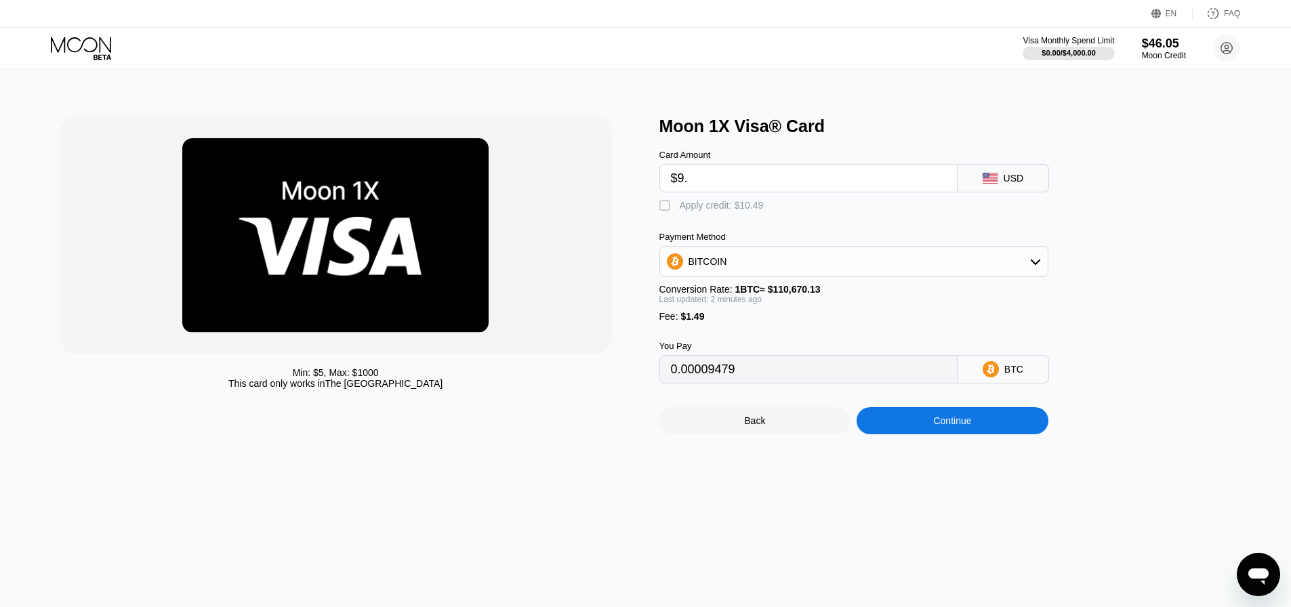
type input "$9.4"
type input "0.00009841"
type input "$9.45"
type input "0.00009886"
type input "$9.45"
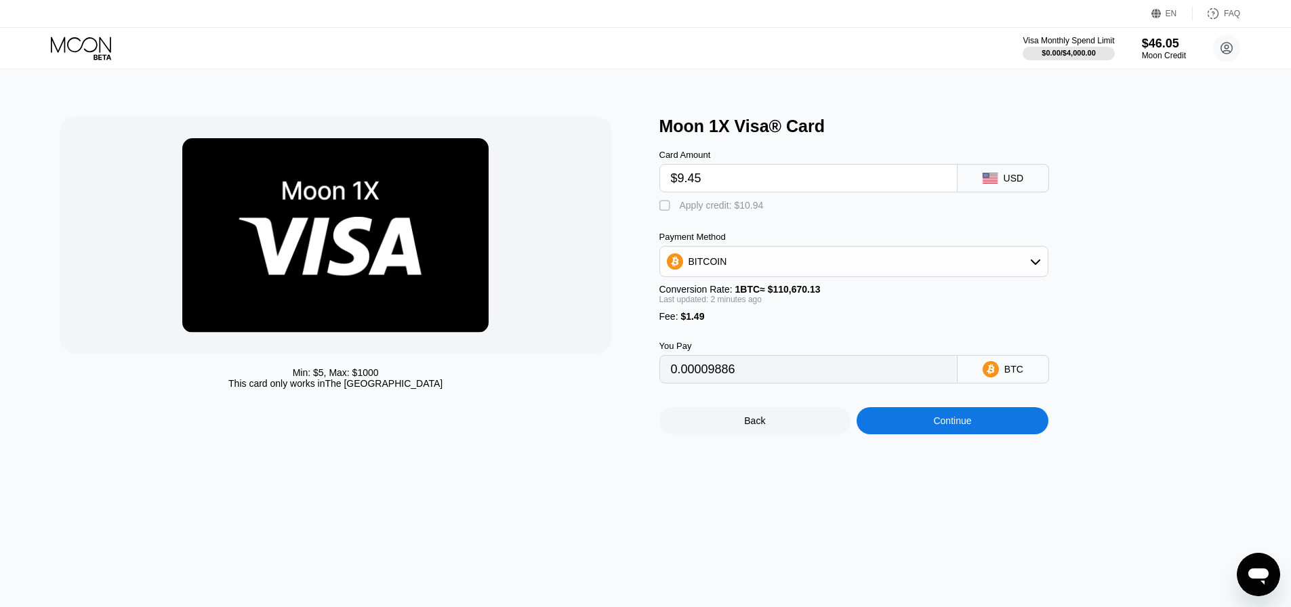
click at [734, 220] on div "Card Amount $9.45 USD  Apply credit: $10.94 Payment Method BITCOIN Conversion …" at bounding box center [876, 259] width 434 height 247
click at [737, 209] on div "Apply credit: $10.94" at bounding box center [722, 205] width 84 height 11
type input "0"
click at [964, 427] on div "Continue" at bounding box center [953, 420] width 192 height 27
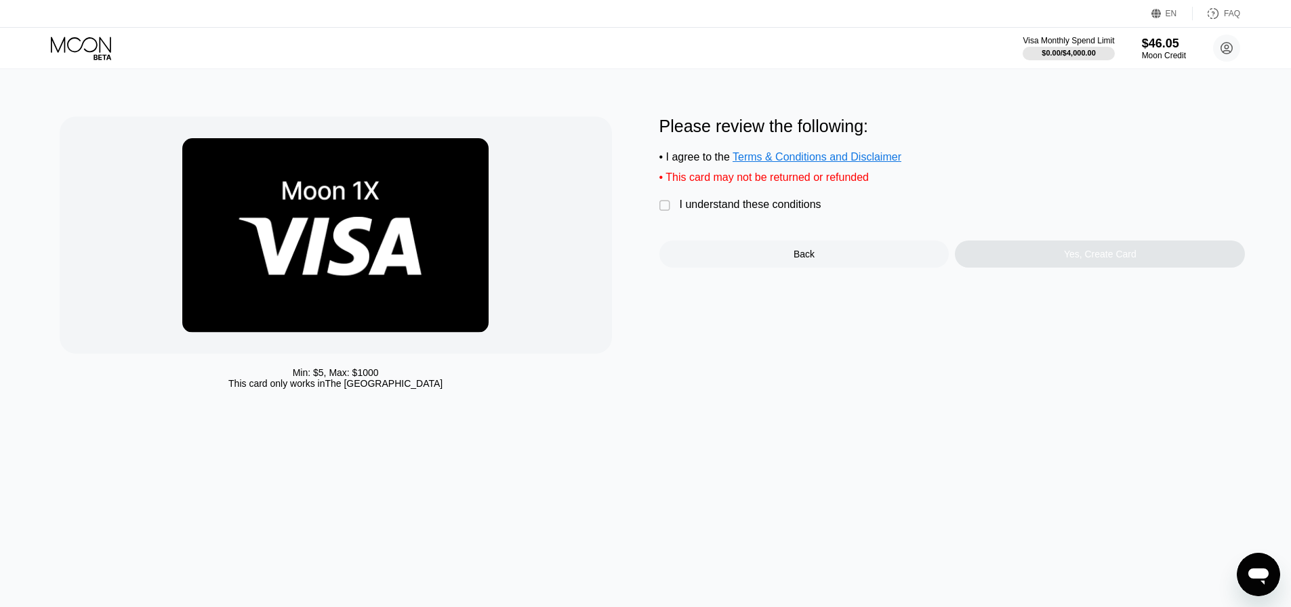
click at [737, 209] on div "I understand these conditions" at bounding box center [751, 205] width 142 height 12
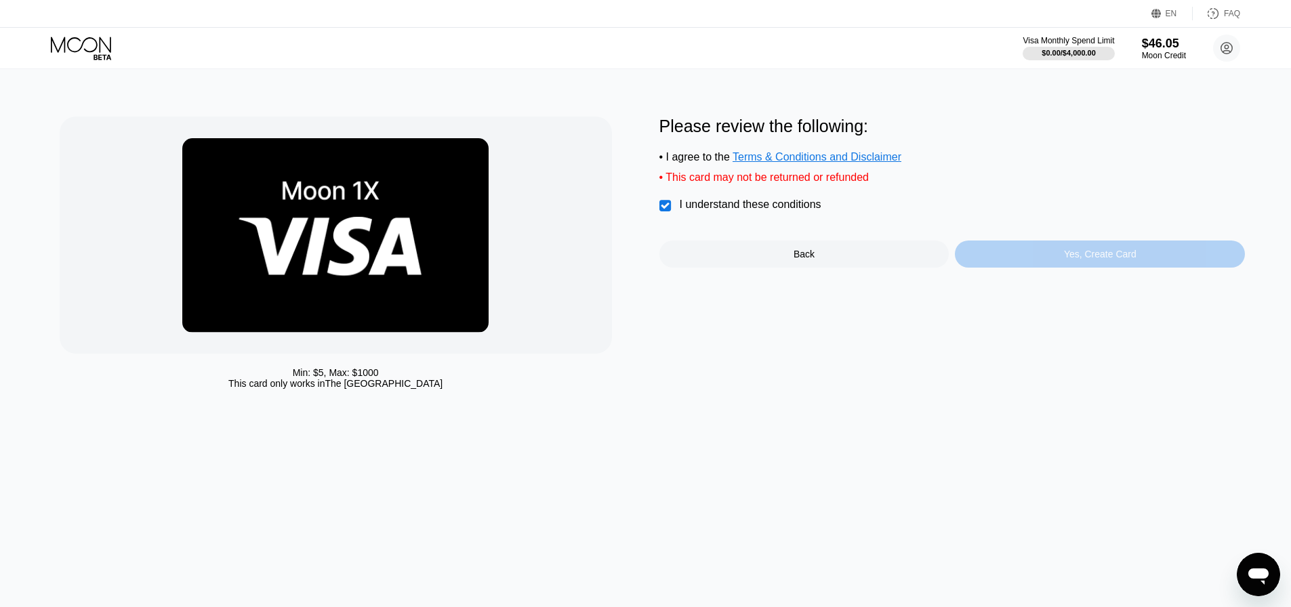
click at [1056, 268] on div "Yes, Create Card" at bounding box center [1100, 254] width 290 height 27
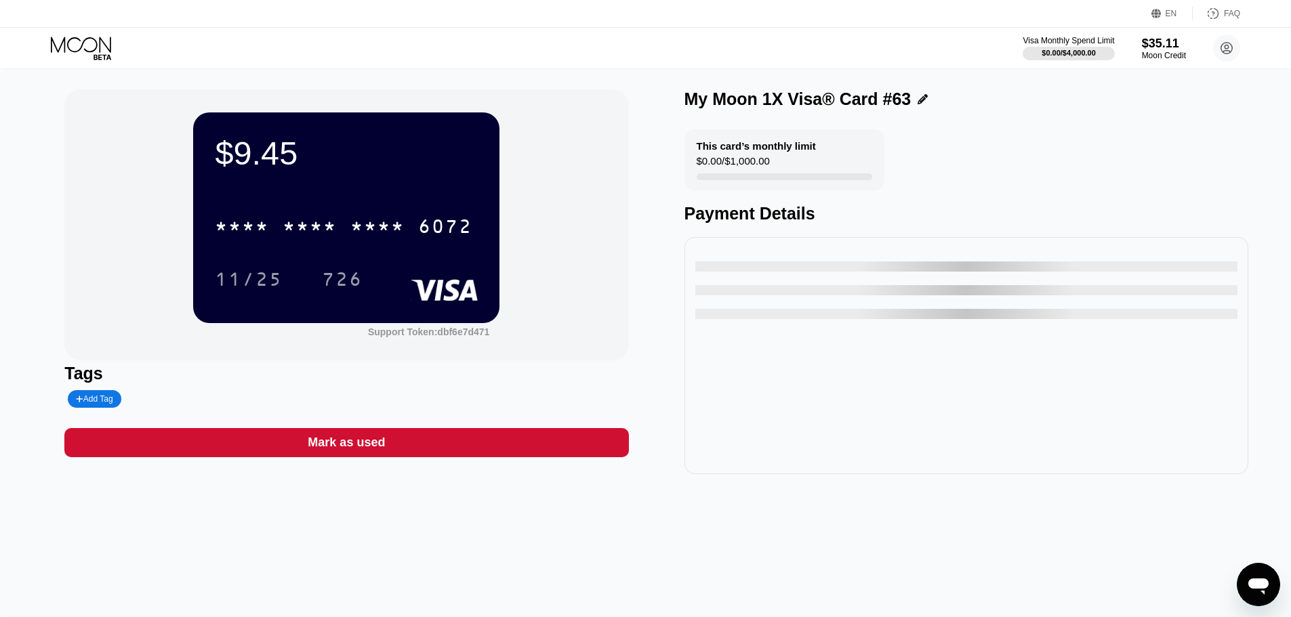
click at [363, 245] on div "* * * * * * * * * * * * 6072" at bounding box center [346, 222] width 263 height 46
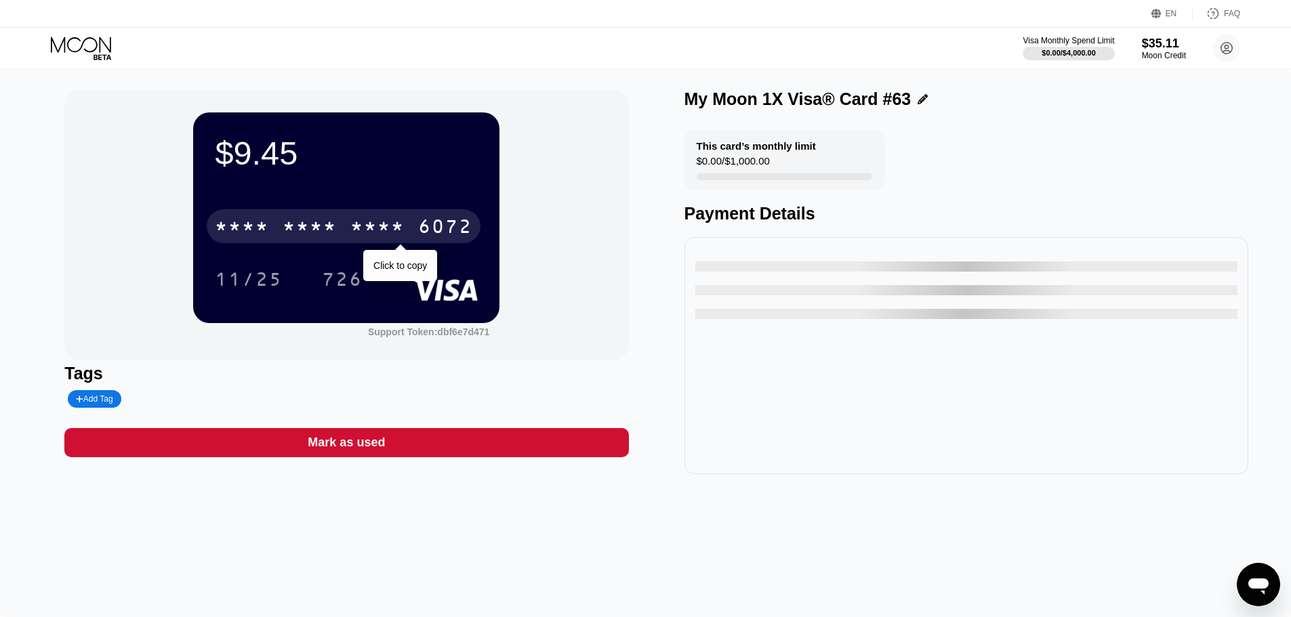
click at [366, 239] on div "* * * *" at bounding box center [377, 229] width 54 height 22
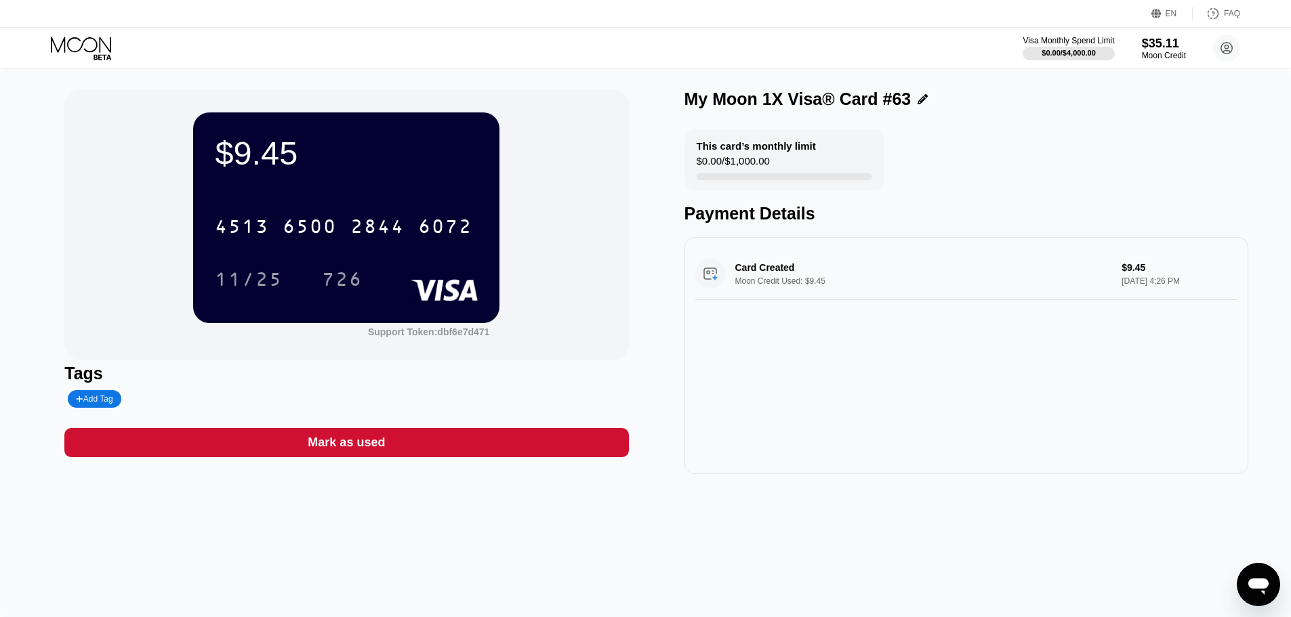
click at [91, 56] on icon at bounding box center [82, 49] width 63 height 24
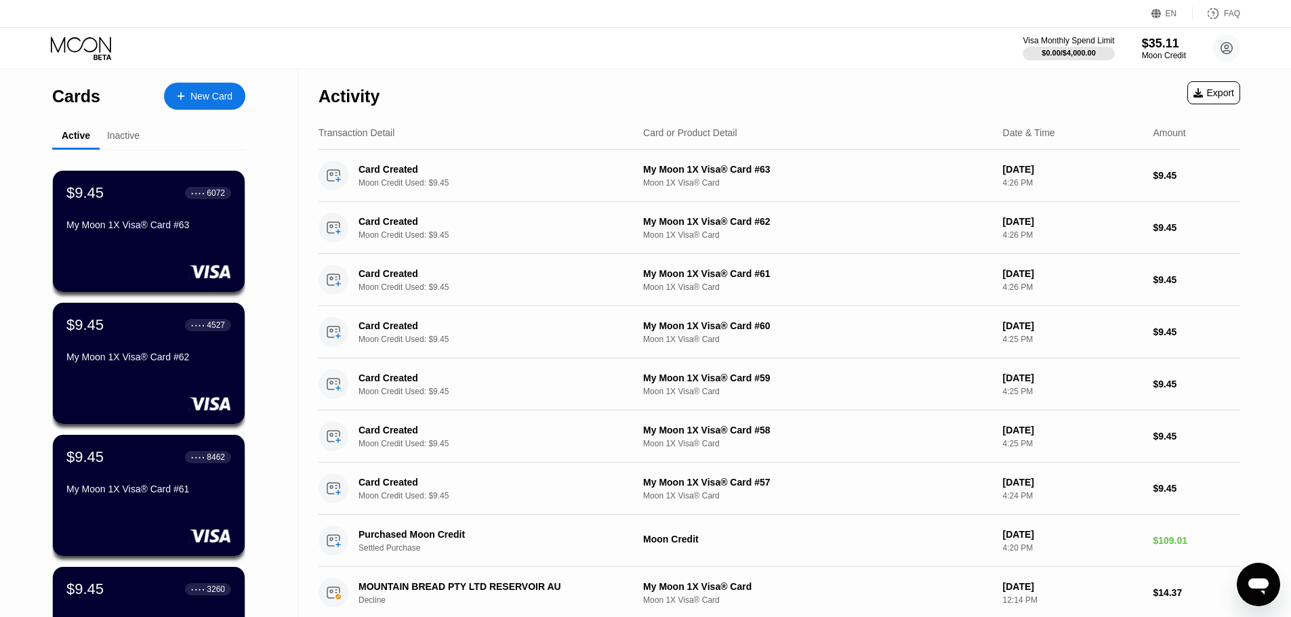
click at [194, 98] on div "New Card" at bounding box center [211, 97] width 42 height 12
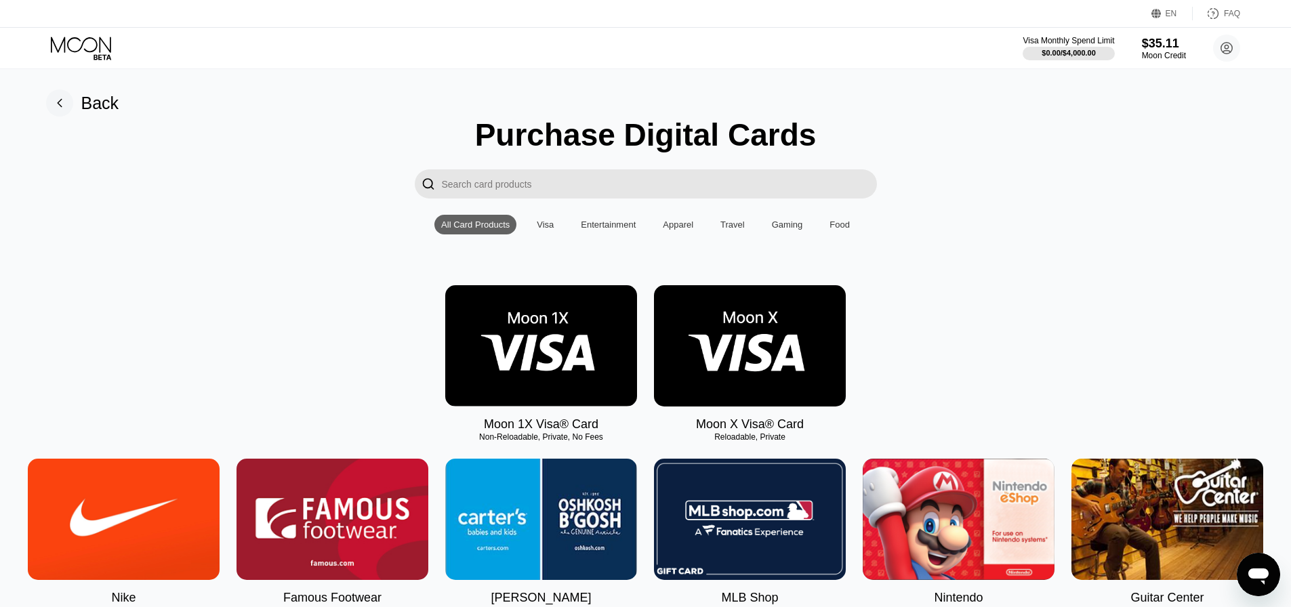
click at [508, 374] on img at bounding box center [541, 345] width 192 height 121
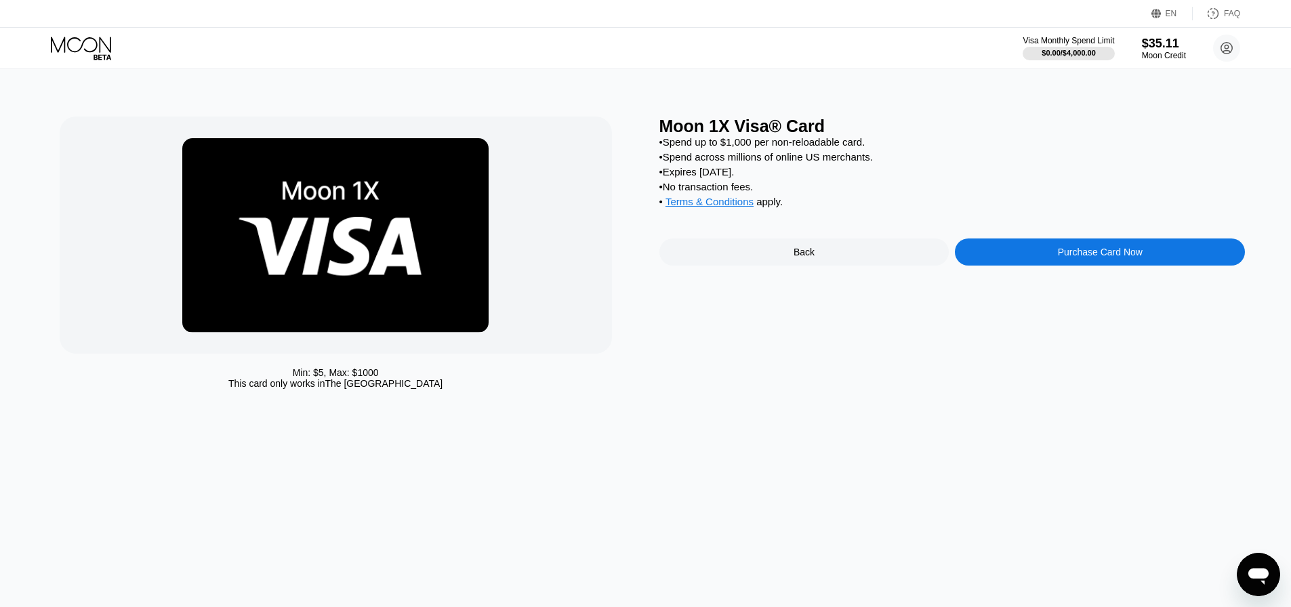
click at [1050, 260] on div "Purchase Card Now" at bounding box center [1100, 252] width 290 height 27
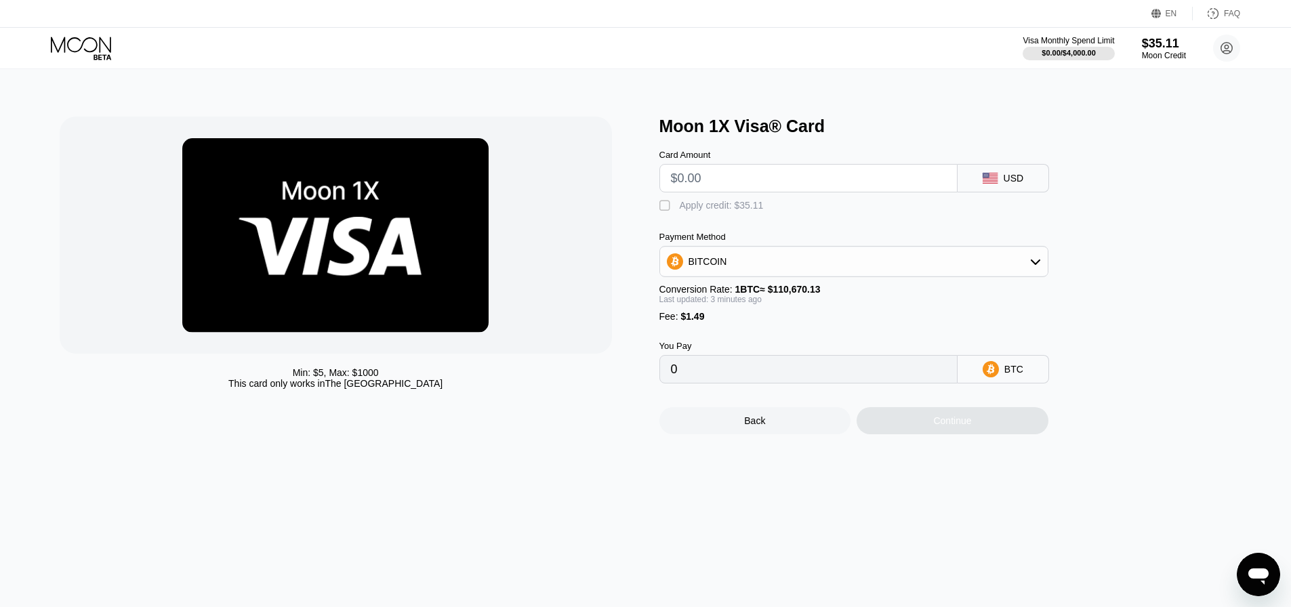
click at [754, 192] on input "text" at bounding box center [808, 178] width 275 height 27
type input "$9"
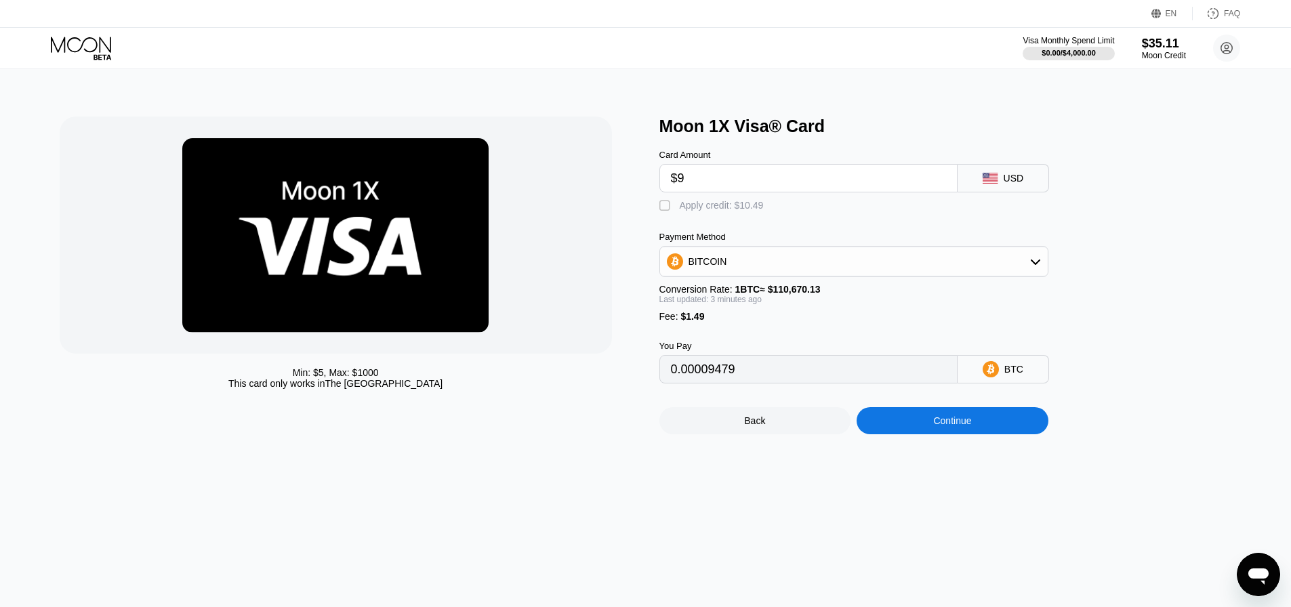
type input "0.00009479"
type input "$9.4"
type input "0.00009841"
type input "$9.45"
type input "0.00009886"
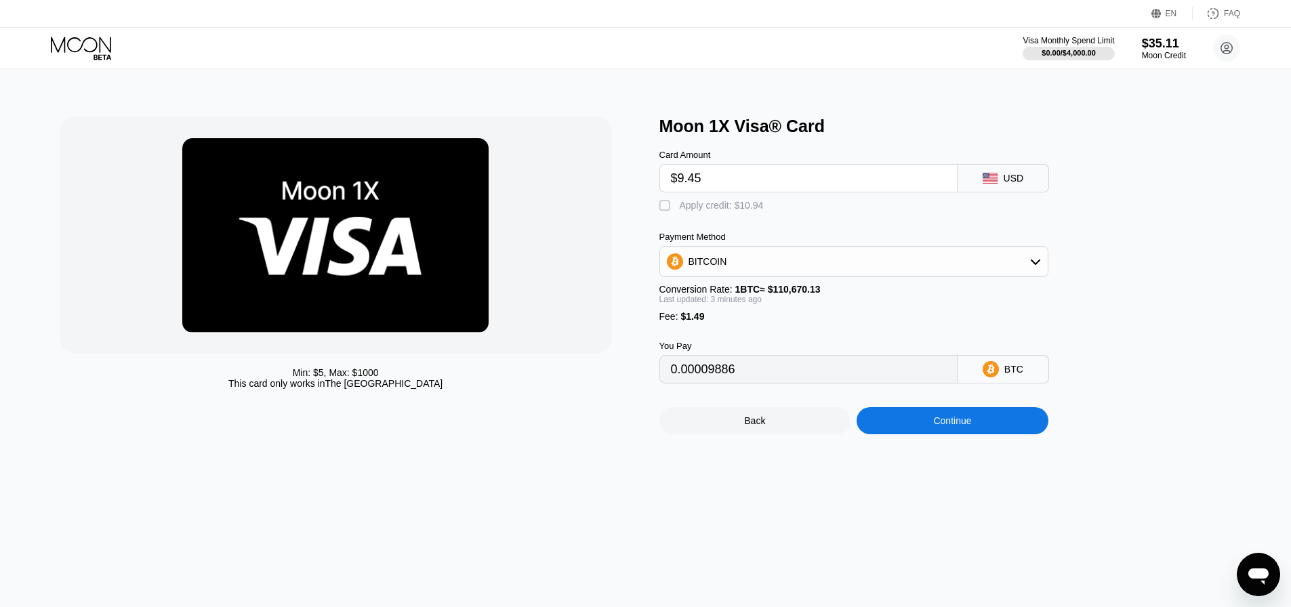
type input "$9.45"
click at [710, 209] on div "Apply credit: $10.94" at bounding box center [722, 205] width 84 height 11
type input "0"
click at [941, 426] on div "Continue" at bounding box center [952, 420] width 38 height 11
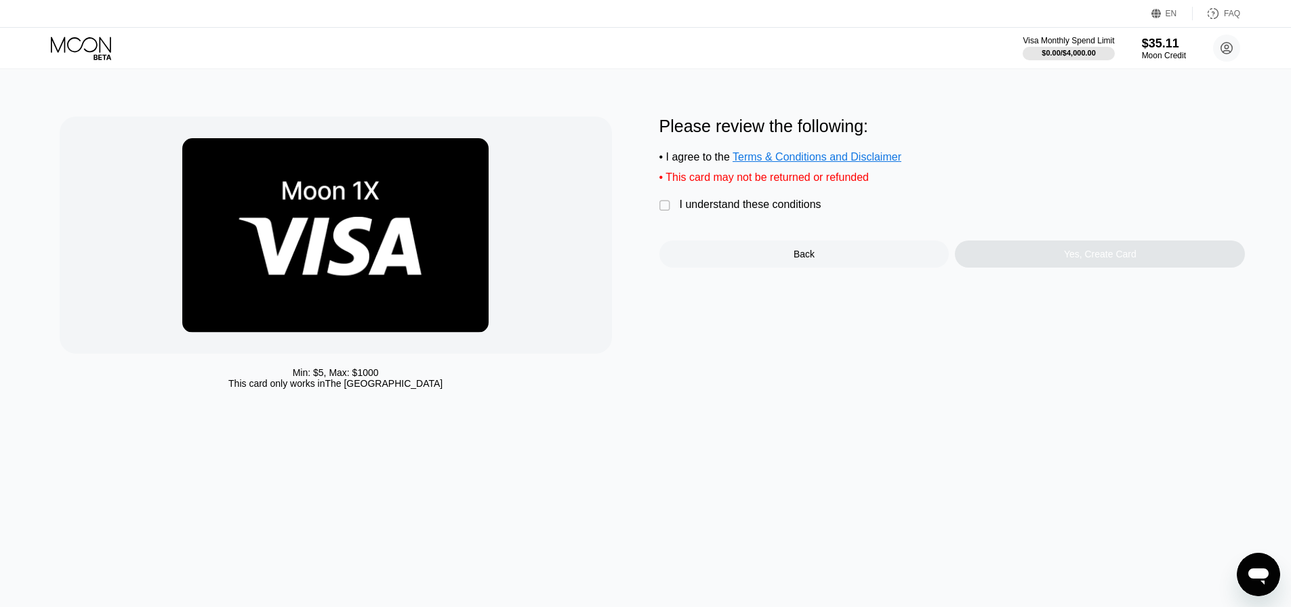
click at [718, 211] on div "I understand these conditions" at bounding box center [751, 205] width 142 height 12
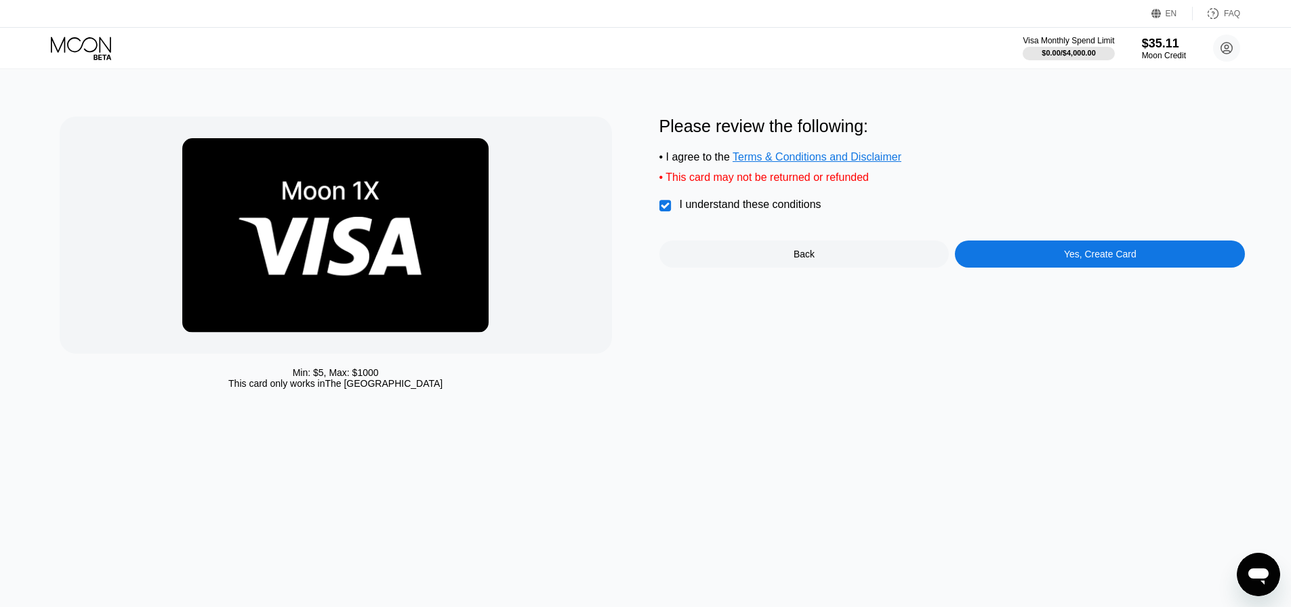
click at [1006, 249] on div "Please review the following: • I agree to the Terms & Conditions and Disclaimer…" at bounding box center [952, 192] width 586 height 151
click at [1010, 262] on div "Yes, Create Card" at bounding box center [1100, 254] width 290 height 27
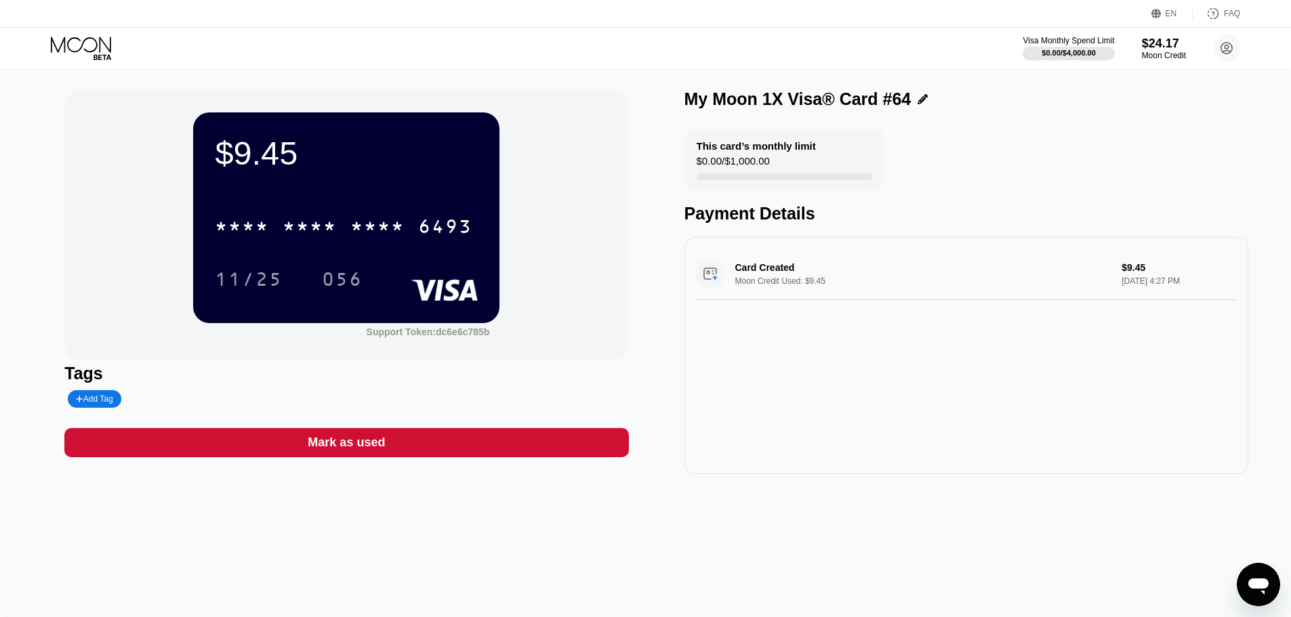
click at [218, 232] on div "* * * *" at bounding box center [242, 229] width 54 height 22
click at [70, 44] on icon at bounding box center [82, 49] width 63 height 24
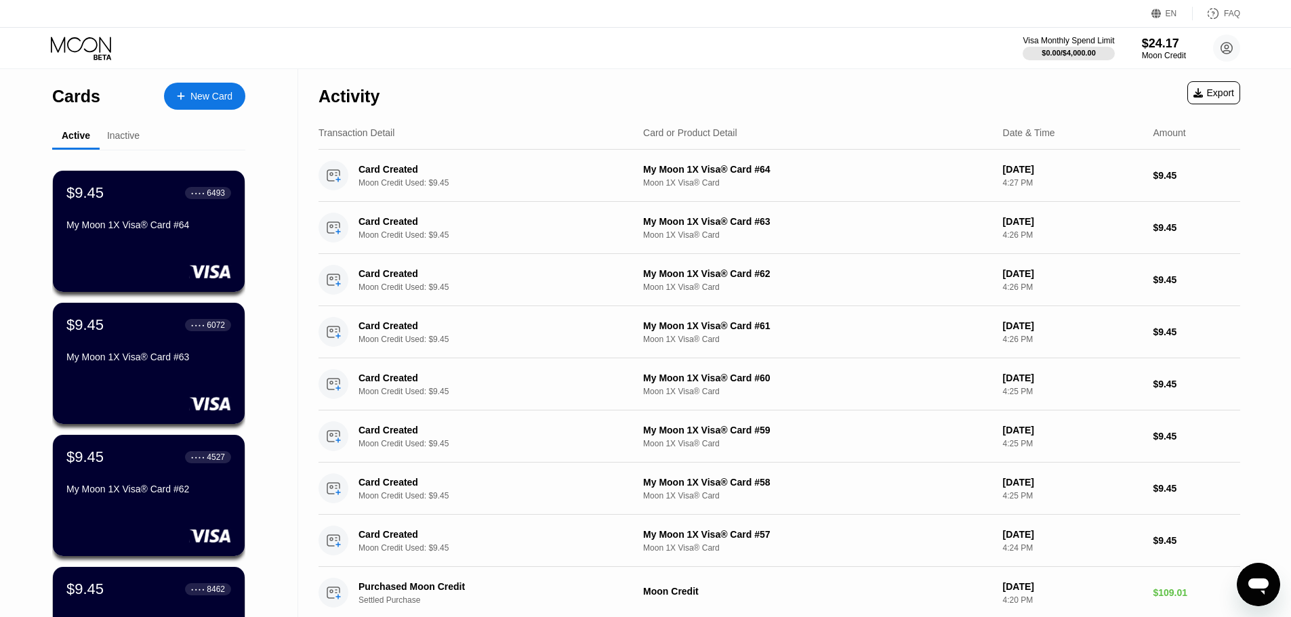
click at [161, 91] on div "Cards New Card" at bounding box center [148, 92] width 193 height 47
click at [172, 100] on div "New Card" at bounding box center [204, 96] width 81 height 27
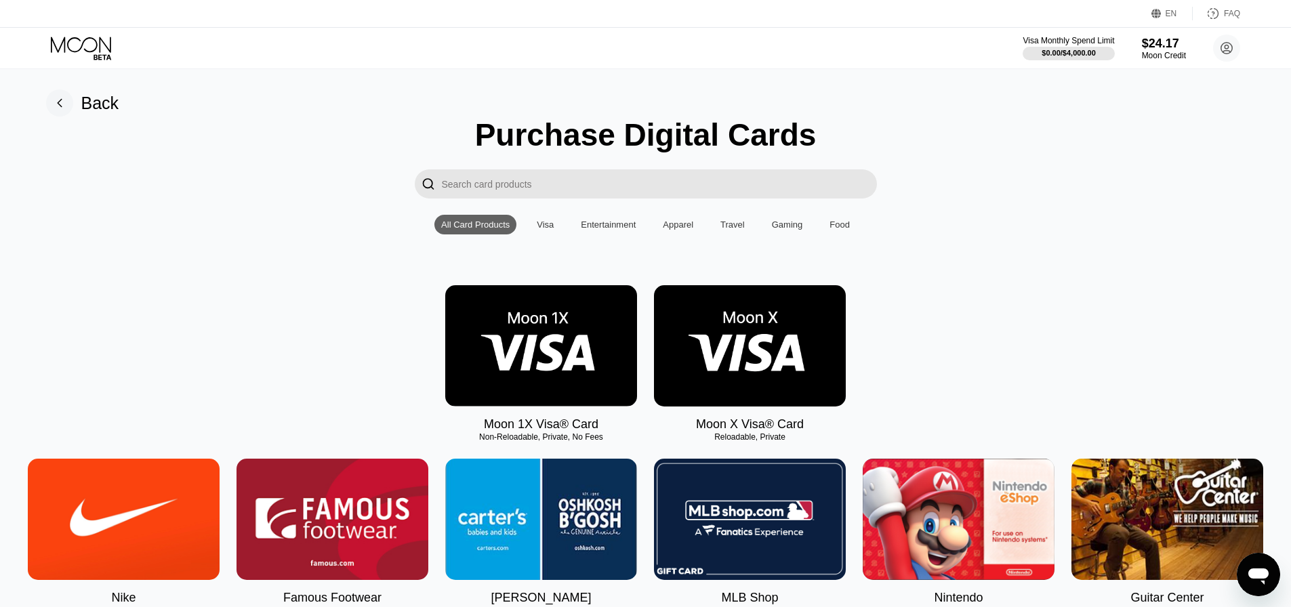
click at [518, 405] on img at bounding box center [541, 345] width 192 height 121
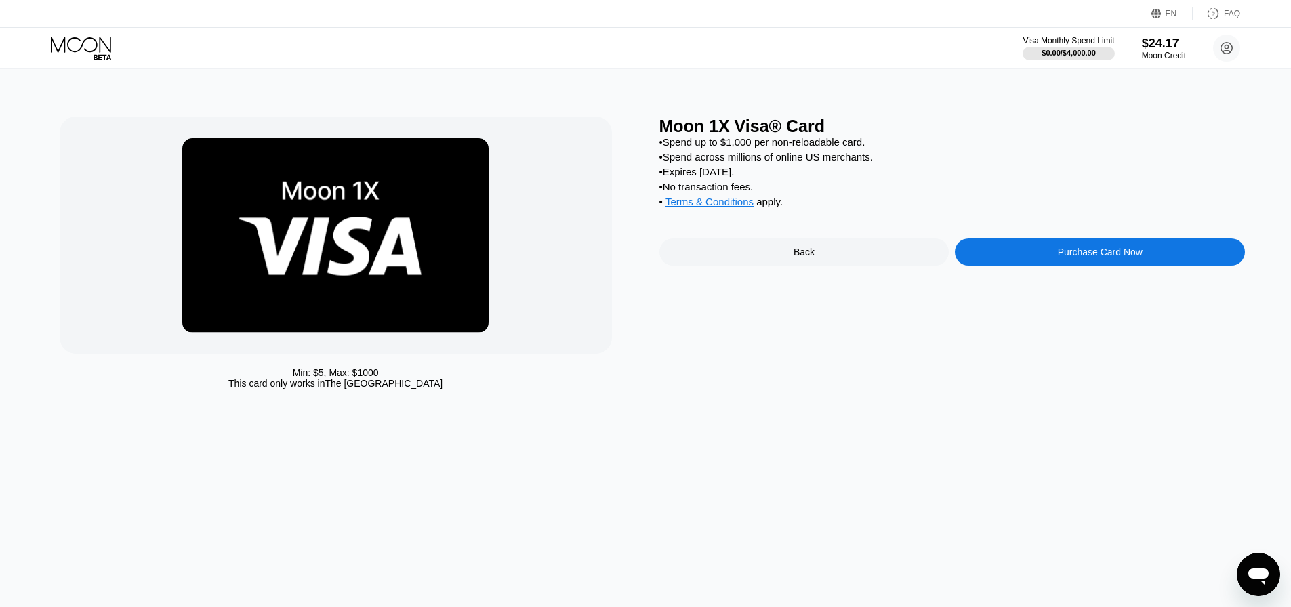
click at [1015, 266] on div "Purchase Card Now" at bounding box center [1100, 252] width 290 height 27
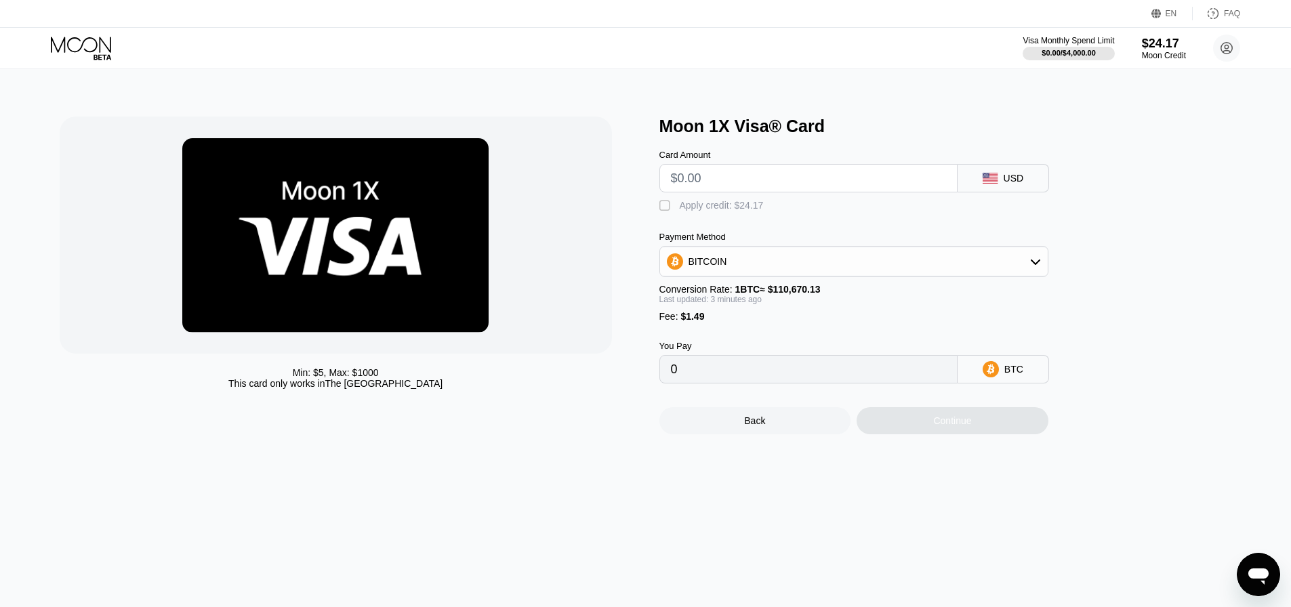
click at [737, 178] on input "text" at bounding box center [808, 178] width 275 height 27
type input "$9"
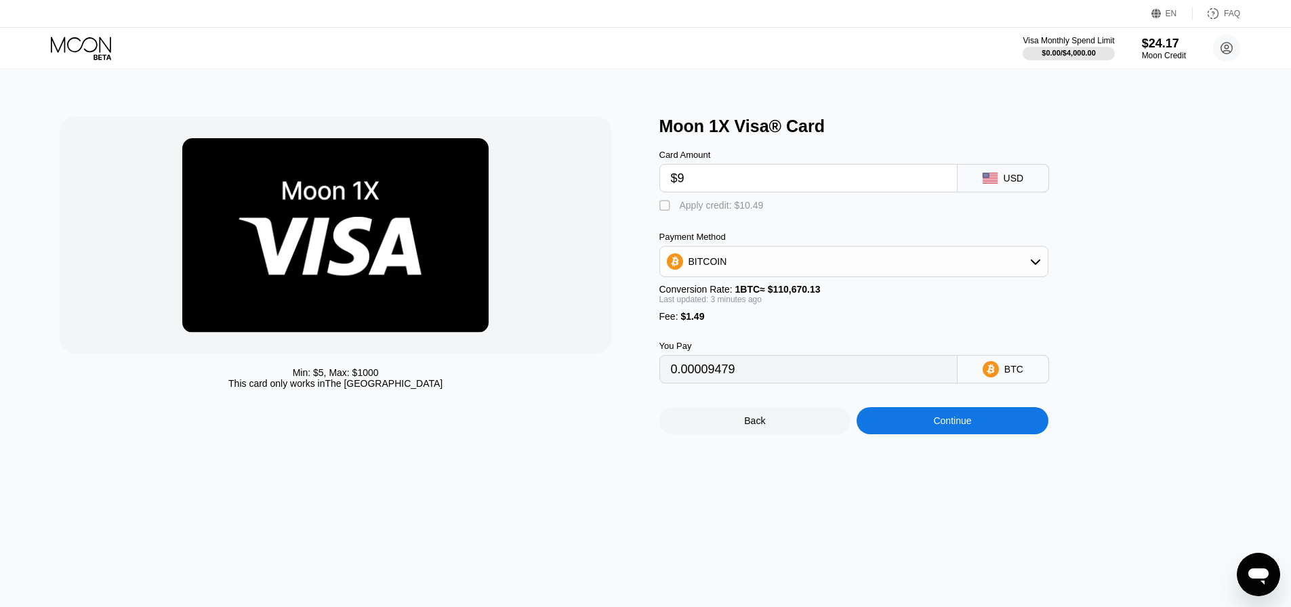
type input "0.00009479"
type input "$9.4"
type input "0.00009840"
type input "$9.45"
type input "0.00009885"
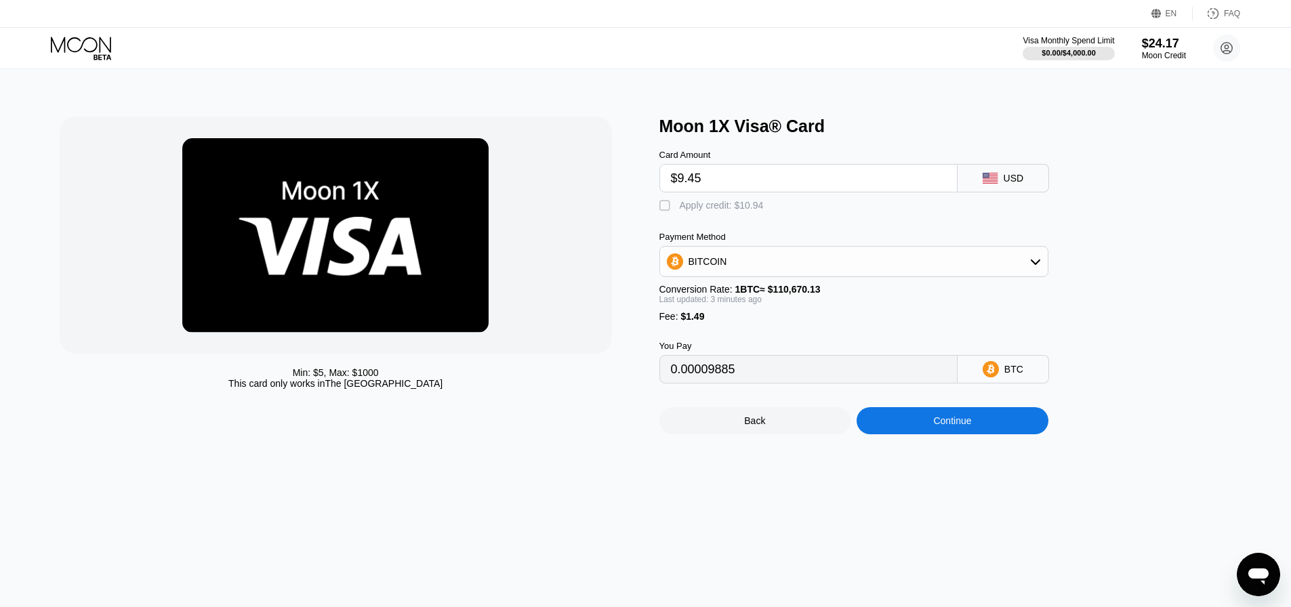
type input "$9.45"
click at [736, 207] on div "Apply credit: $10.94" at bounding box center [722, 205] width 84 height 11
type input "0"
click at [939, 434] on div "Continue" at bounding box center [953, 420] width 192 height 27
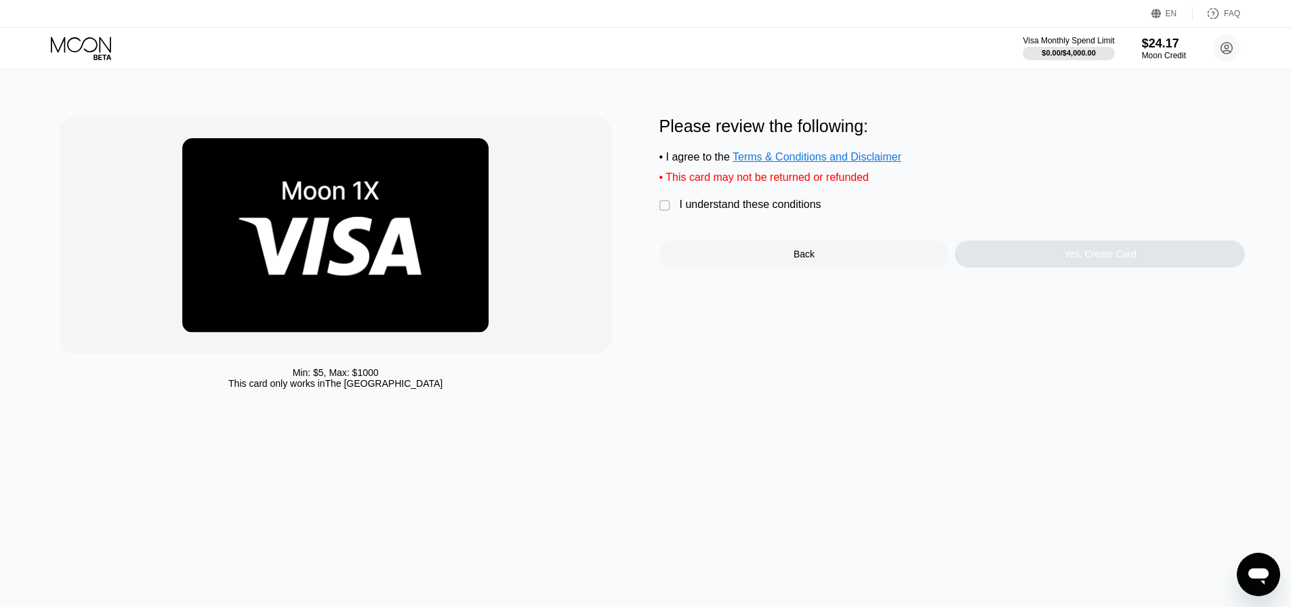
click at [680, 211] on div "I understand these conditions" at bounding box center [751, 205] width 142 height 12
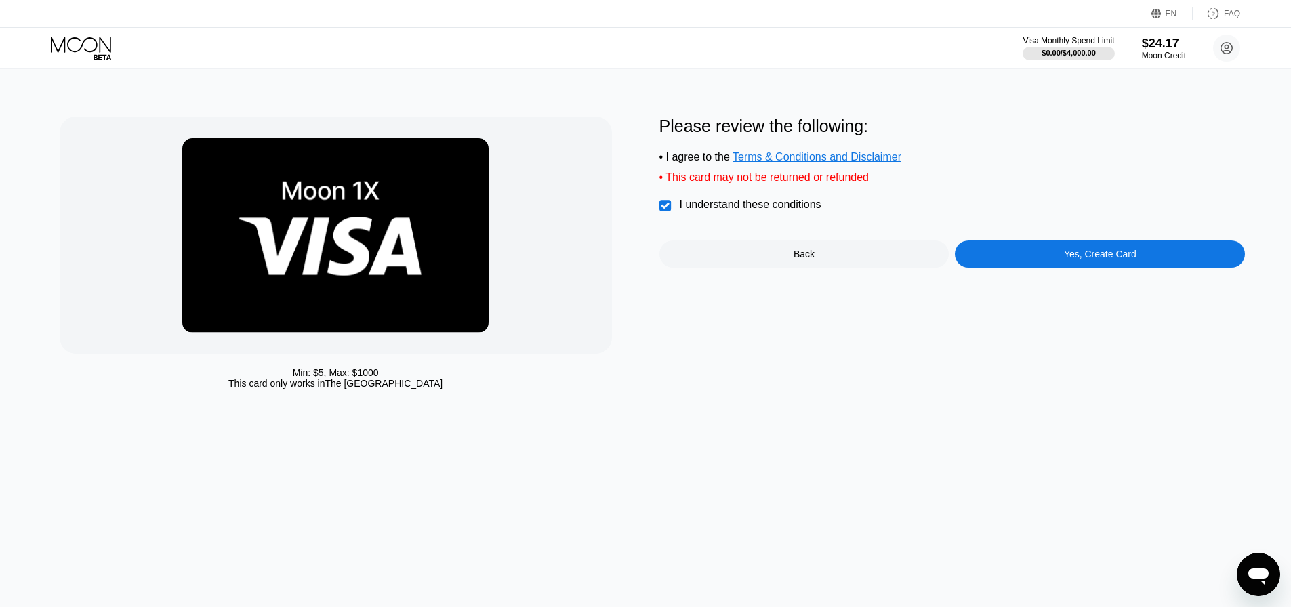
click at [1049, 268] on div "Yes, Create Card" at bounding box center [1100, 254] width 290 height 27
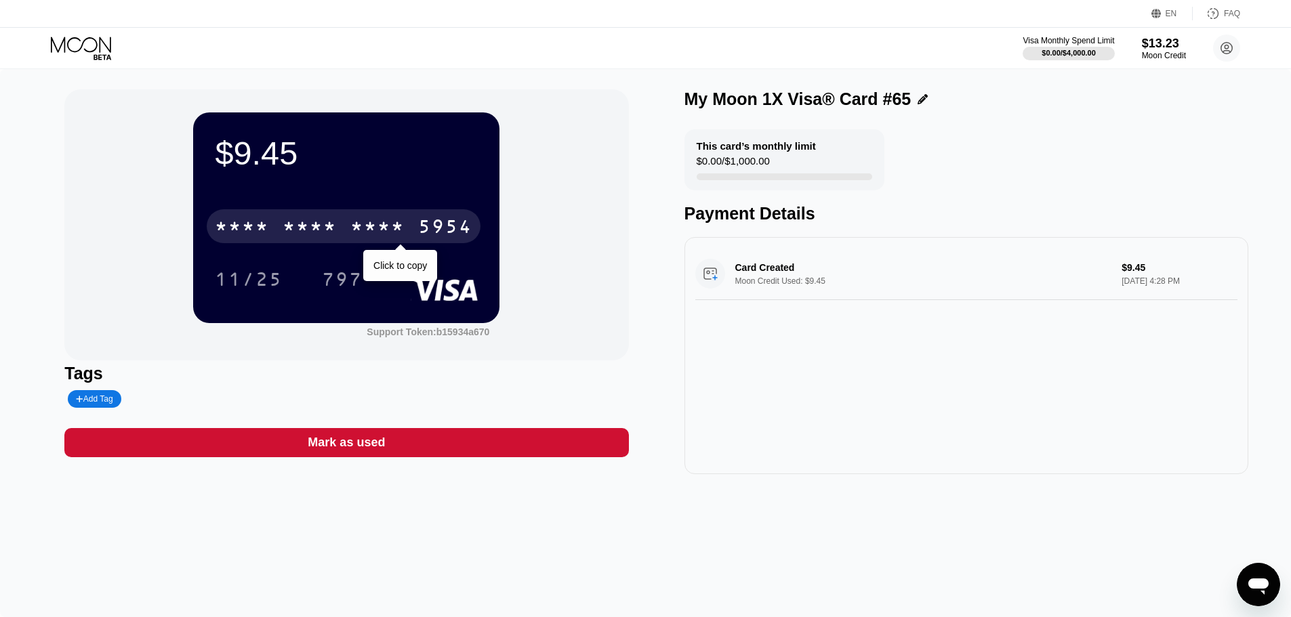
drag, startPoint x: 304, startPoint y: 224, endPoint x: 307, endPoint y: 234, distance: 9.9
click at [306, 224] on div "* * * *" at bounding box center [310, 229] width 54 height 22
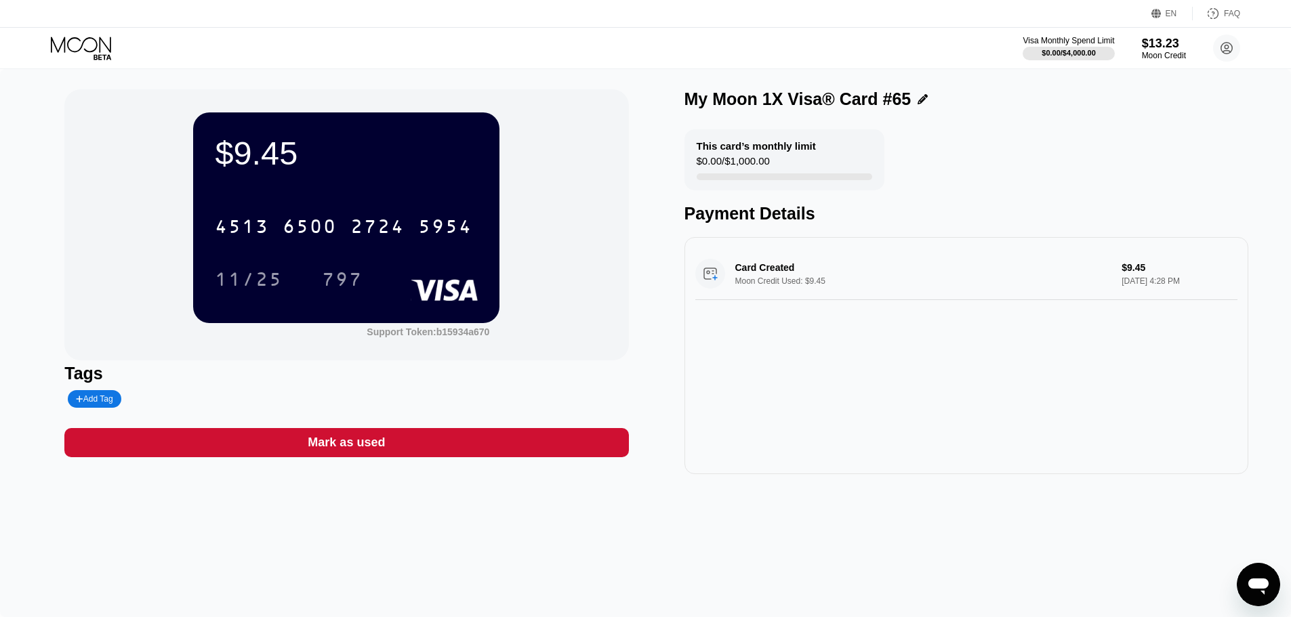
click at [75, 45] on icon at bounding box center [82, 49] width 63 height 24
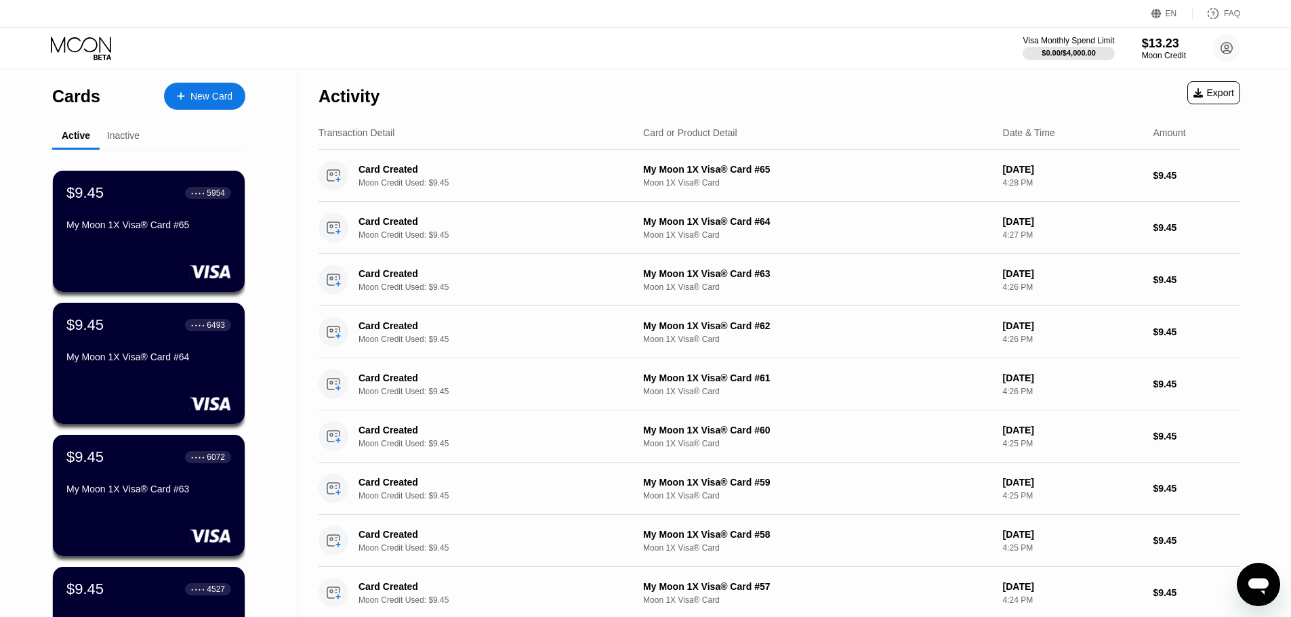
click at [203, 100] on div "New Card" at bounding box center [211, 97] width 42 height 12
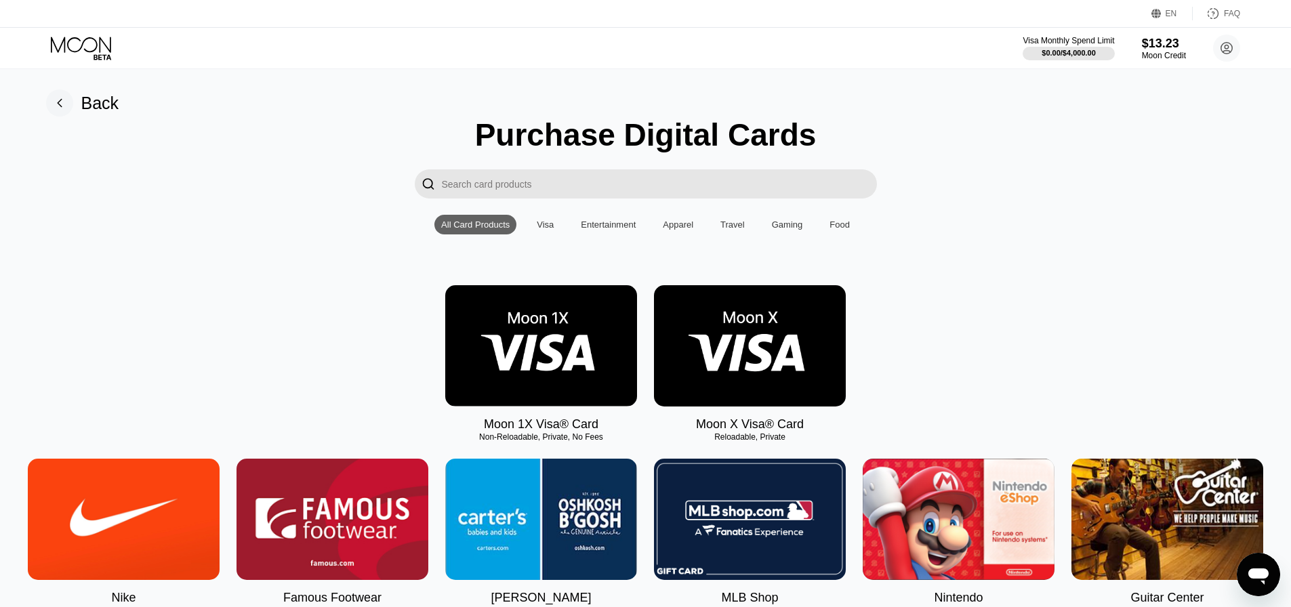
click at [577, 366] on img at bounding box center [541, 345] width 192 height 121
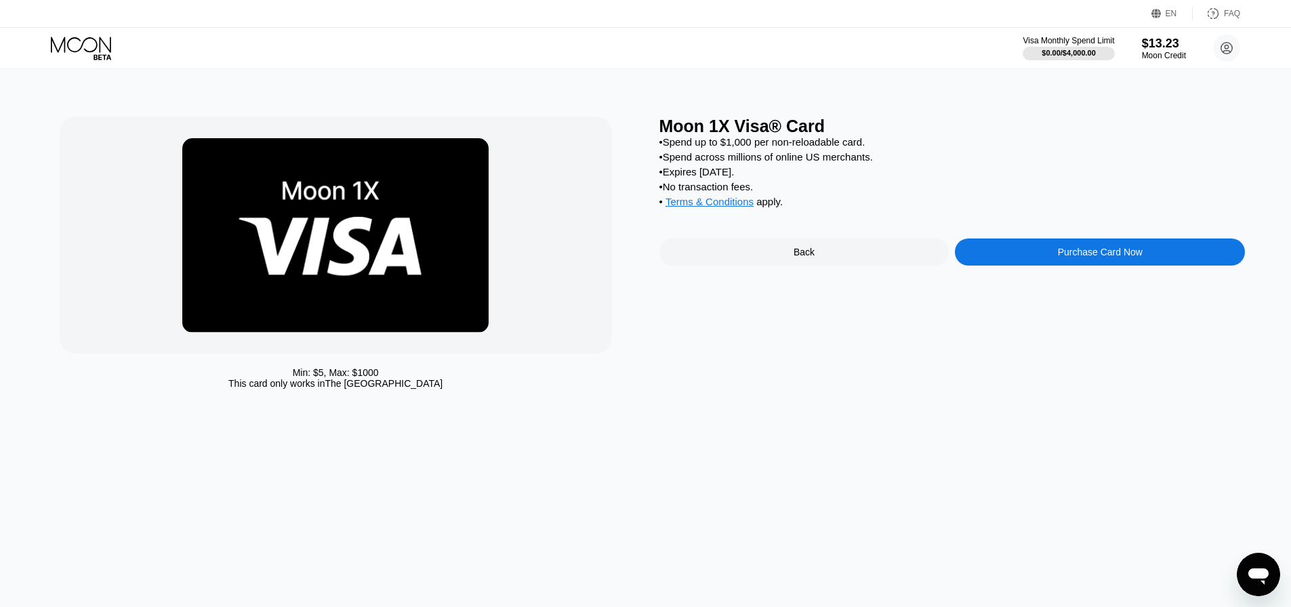
click at [1012, 266] on div "Purchase Card Now" at bounding box center [1100, 252] width 290 height 27
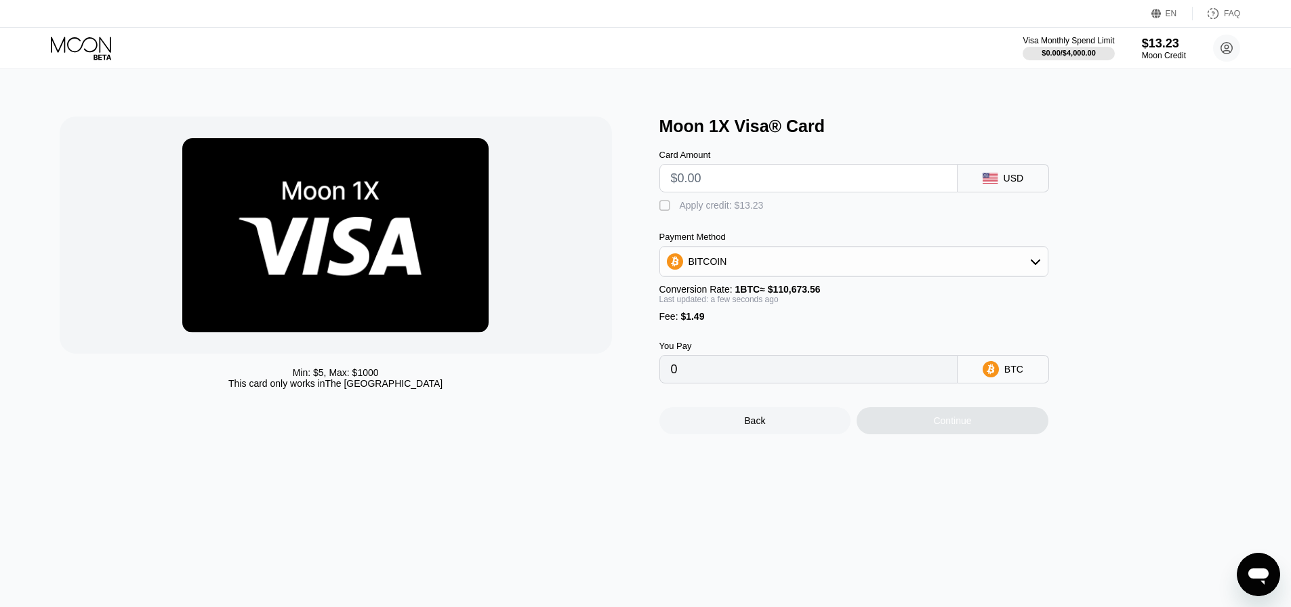
click at [793, 185] on input "text" at bounding box center [808, 178] width 275 height 27
type input "$9"
type input "0.00009479"
type input "0"
type input "$8"
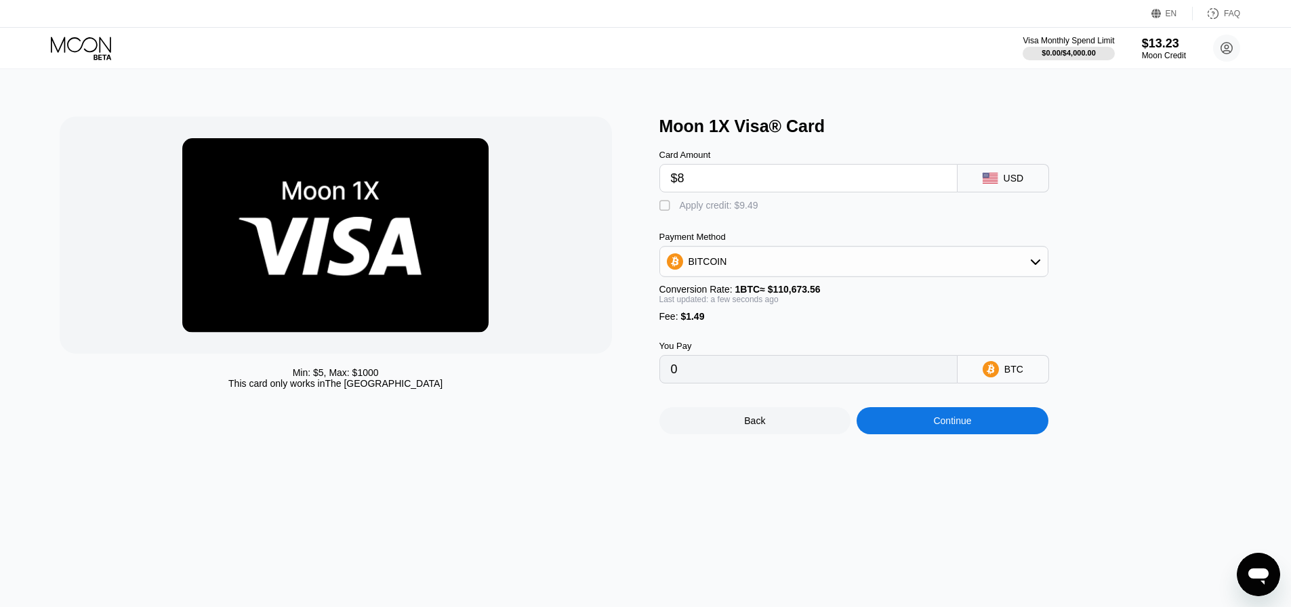
type input "0.00008575"
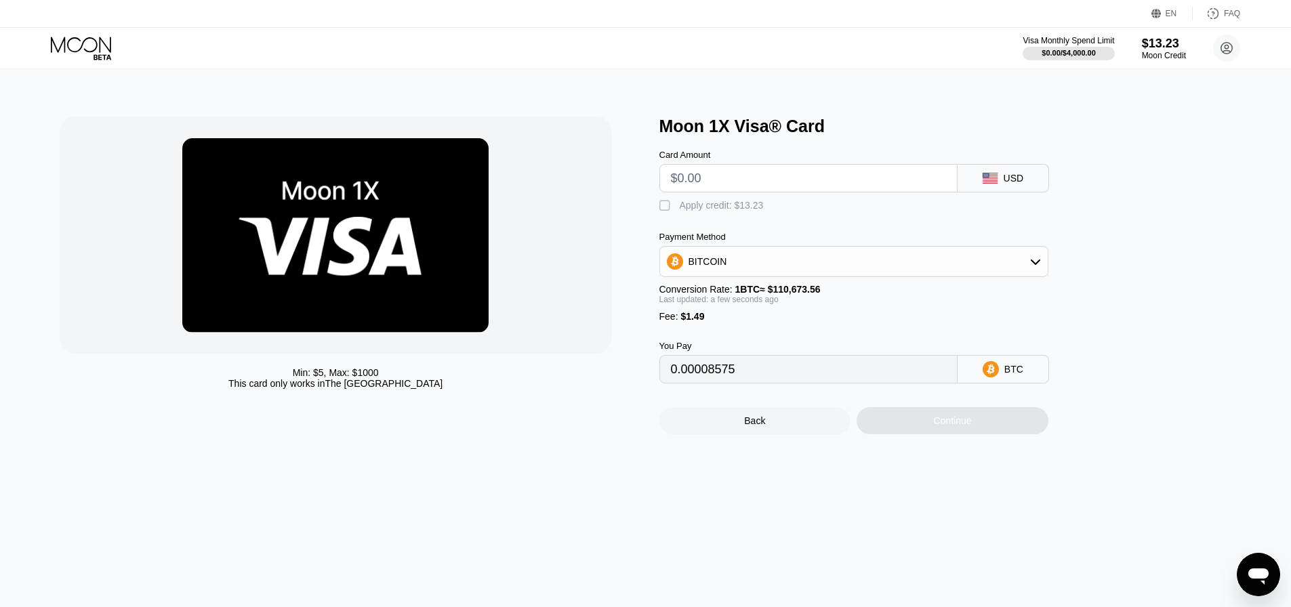
type input "0"
type input "$9"
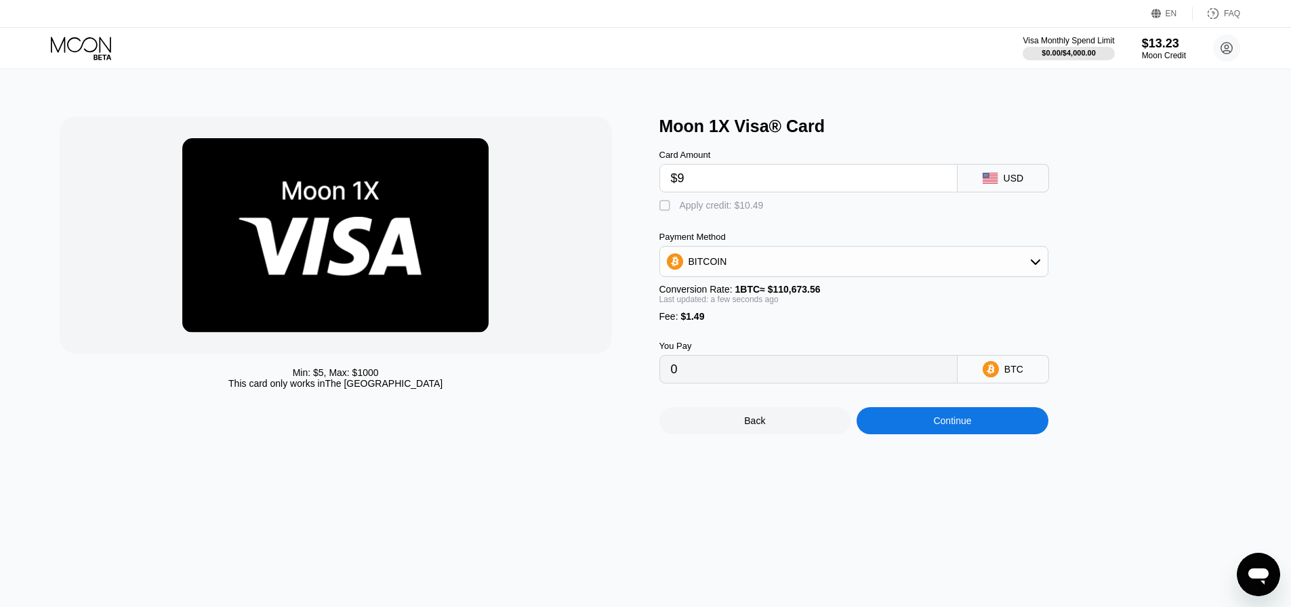
type input "0.00009479"
type input "$9.4"
type input "0.00009840"
type input "$9.45"
type input "0.00009885"
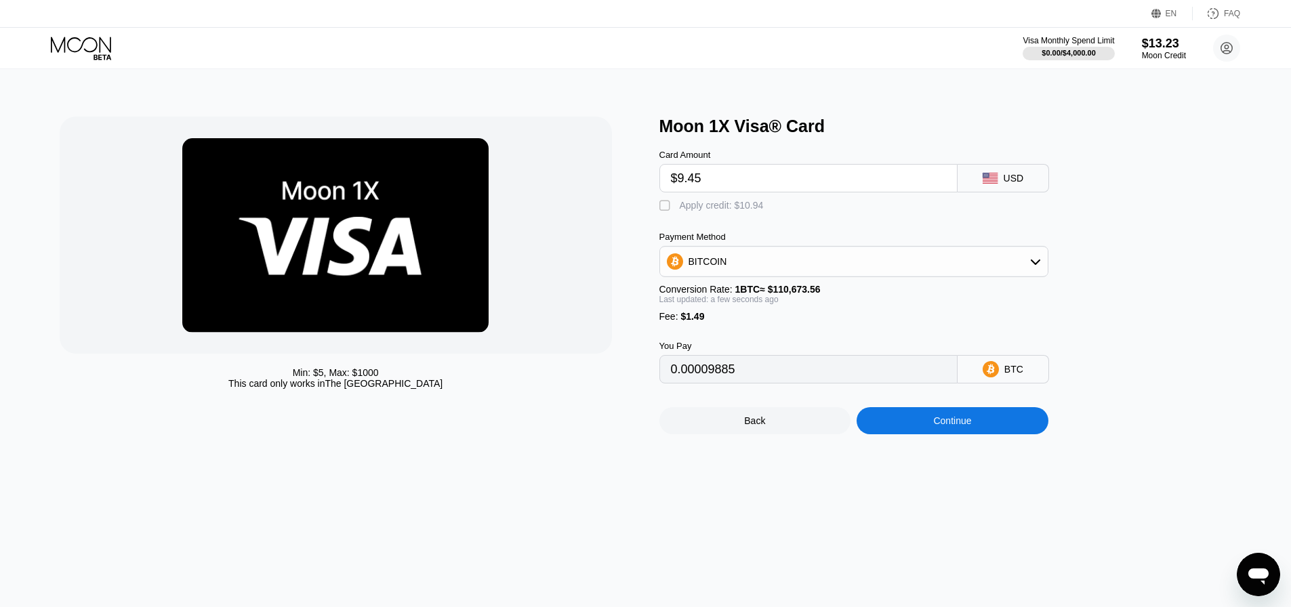
type input "$9.45"
click at [758, 211] on div "Apply credit: $10.94" at bounding box center [722, 205] width 84 height 11
type input "0"
click at [943, 426] on div "Continue" at bounding box center [952, 420] width 38 height 11
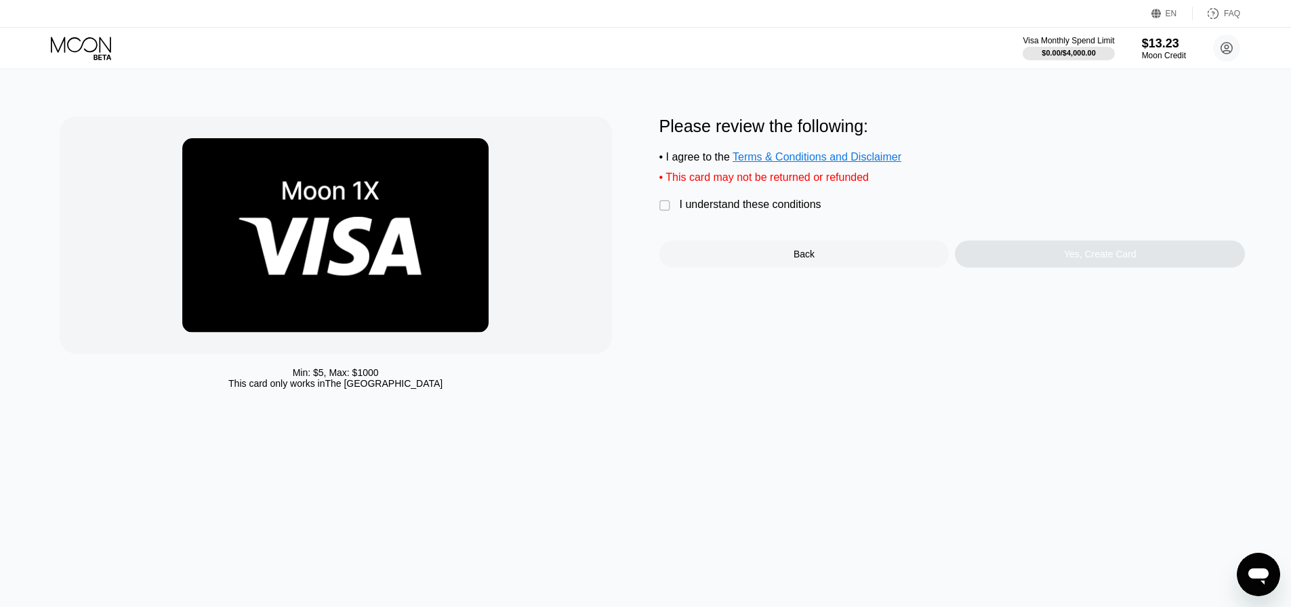
click at [703, 211] on div "I understand these conditions" at bounding box center [751, 205] width 142 height 12
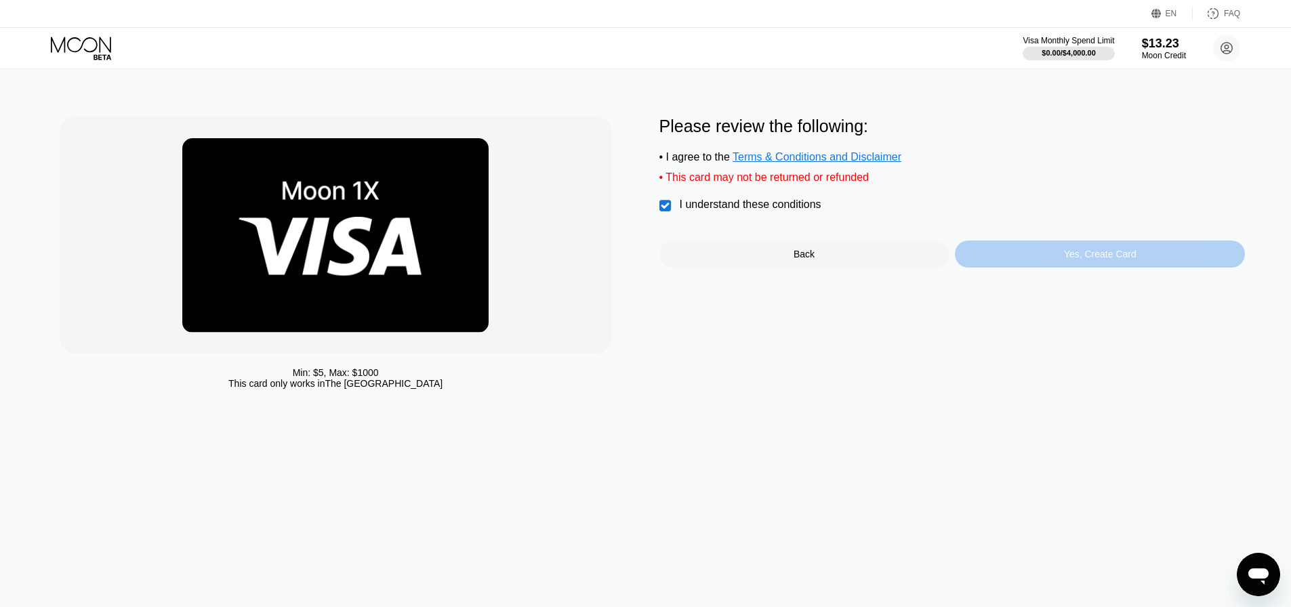
click at [1000, 260] on div "Yes, Create Card" at bounding box center [1100, 254] width 290 height 27
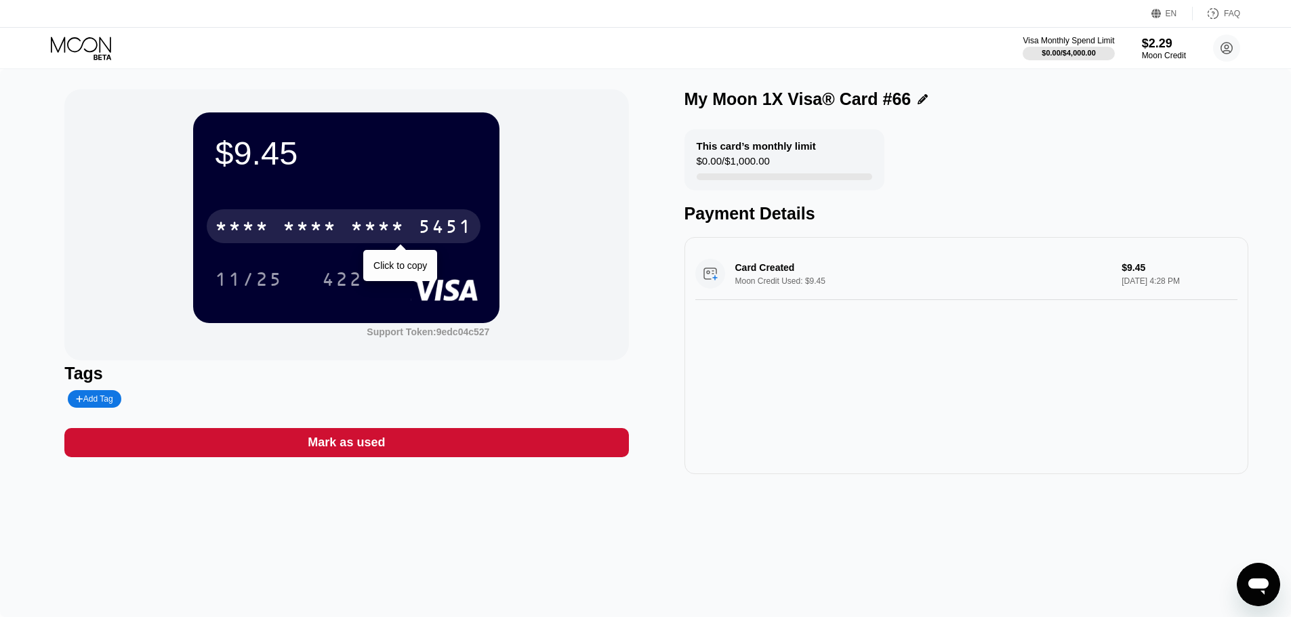
click at [388, 231] on div "* * * *" at bounding box center [377, 229] width 54 height 22
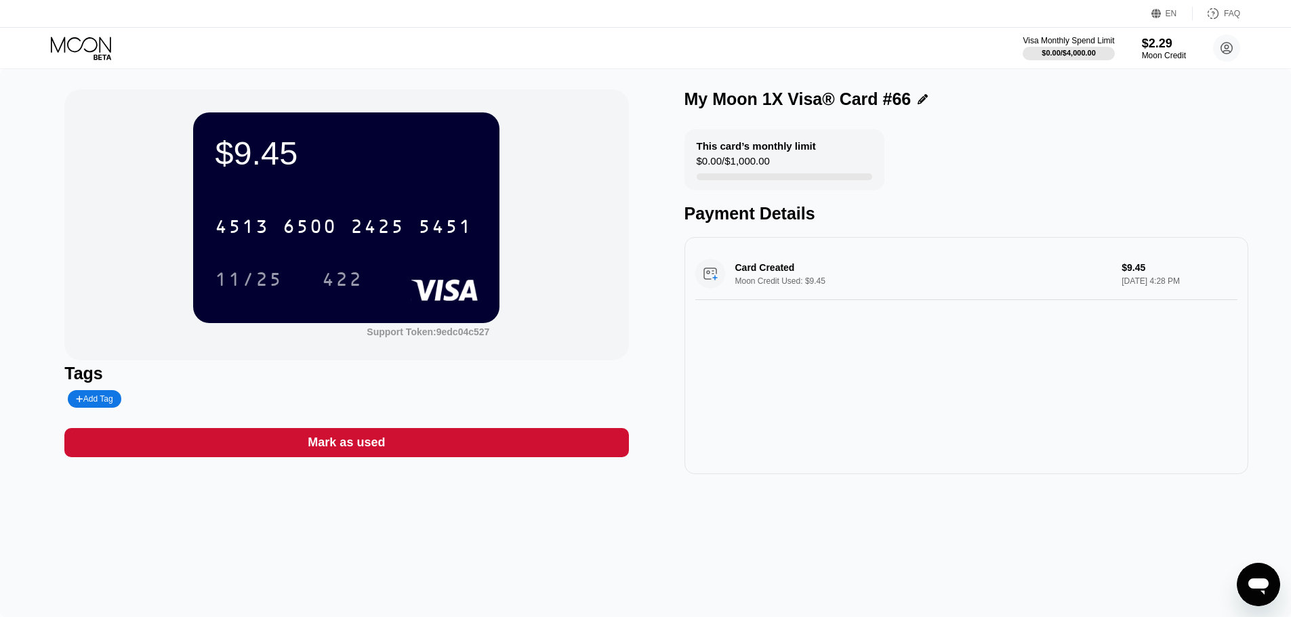
click at [73, 55] on icon at bounding box center [82, 49] width 63 height 24
